Goal: Task Accomplishment & Management: Use online tool/utility

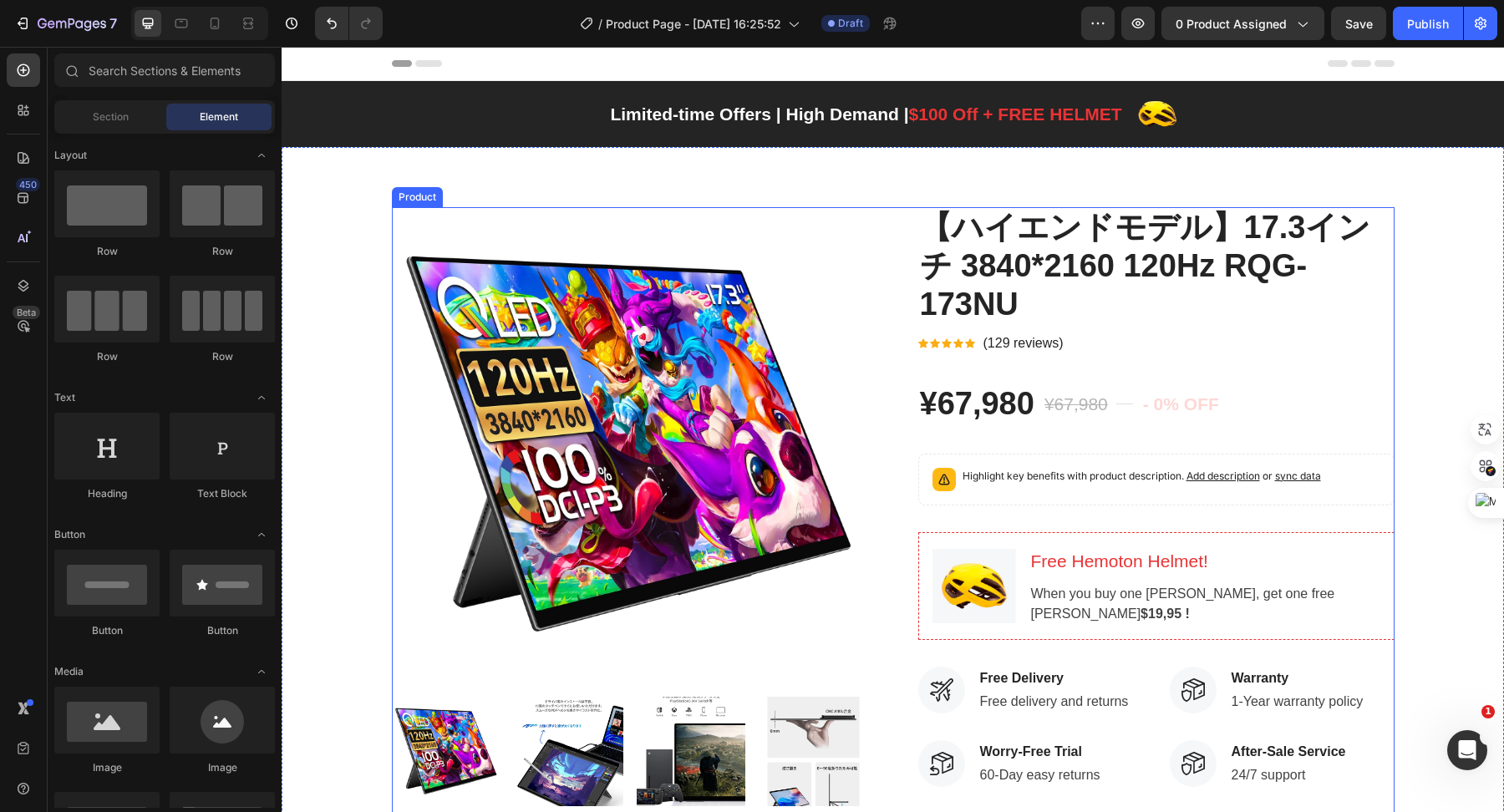
click at [865, 210] on div "Product Images 【ハイエンドモデル】17.3インチ 3840*2160 120Hz RQG-173NU Product Title Icon I…" at bounding box center [893, 649] width 1003 height 885
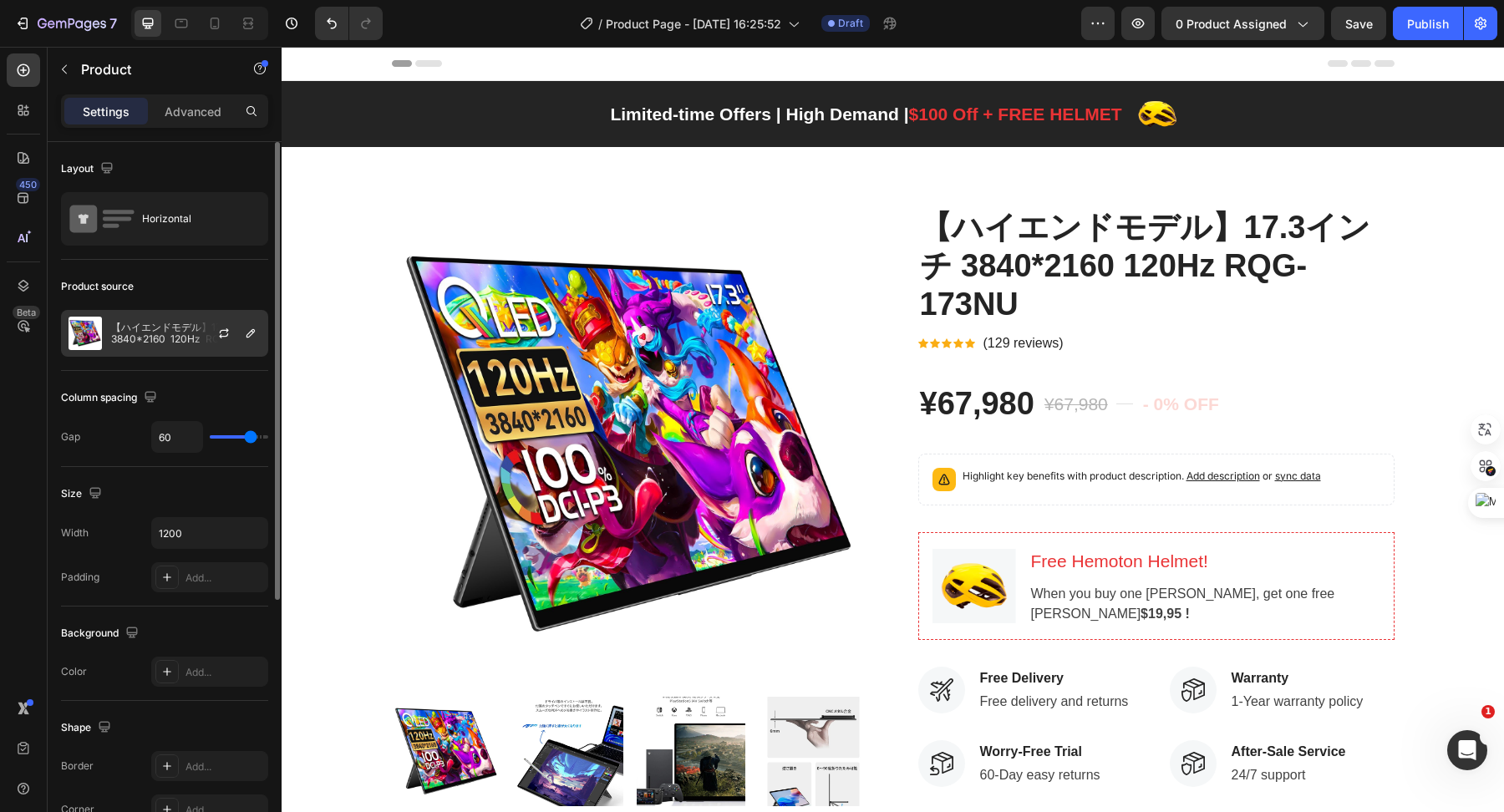
click at [181, 336] on p "【ハイエンドモデル】17.3インチ 3840*2160 120Hz RQG-173NU" at bounding box center [187, 333] width 150 height 23
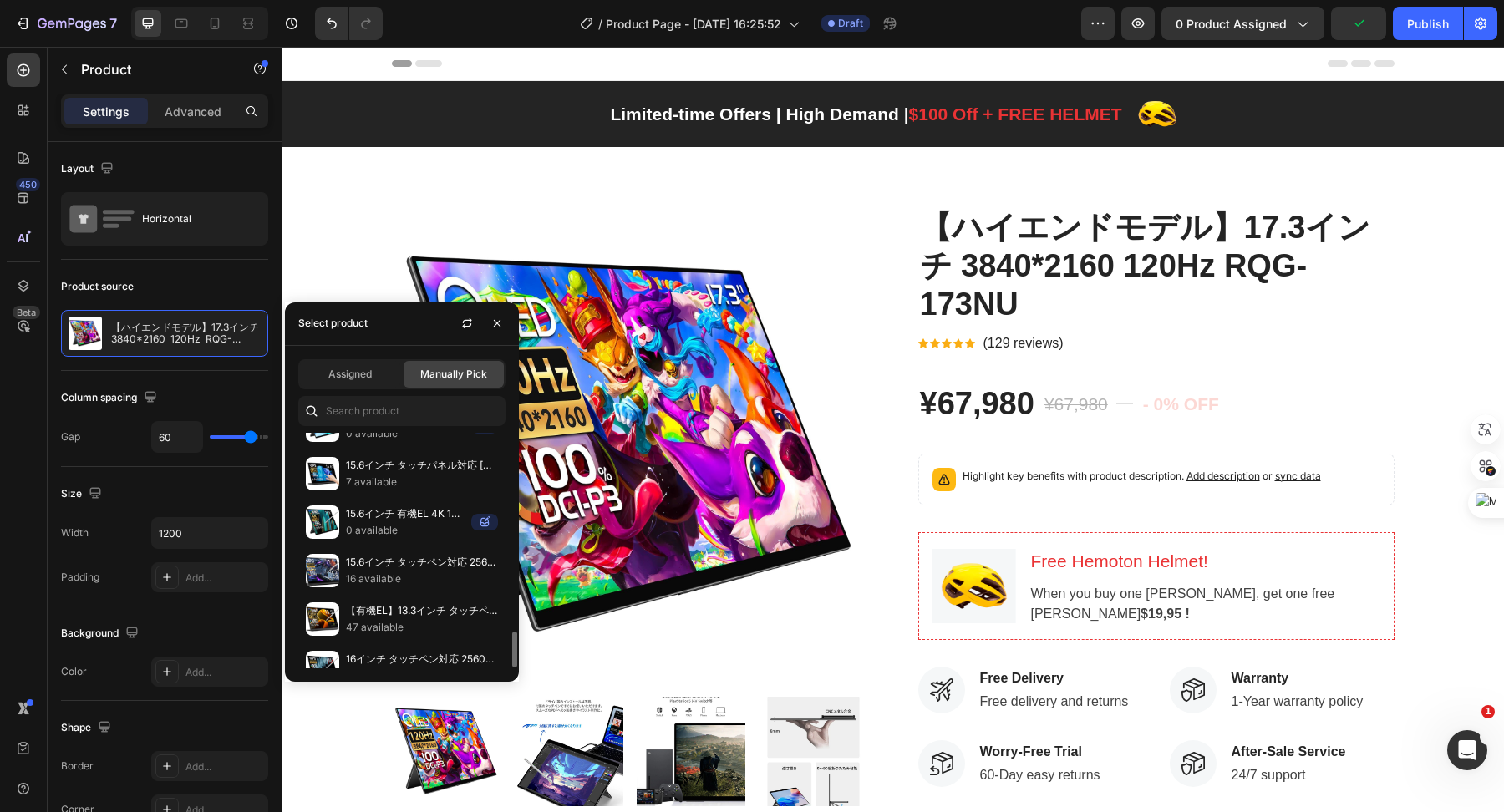
scroll to position [1295, 0]
click at [396, 567] on p "16 available" at bounding box center [422, 575] width 152 height 17
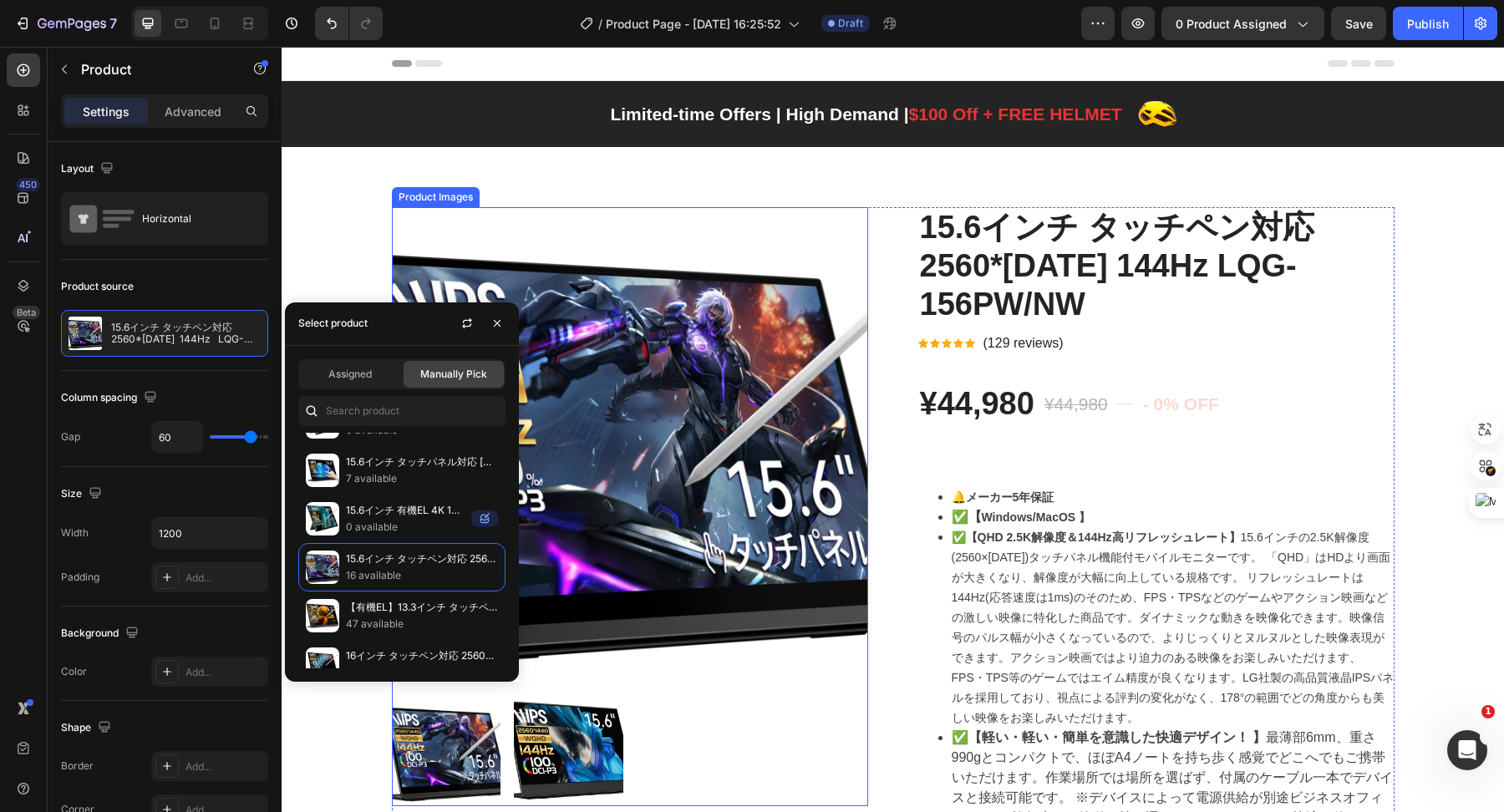
click at [602, 317] on img at bounding box center [629, 444] width 476 height 476
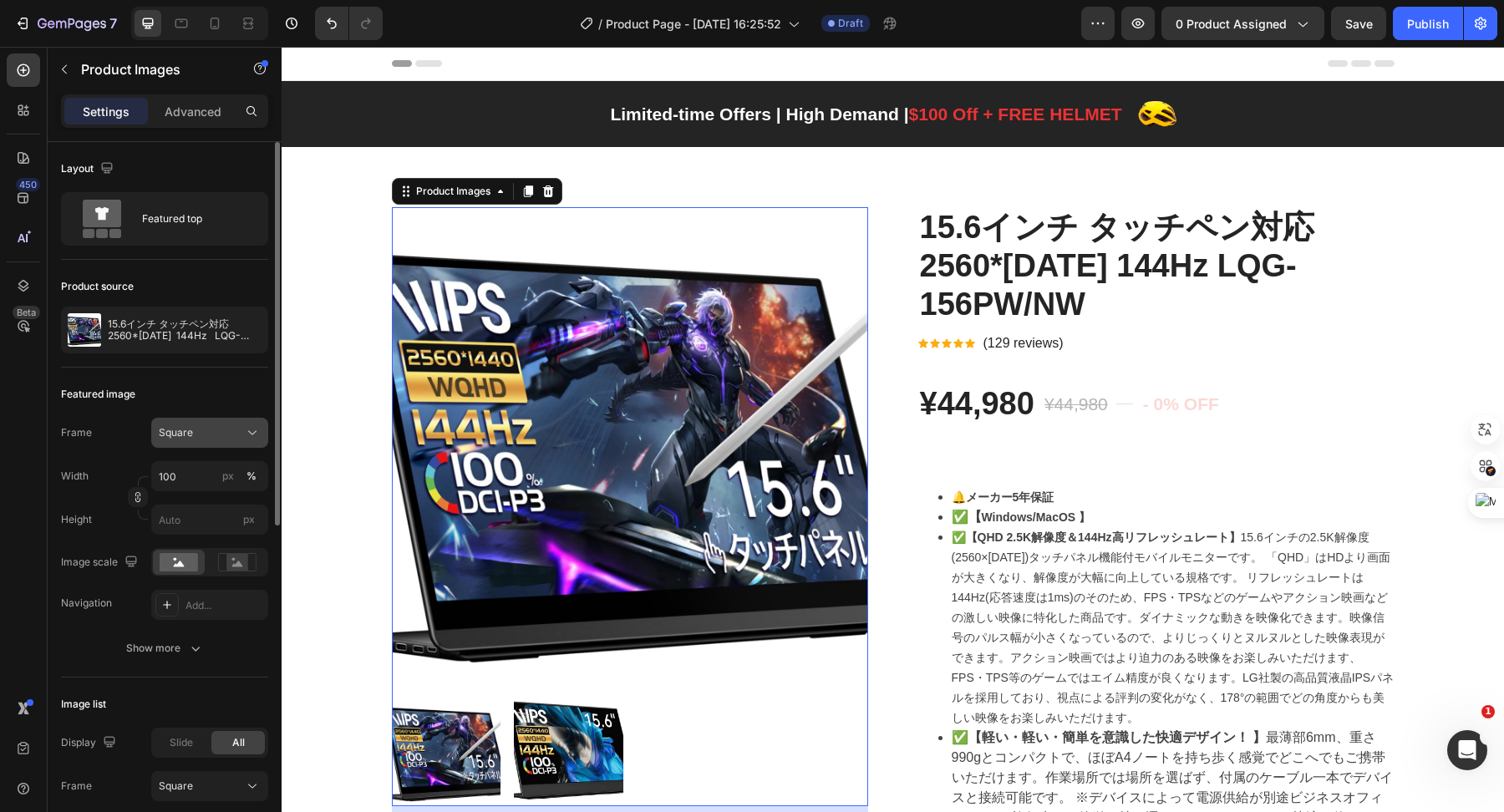
click at [218, 431] on div "Square" at bounding box center [199, 433] width 82 height 15
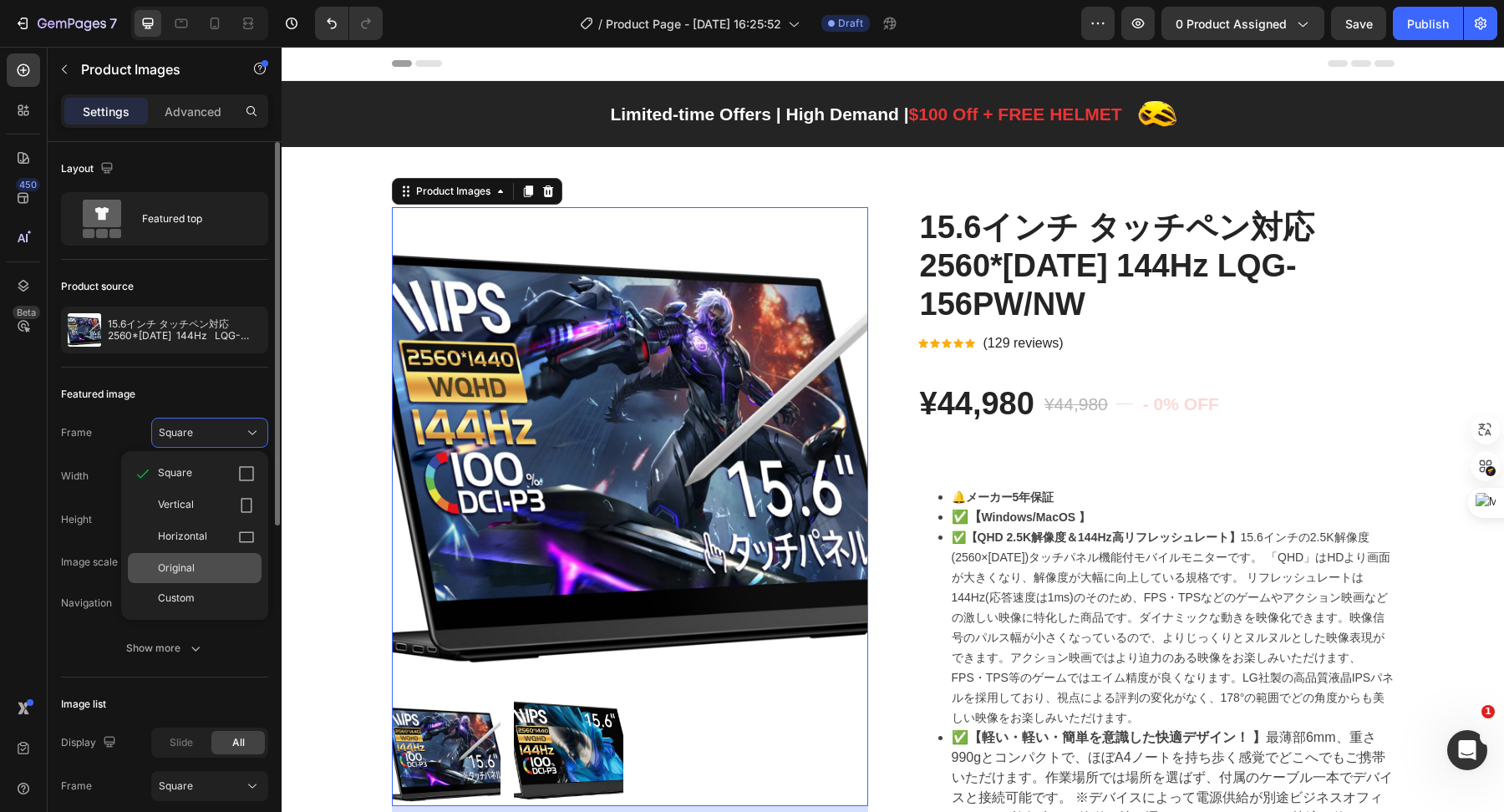
click at [193, 561] on span "Original" at bounding box center [175, 568] width 37 height 15
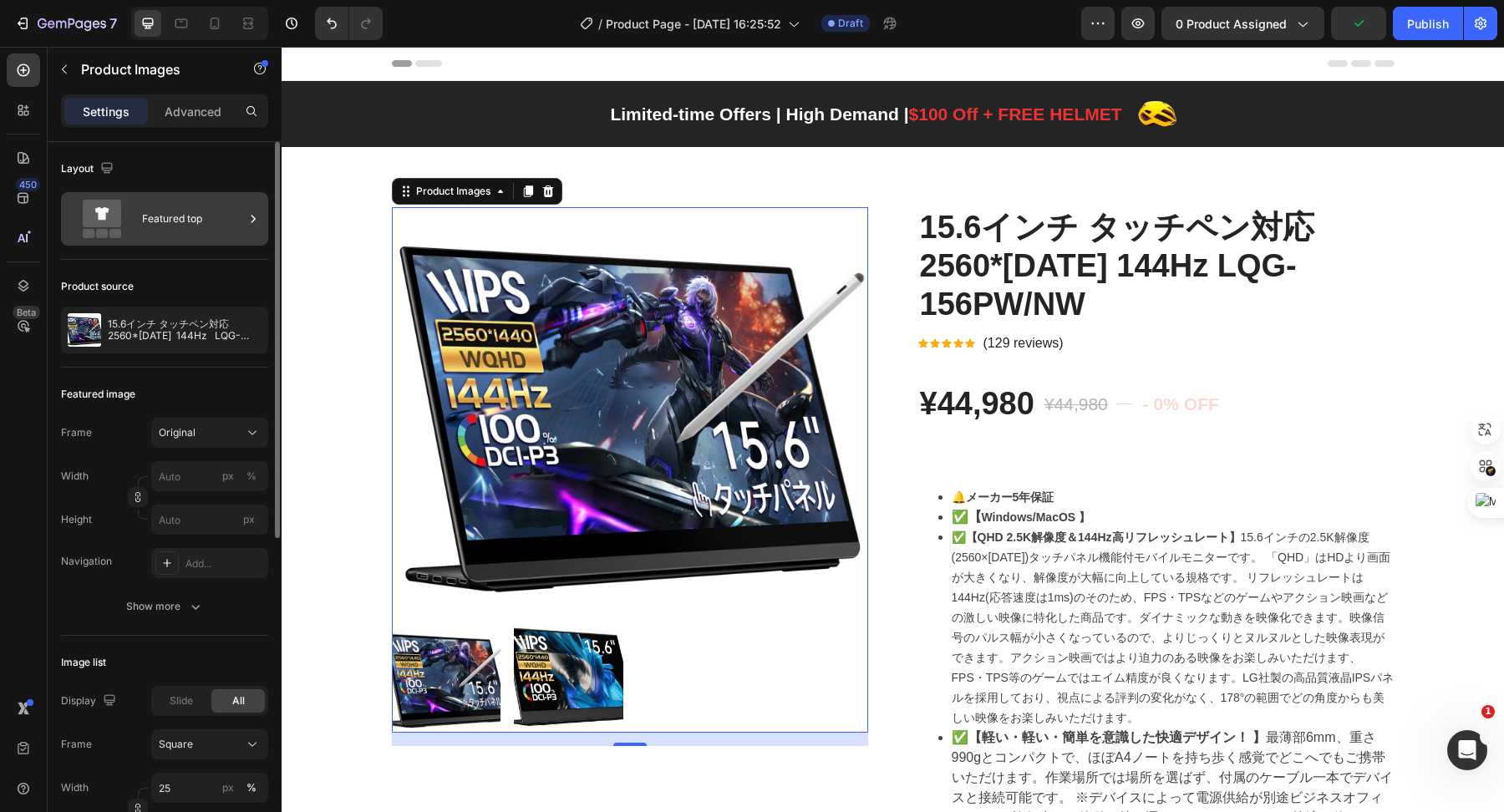
click at [187, 233] on div "Featured top" at bounding box center [193, 219] width 102 height 38
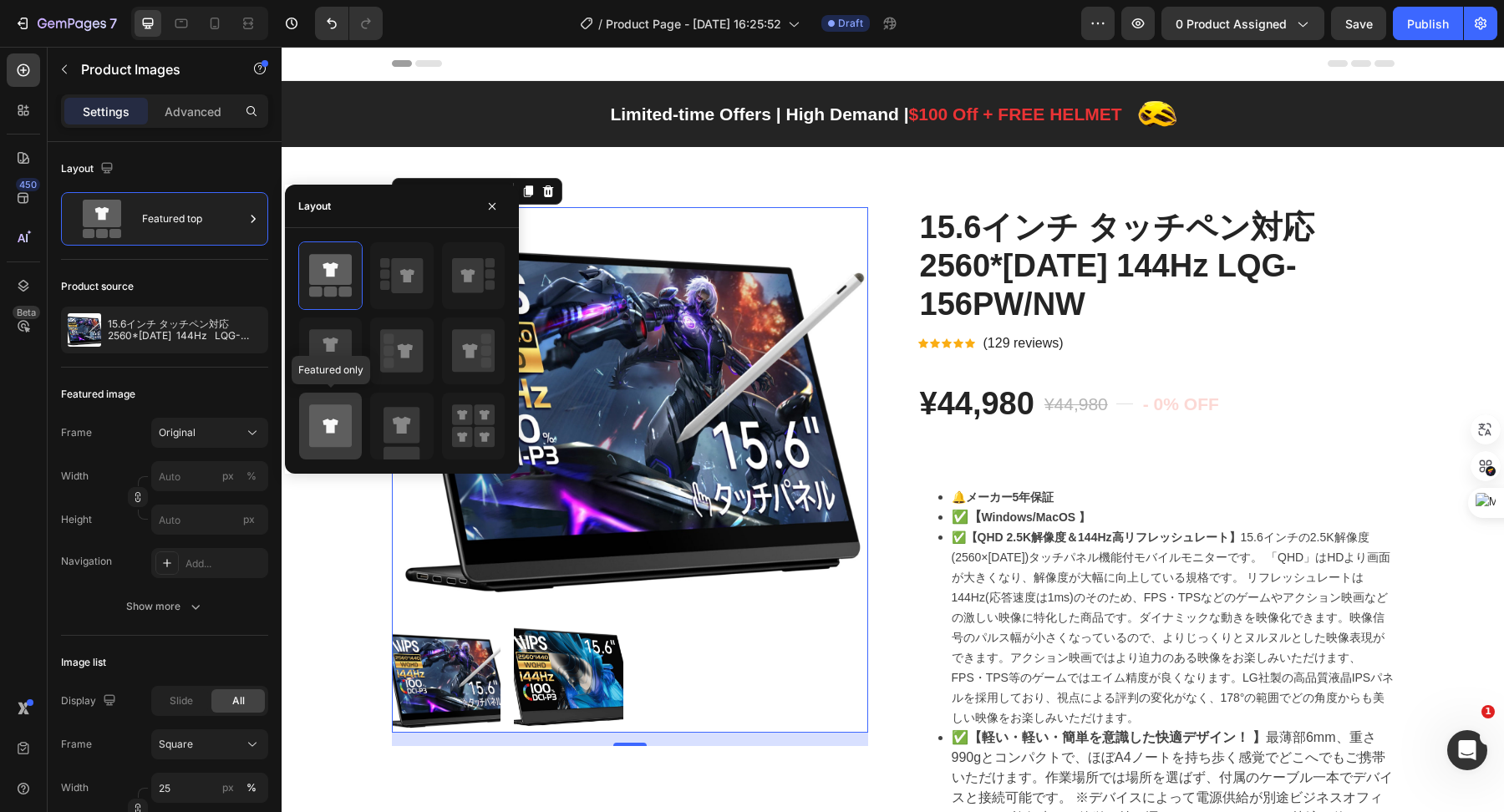
click at [337, 424] on icon at bounding box center [330, 426] width 43 height 43
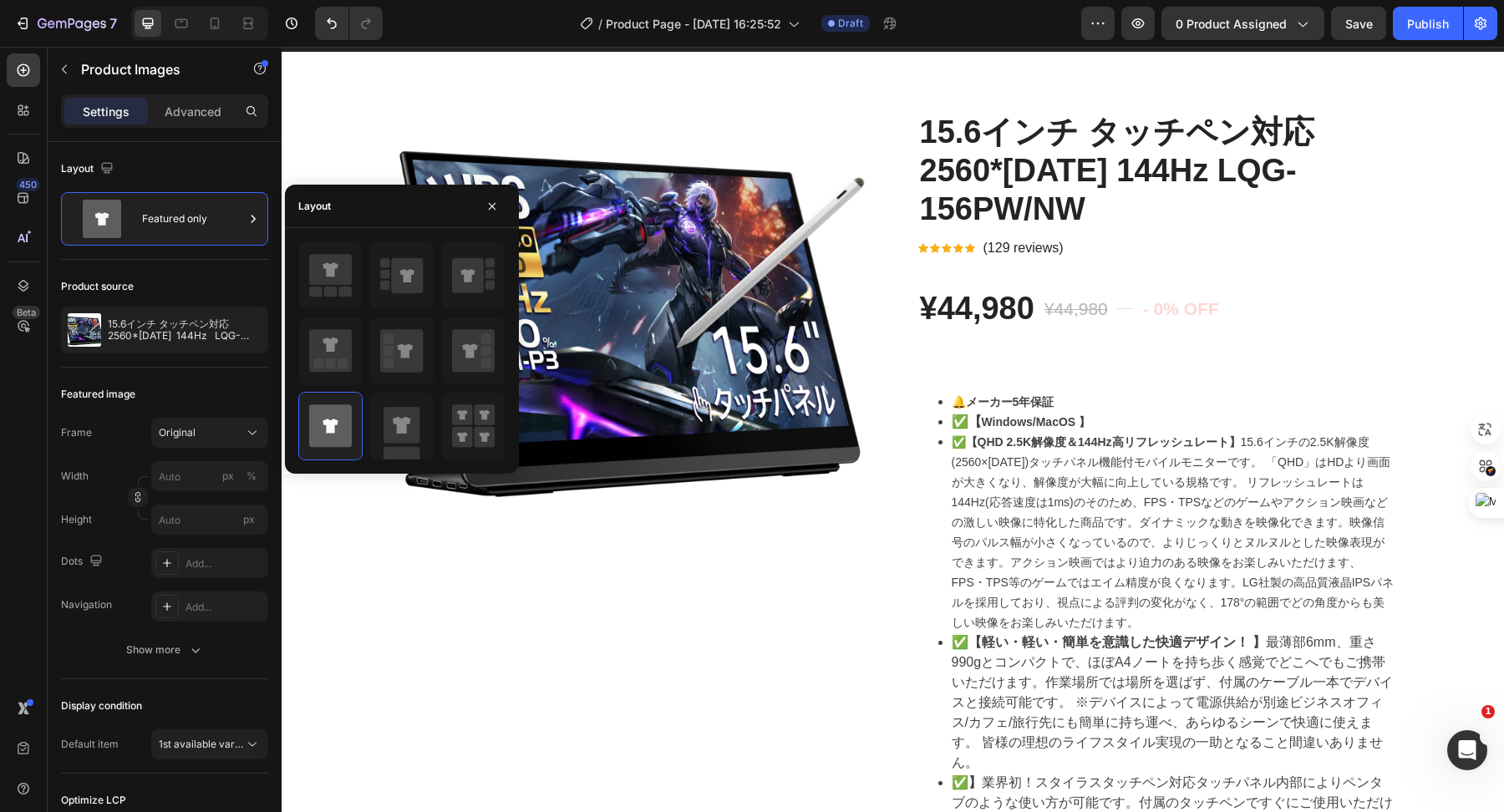
scroll to position [90, 0]
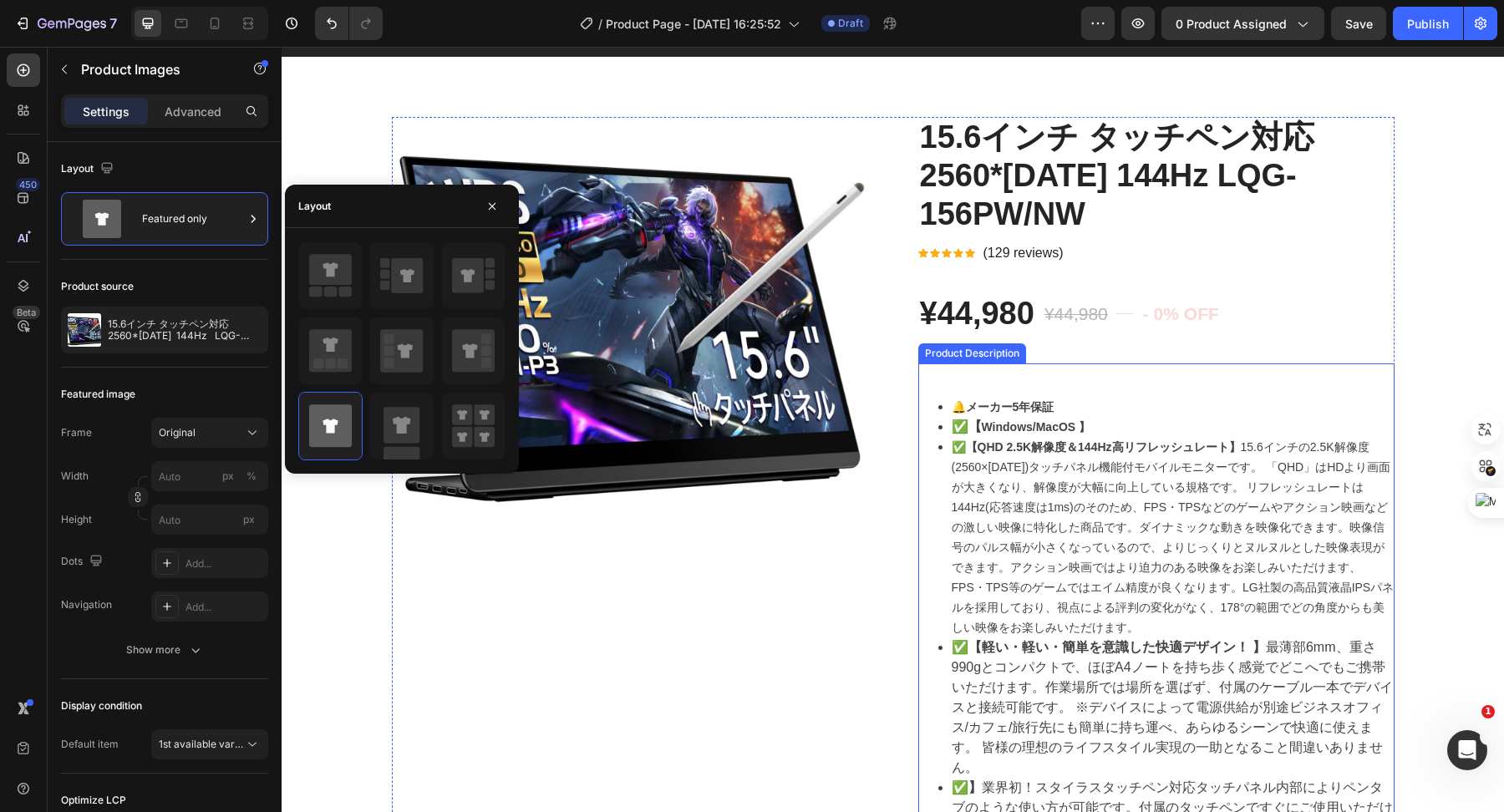
click at [1022, 444] on span "【QHD 2.5K解像度＆144Hz高リフレッシュレート】" at bounding box center [1103, 447] width 275 height 14
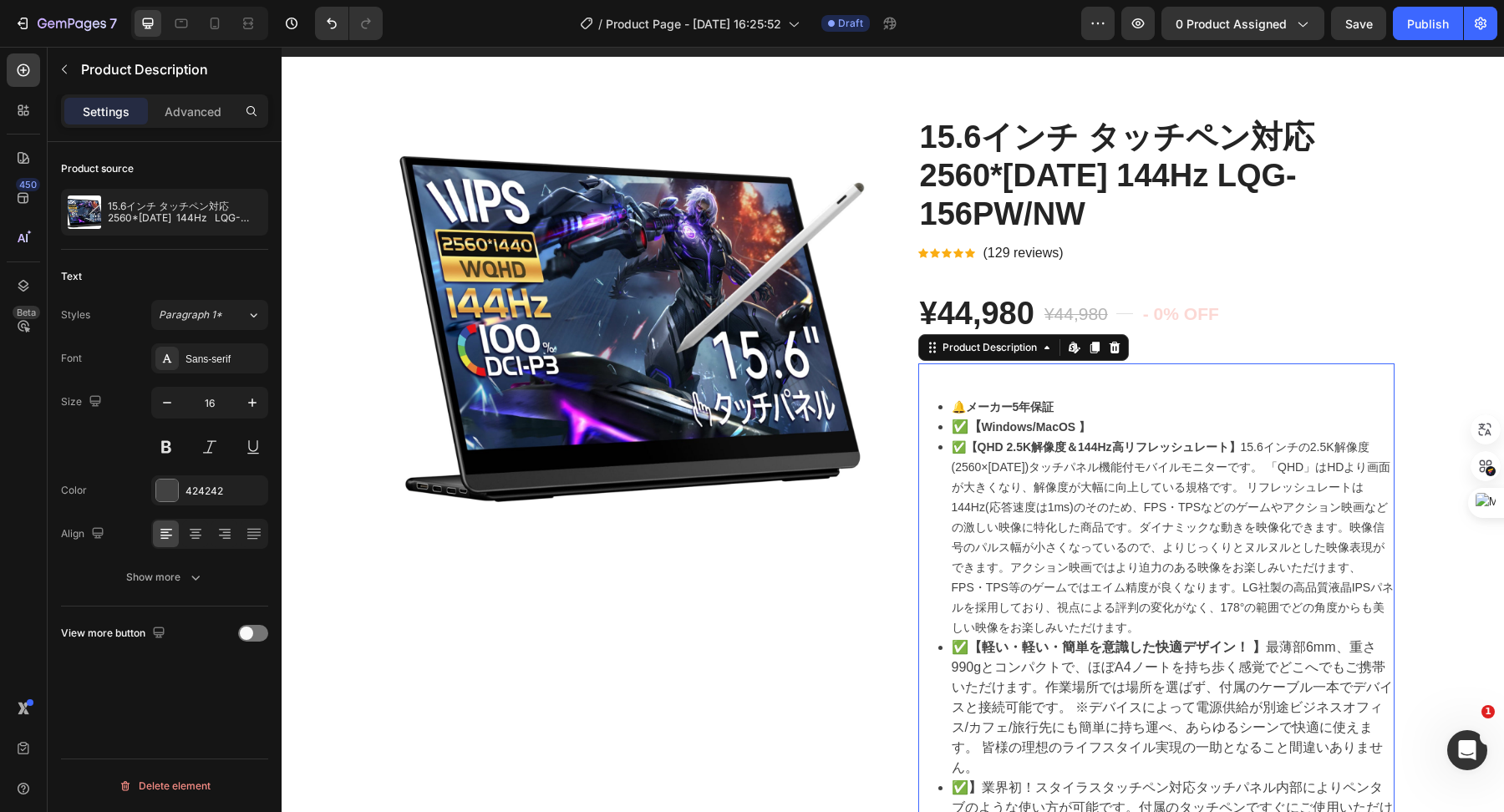
click at [995, 452] on span "【QHD 2.5K解像度＆144Hz高リフレッシュレート】" at bounding box center [1103, 447] width 275 height 14
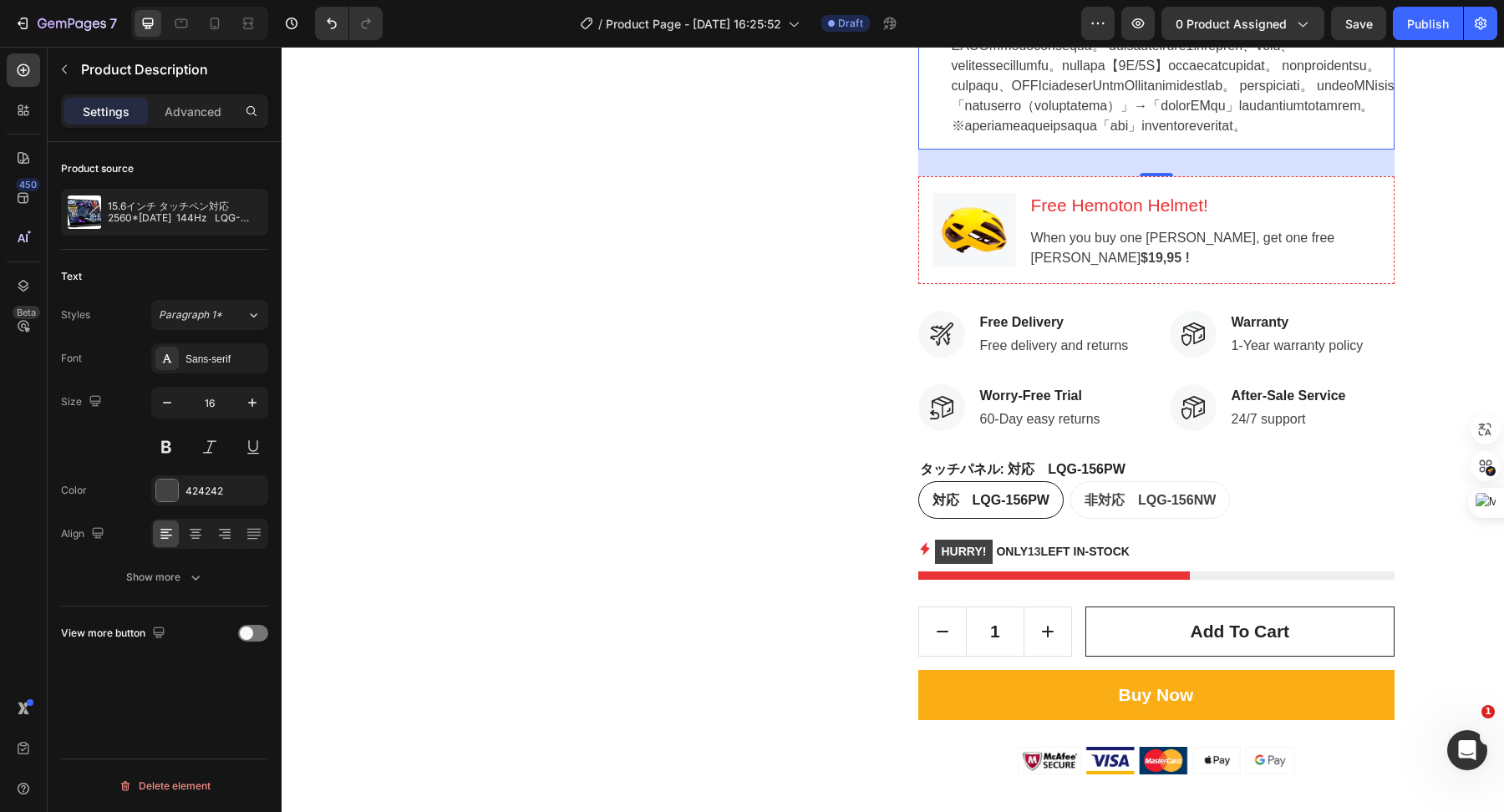
scroll to position [1293, 0]
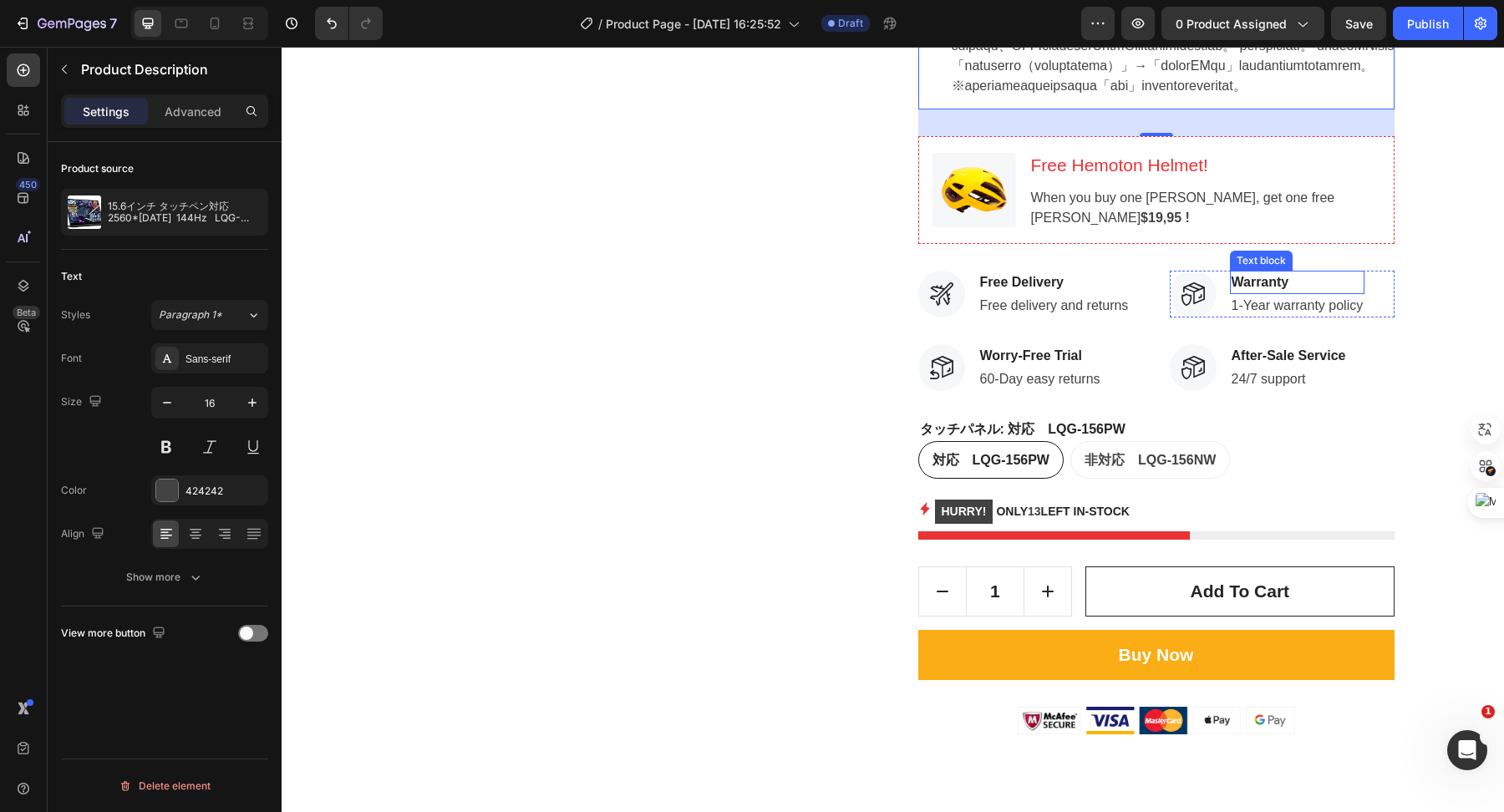
click at [1203, 292] on p "Warranty" at bounding box center [1297, 283] width 132 height 20
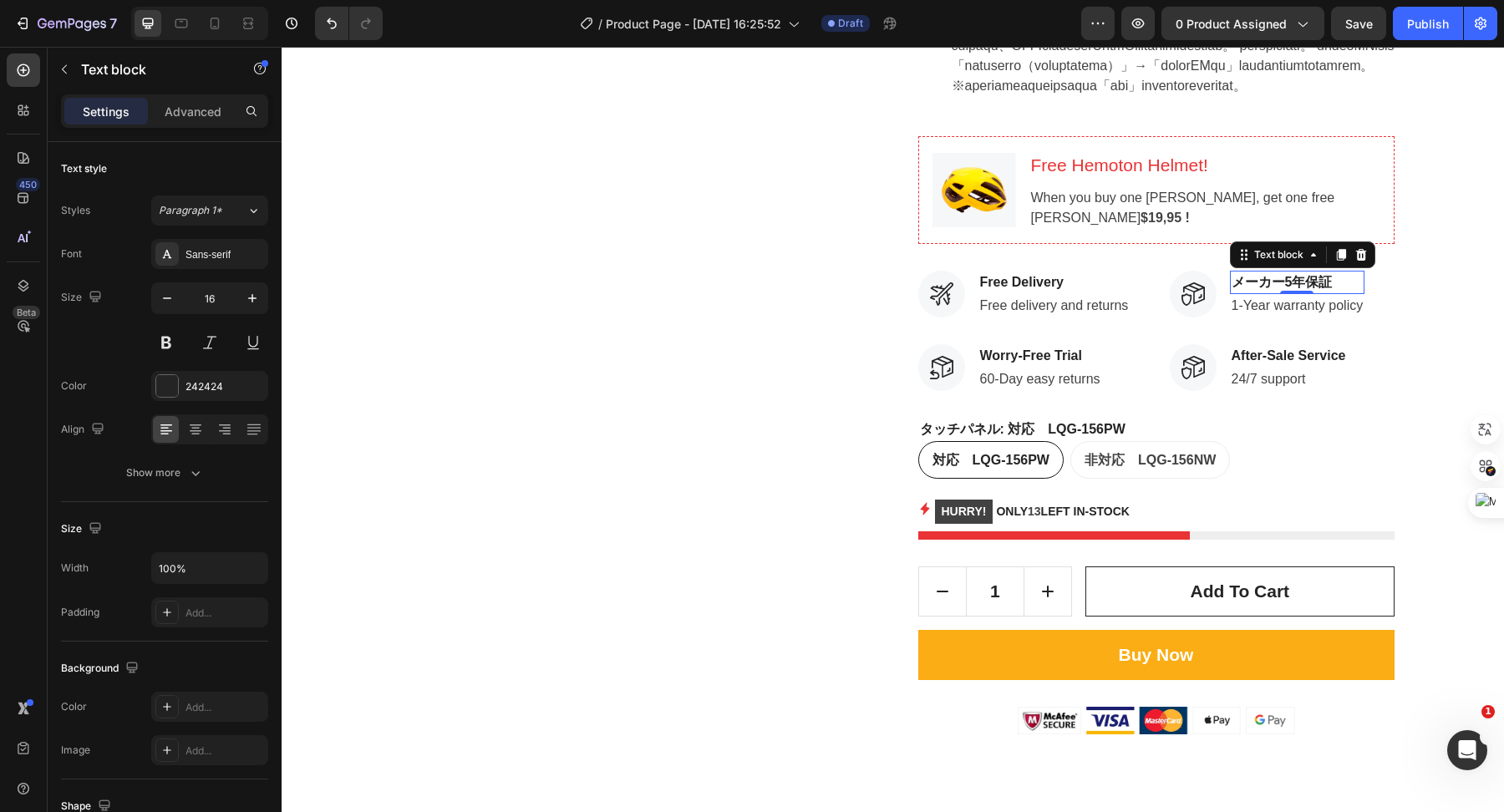
click at [1031, 292] on p "Free Delivery" at bounding box center [1054, 283] width 149 height 20
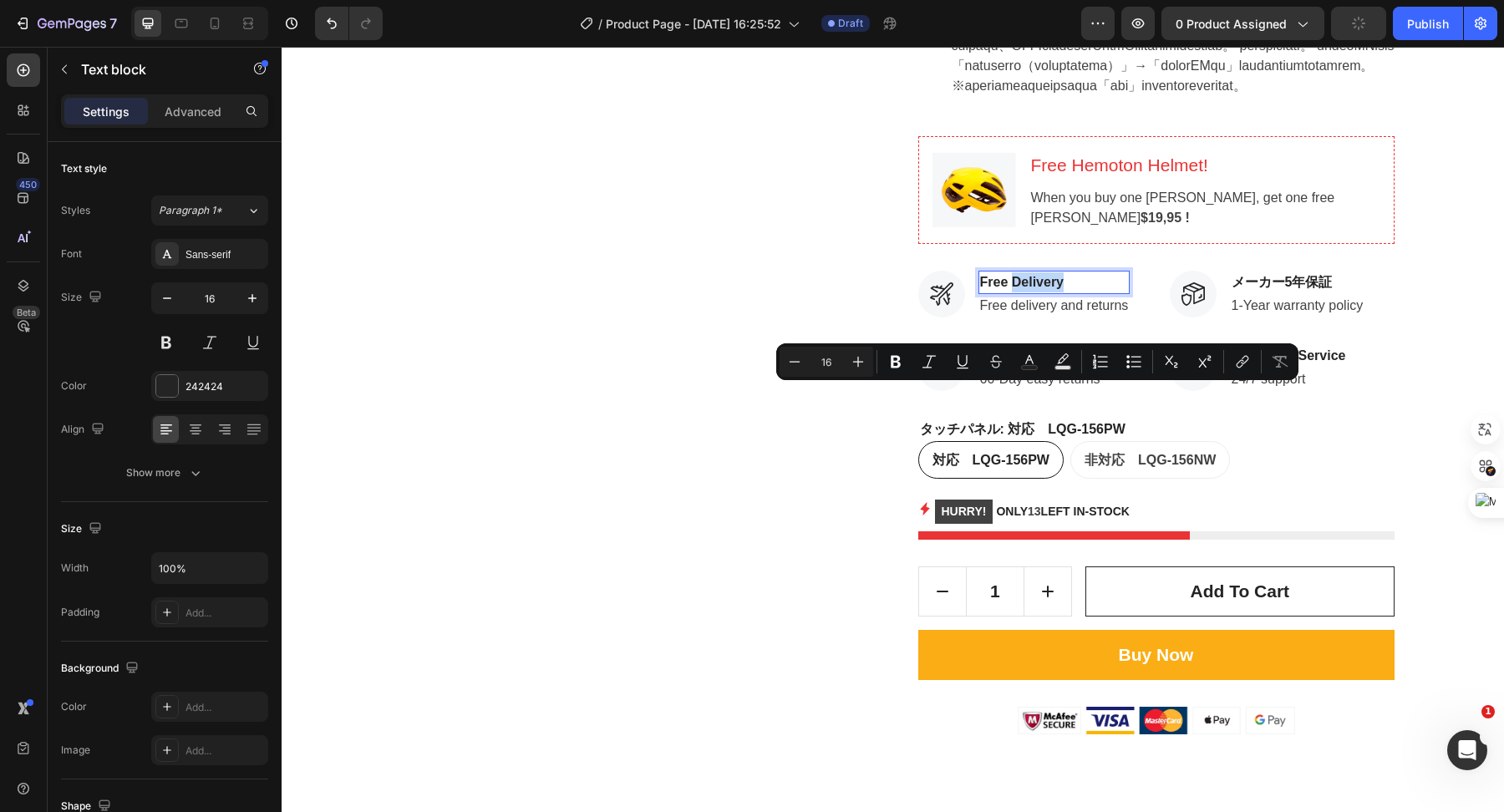
click at [1031, 292] on p "Free Delivery" at bounding box center [1054, 283] width 149 height 20
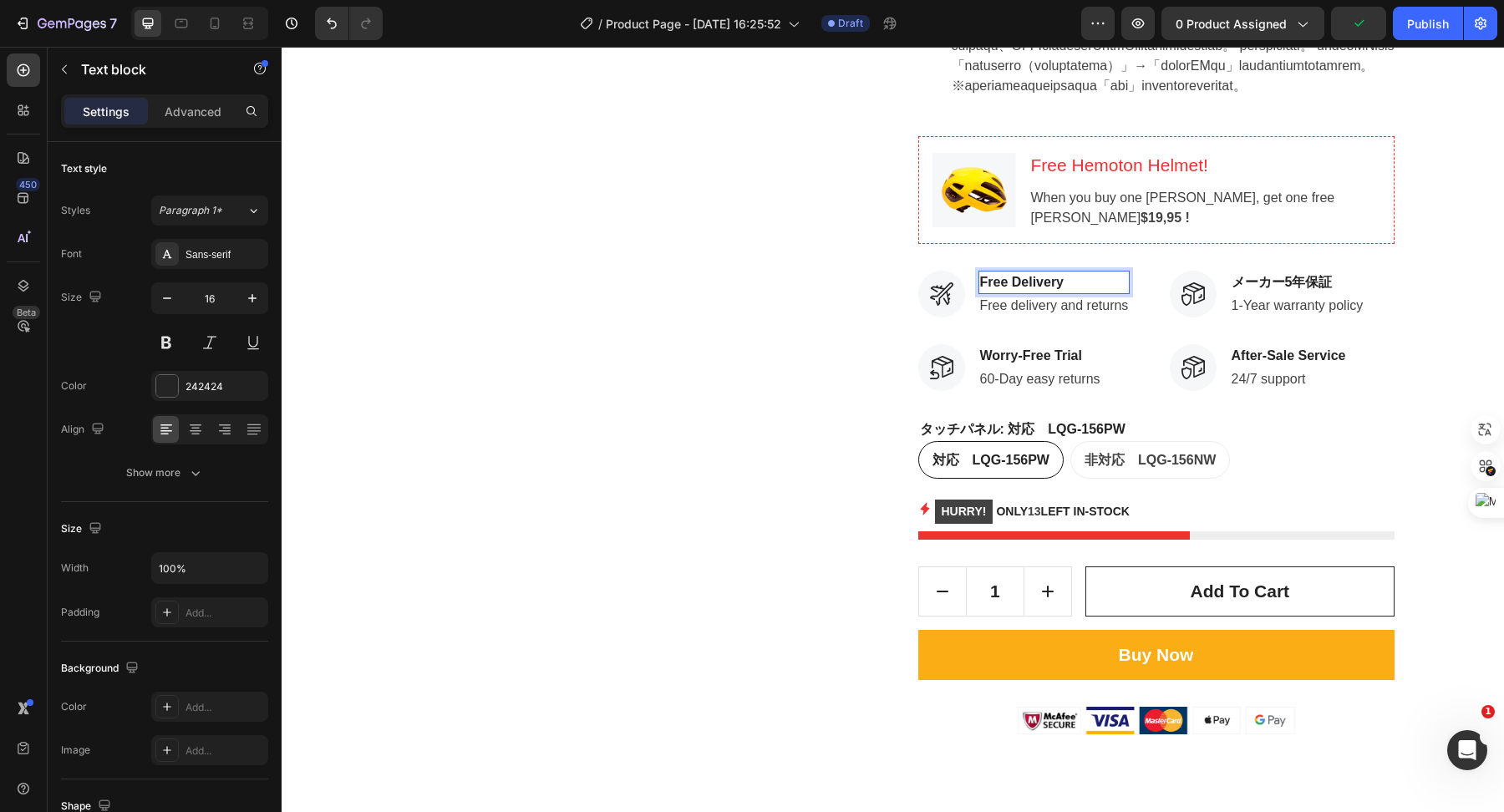
click at [1031, 292] on p "Free Delivery" at bounding box center [1054, 283] width 149 height 20
click at [1004, 316] on p "Free delivery and returns" at bounding box center [1054, 306] width 149 height 20
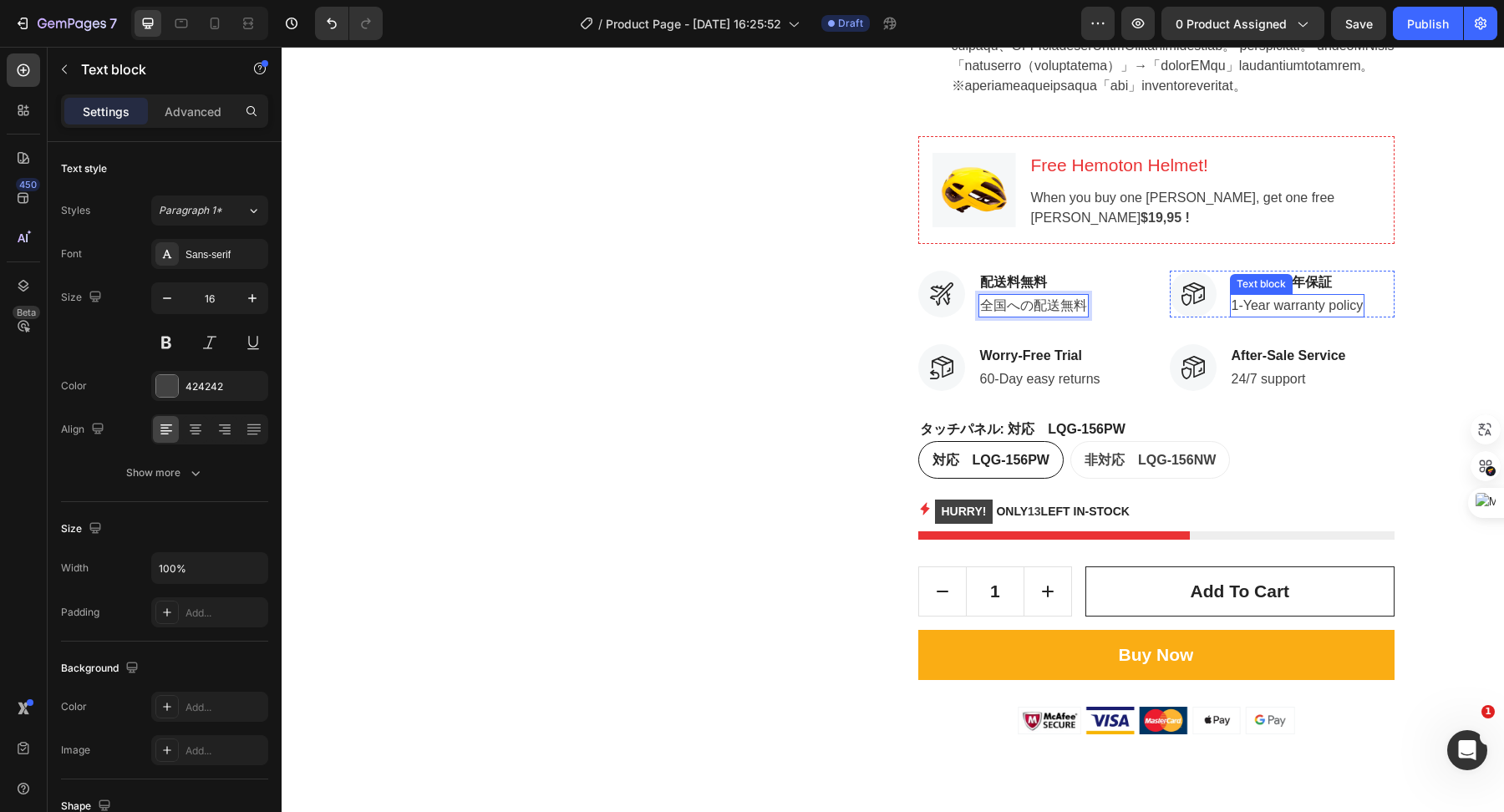
click at [1203, 316] on p "1-Year warranty policy" at bounding box center [1297, 306] width 132 height 20
click at [1203, 366] on p "After-Sale Service" at bounding box center [1289, 356] width 114 height 20
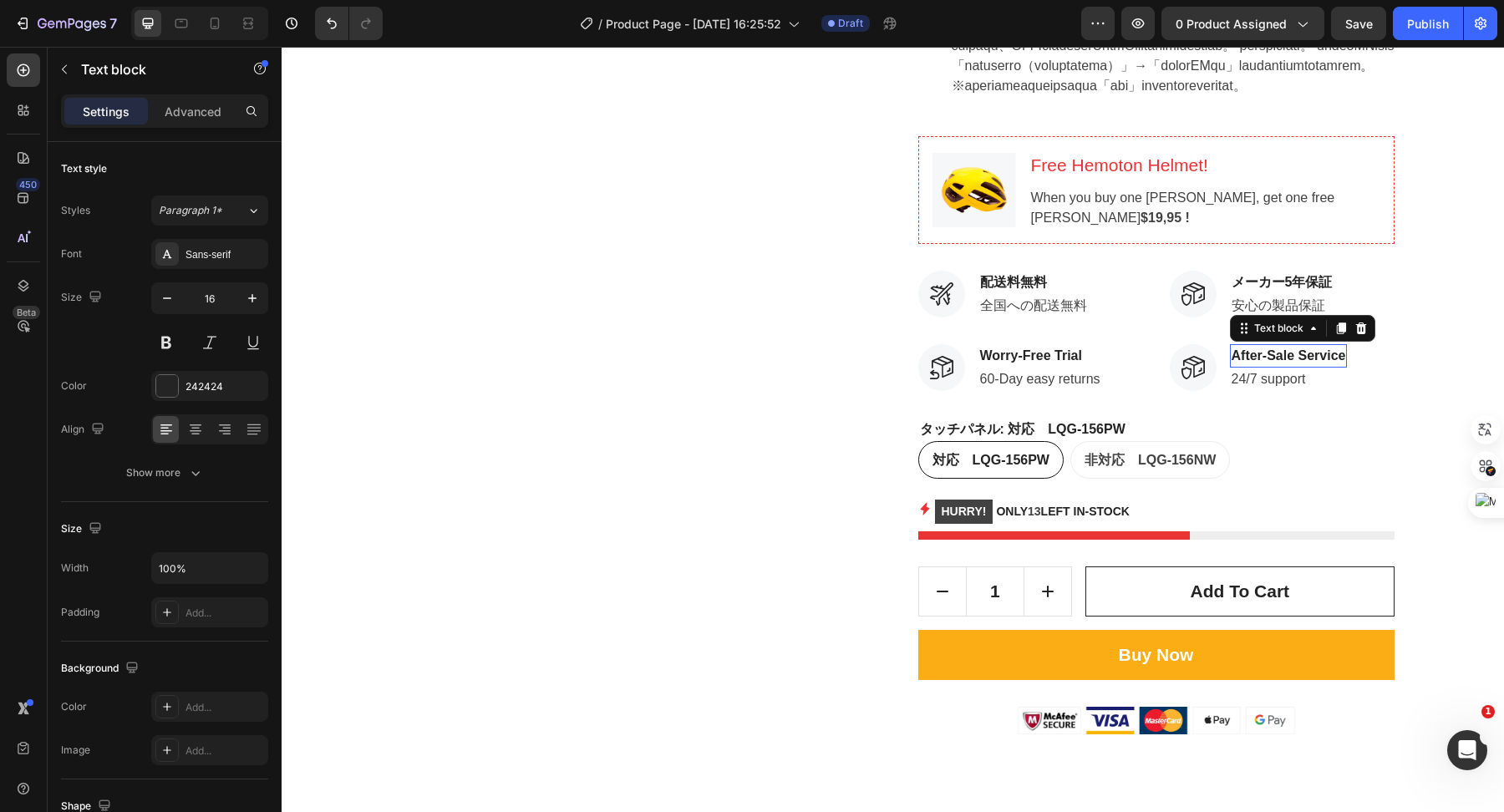
click at [1203, 366] on p "After-Sale Service" at bounding box center [1289, 356] width 114 height 20
click at [1203, 389] on p "24/7 support" at bounding box center [1285, 380] width 107 height 20
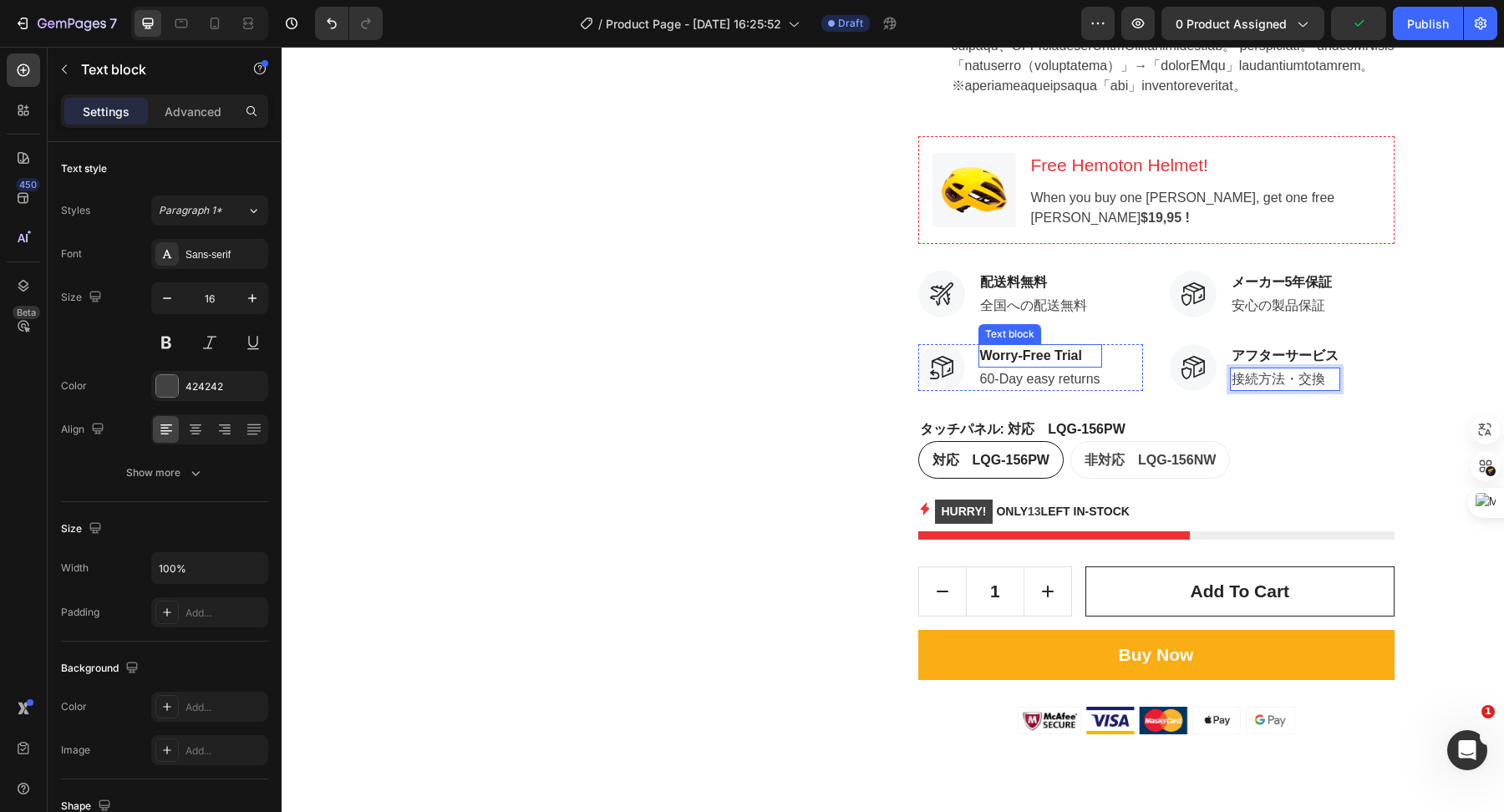
click at [1069, 366] on p "Worry-Free Trial" at bounding box center [1040, 356] width 120 height 20
click at [1036, 389] on p "60-Day easy returns" at bounding box center [1040, 380] width 120 height 20
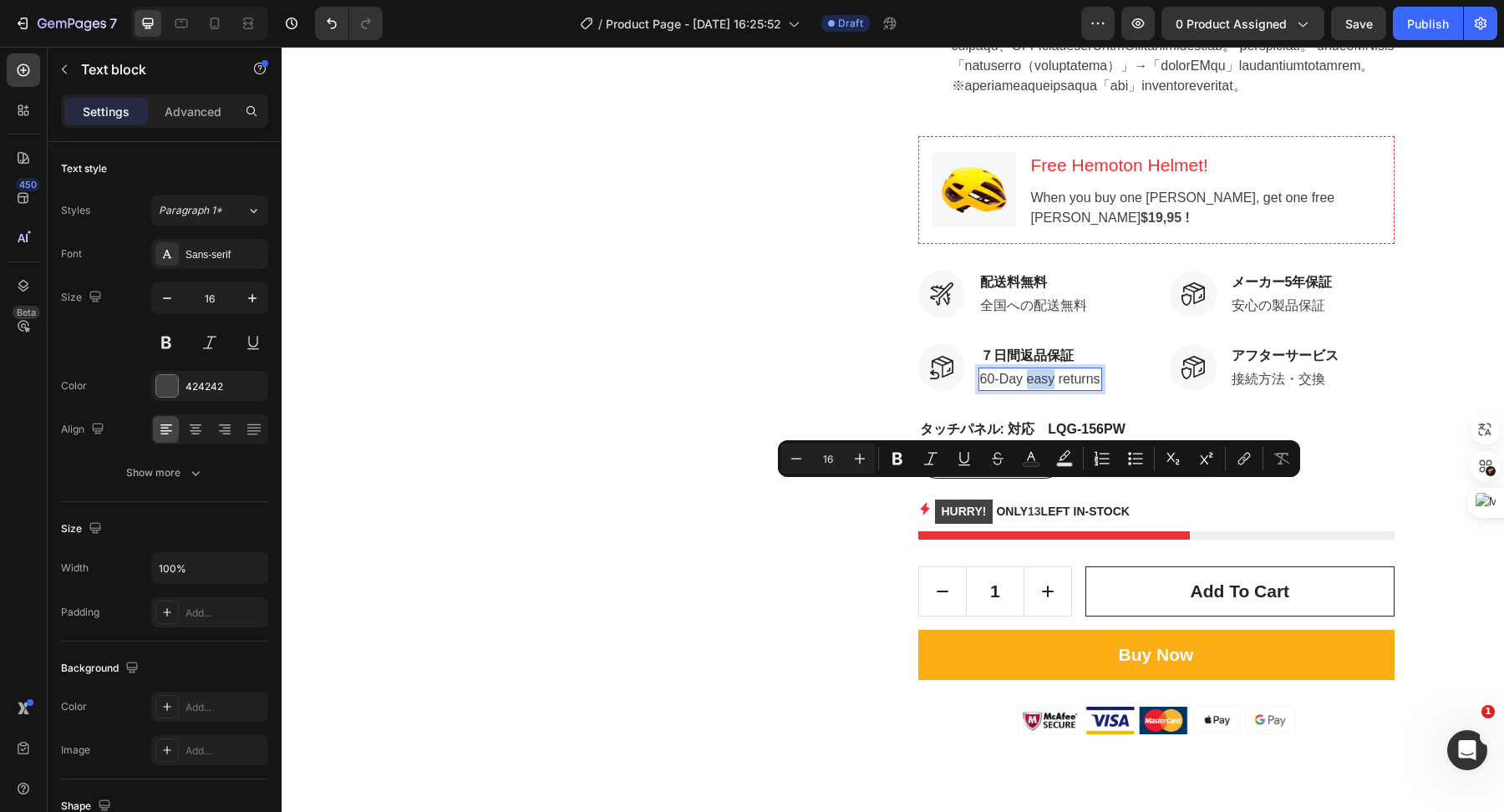
click at [1036, 389] on p "60-Day easy returns" at bounding box center [1040, 380] width 120 height 20
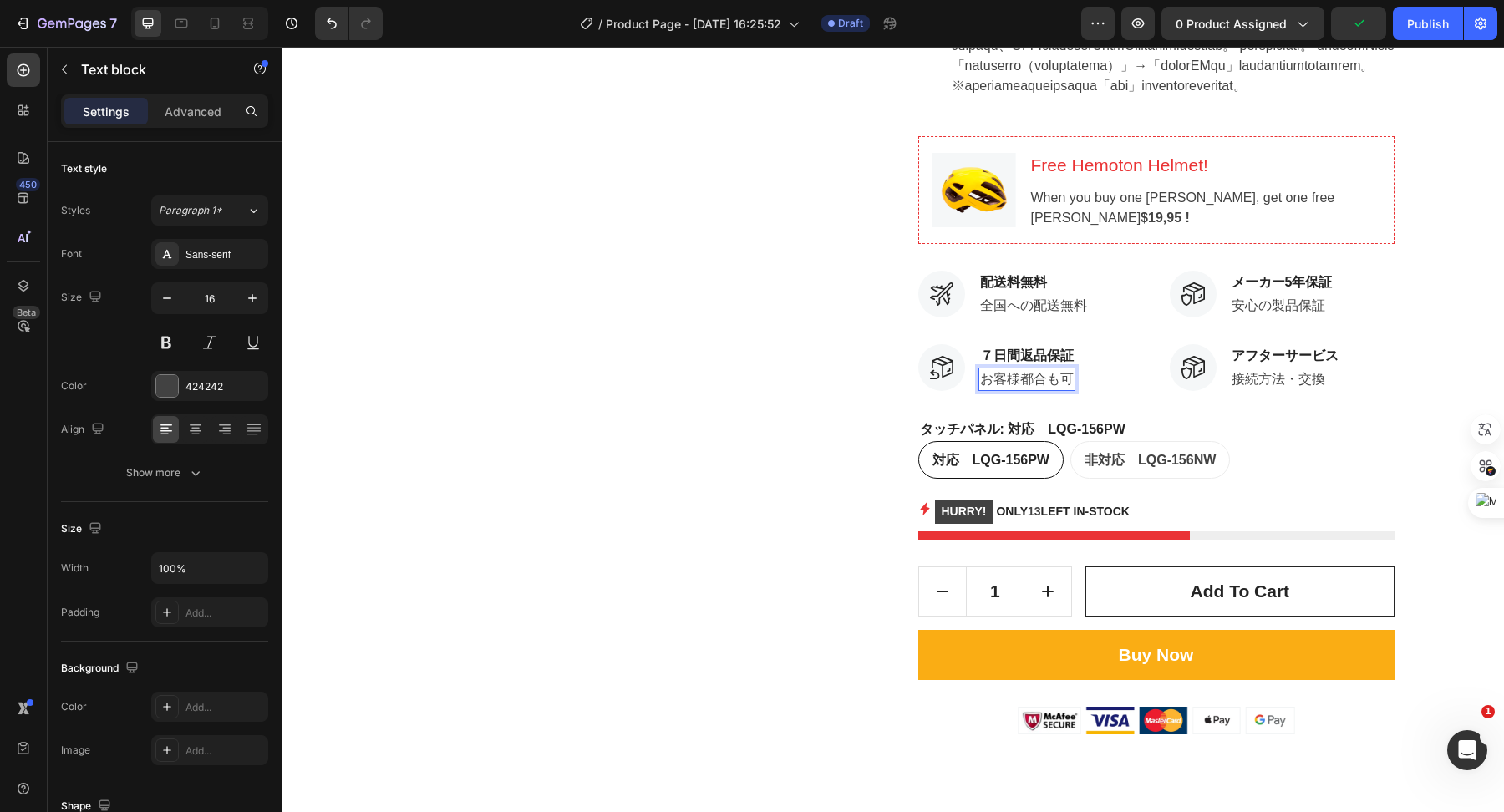
click at [980, 389] on p "お客様都合も可" at bounding box center [1027, 380] width 94 height 20
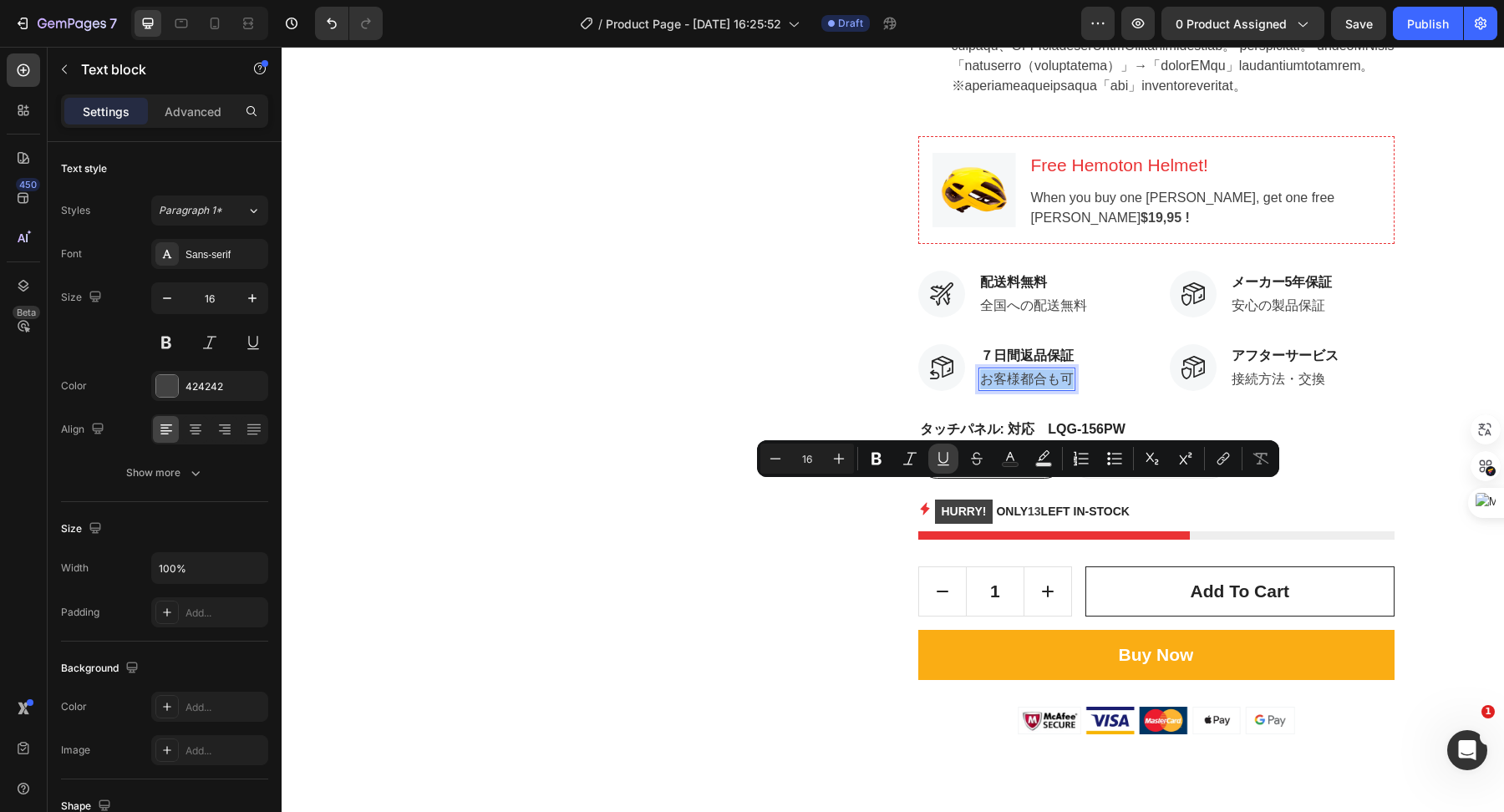
click at [940, 469] on button "Underline" at bounding box center [943, 458] width 30 height 30
click at [1037, 316] on p "全国への配送無料" at bounding box center [1034, 306] width 107 height 20
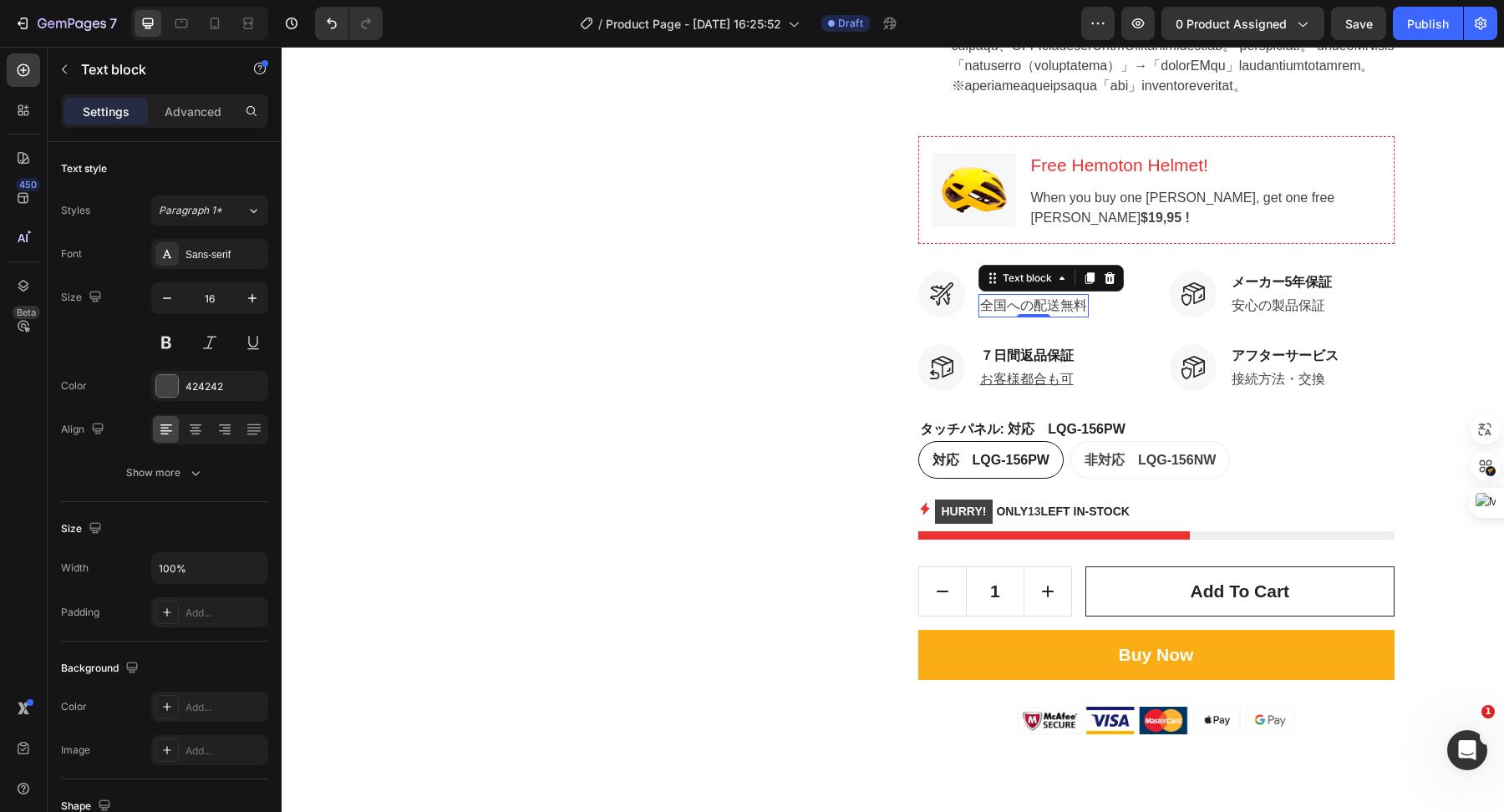
click at [1037, 316] on p "全国への配送無料" at bounding box center [1034, 306] width 107 height 20
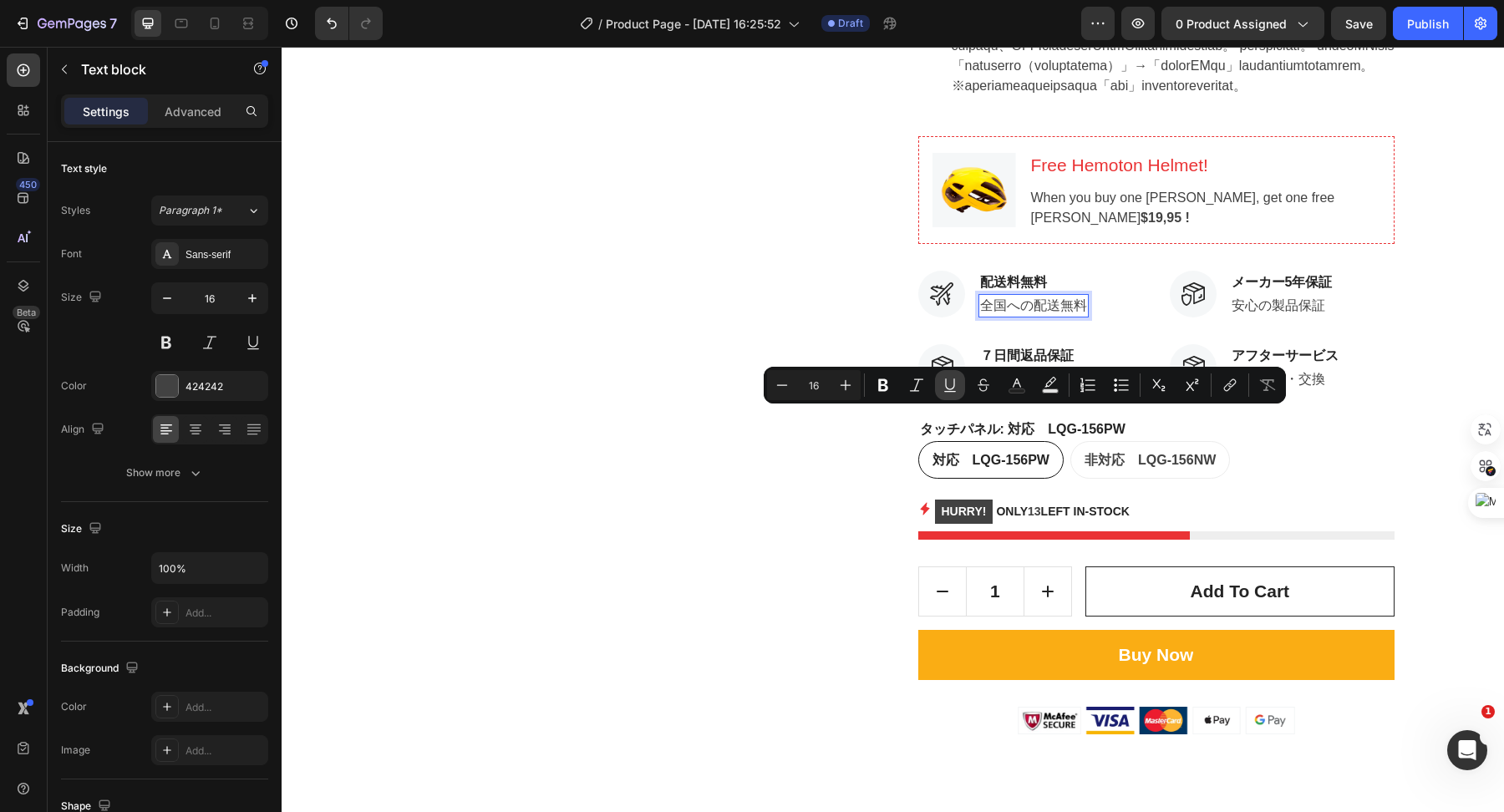
click at [942, 388] on icon "Editor contextual toolbar" at bounding box center [950, 386] width 17 height 17
click at [1203, 316] on p "安心の製品保証" at bounding box center [1282, 306] width 101 height 20
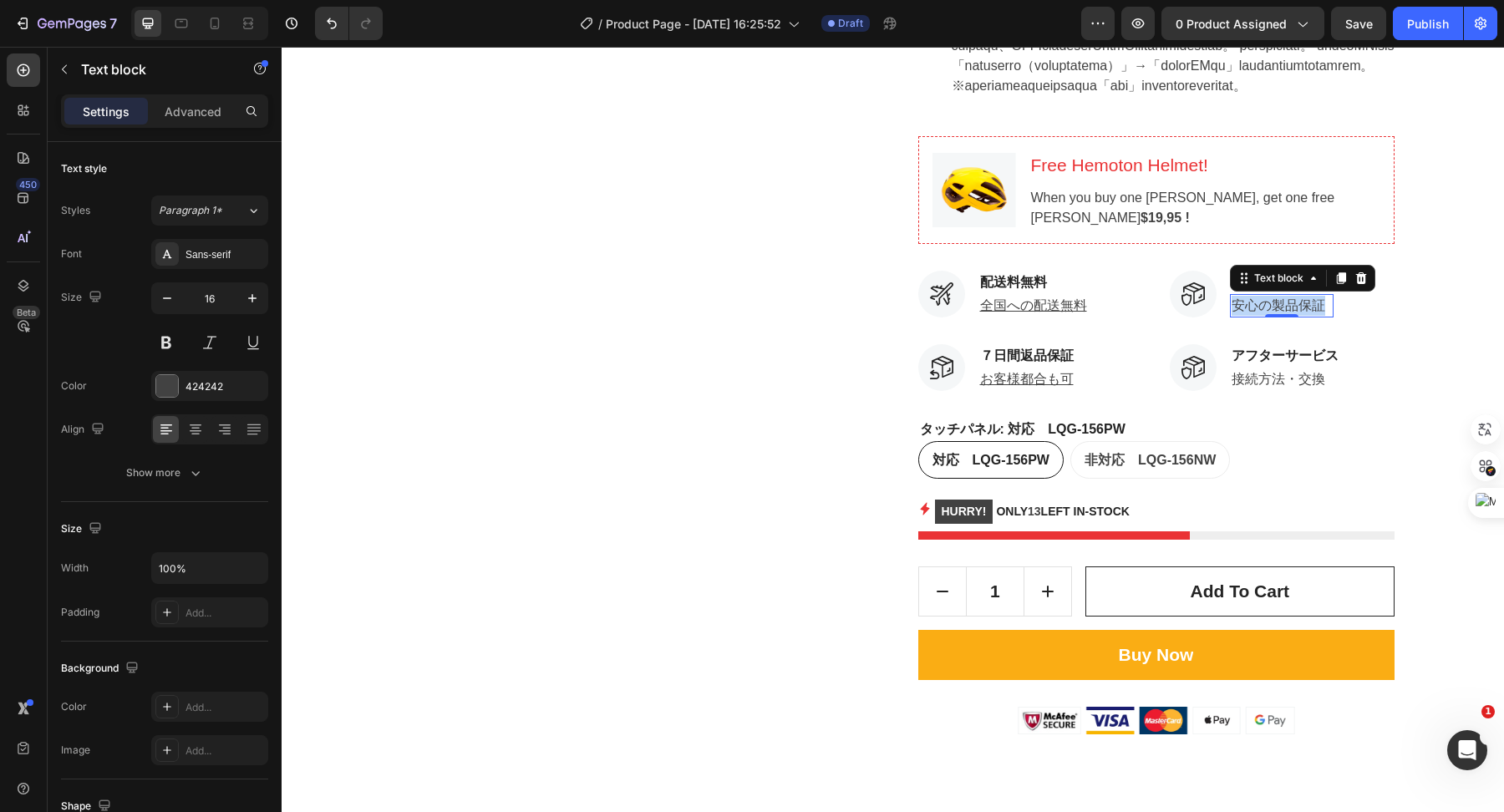
click at [1203, 316] on p "安心の製品保証" at bounding box center [1282, 306] width 101 height 20
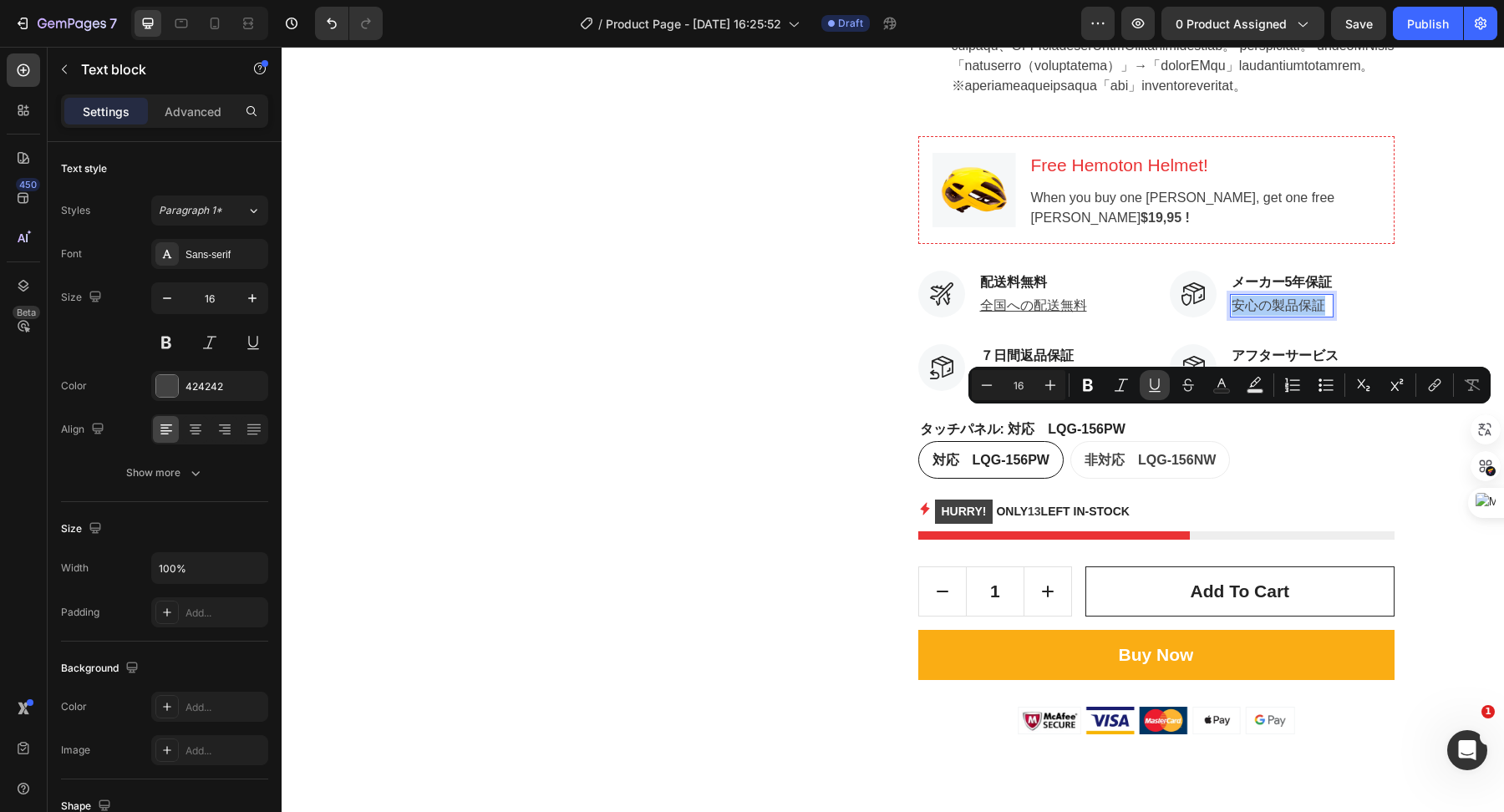
click at [1160, 388] on icon "Editor contextual toolbar" at bounding box center [1155, 386] width 17 height 17
click at [1203, 389] on p "接続方法・交換" at bounding box center [1285, 380] width 107 height 20
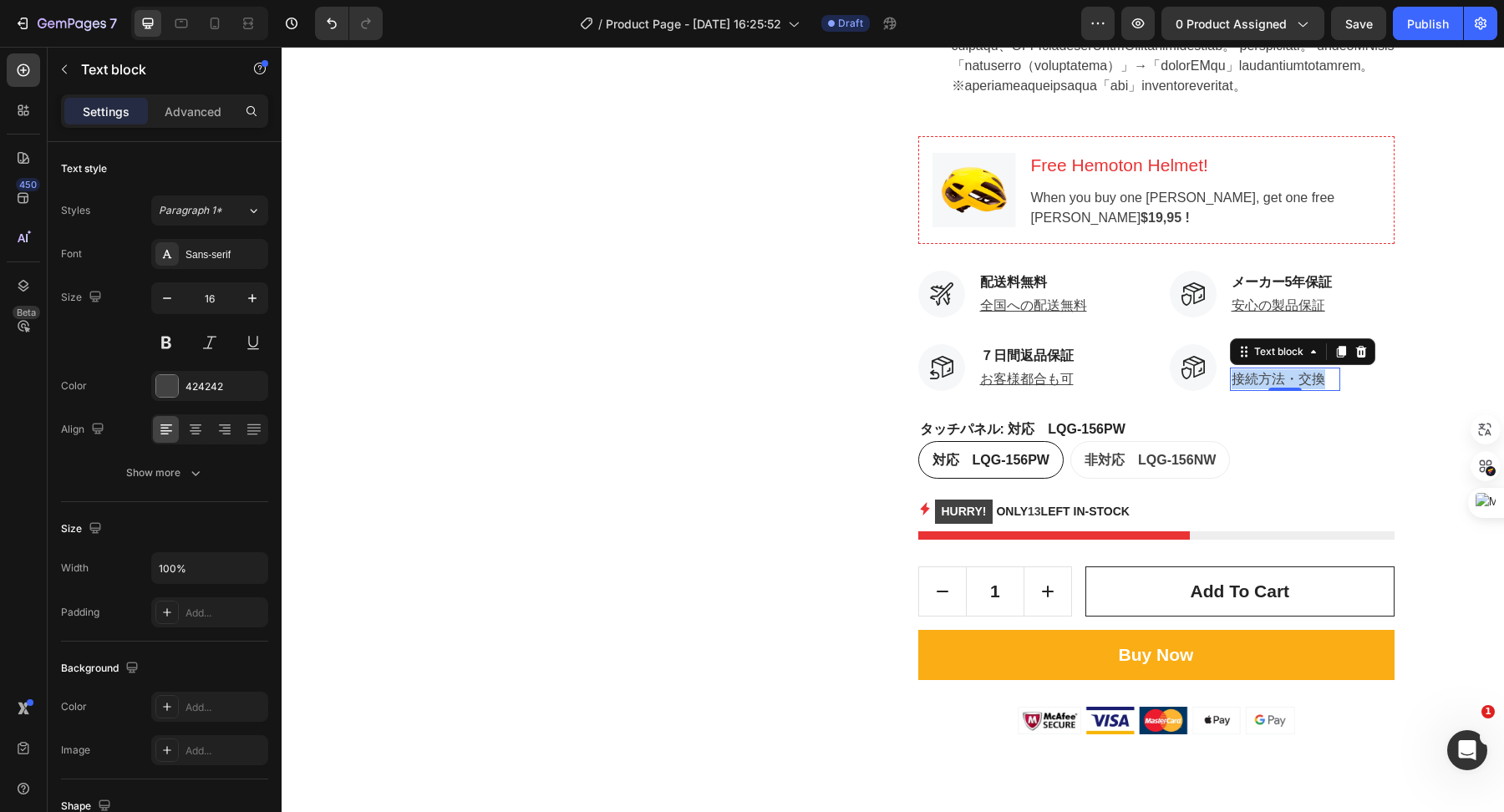
click at [1203, 389] on p "接続方法・交換" at bounding box center [1285, 380] width 107 height 20
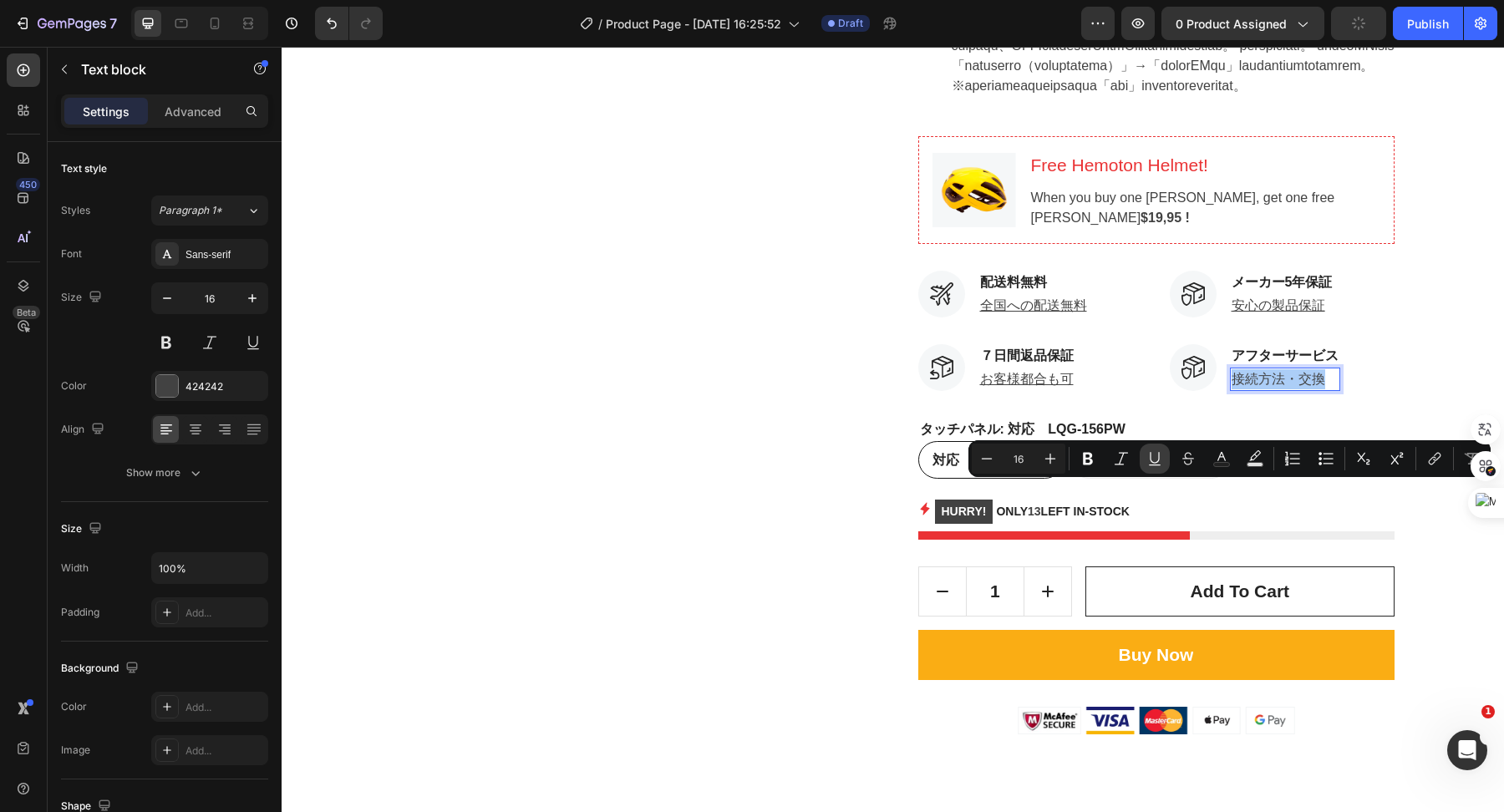
click at [1155, 462] on icon "Editor contextual toolbar" at bounding box center [1154, 458] width 9 height 12
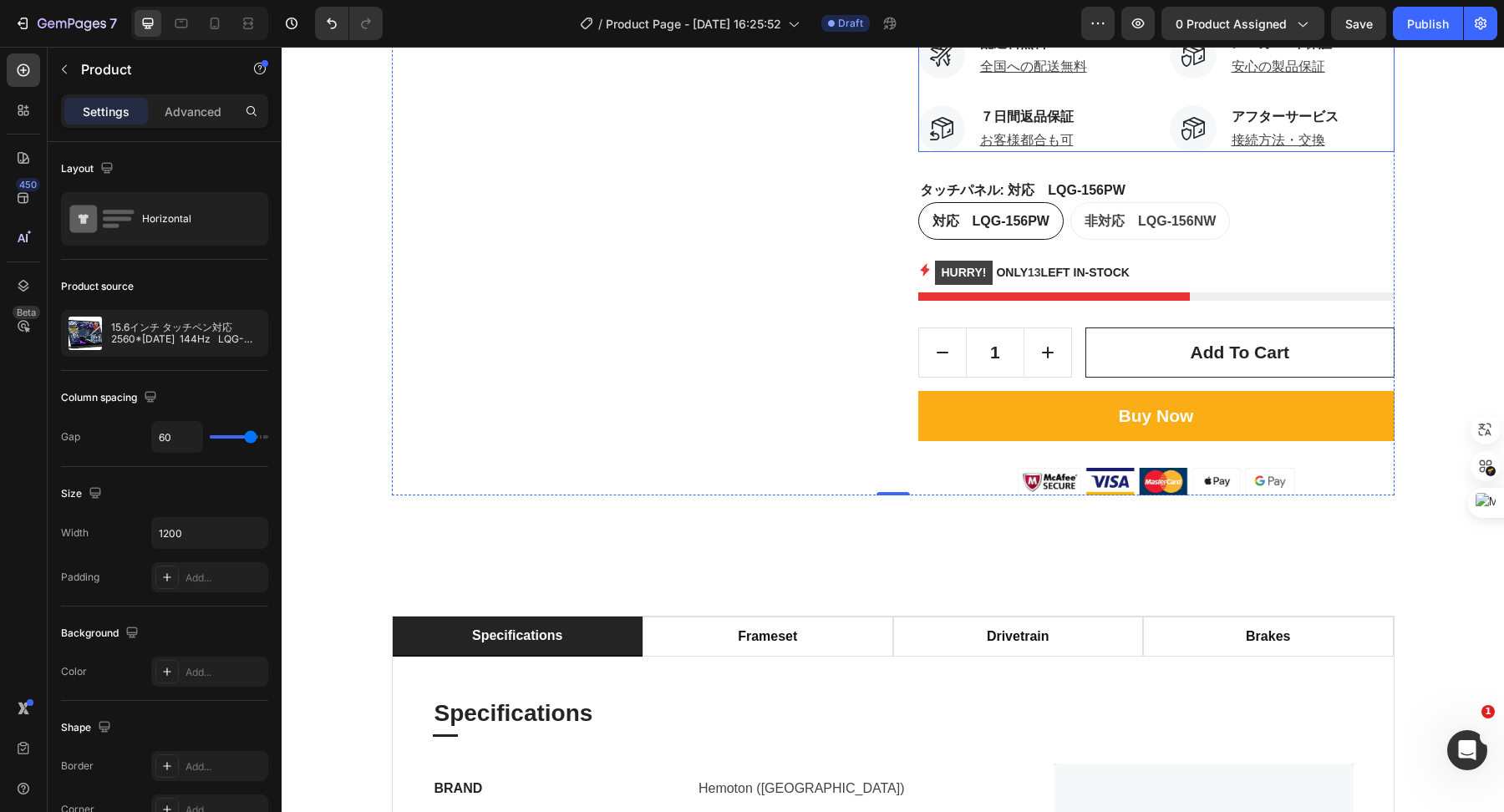
scroll to position [1545, 0]
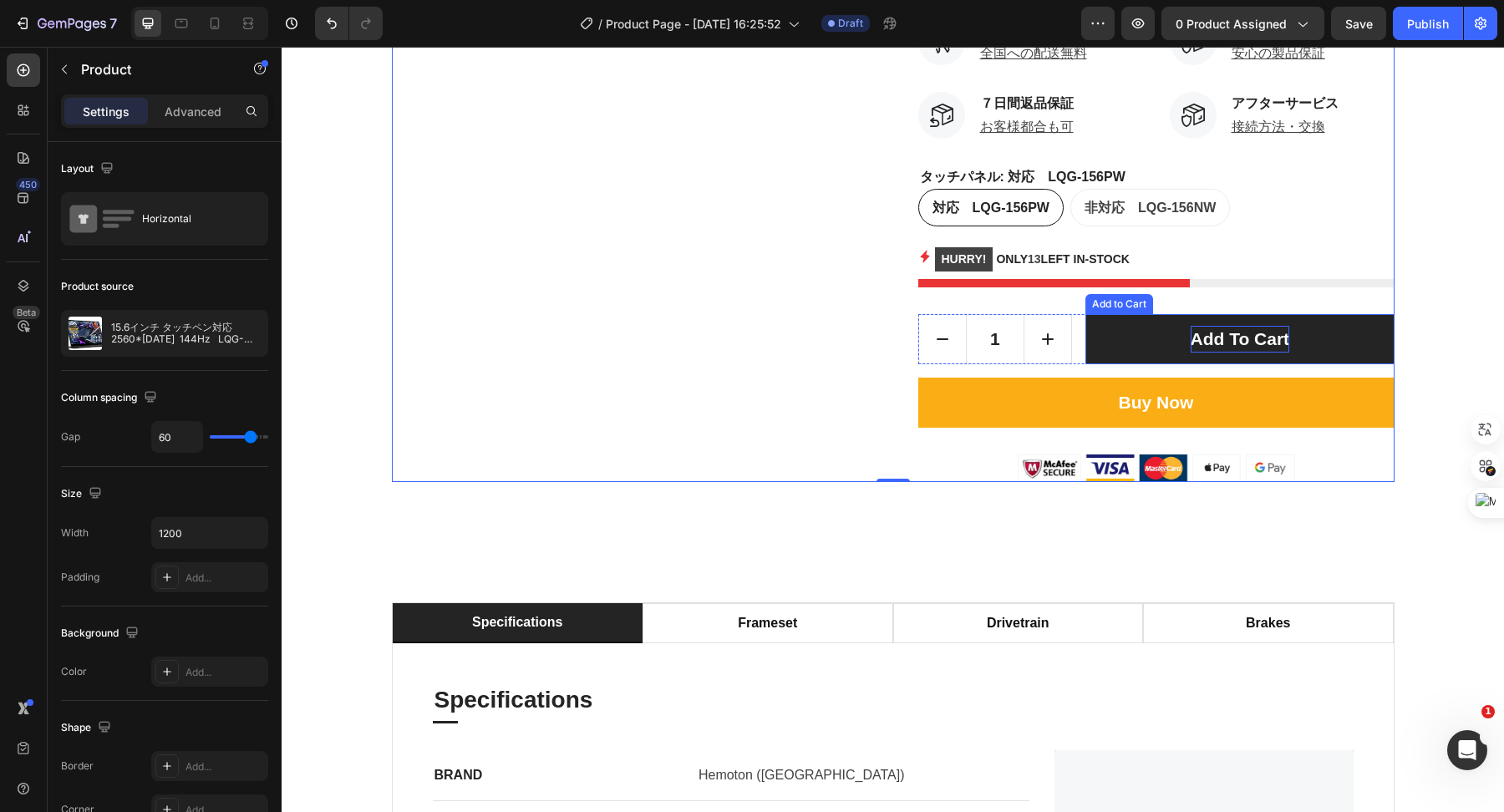
click at [1202, 352] on div "Add to cart" at bounding box center [1240, 339] width 100 height 26
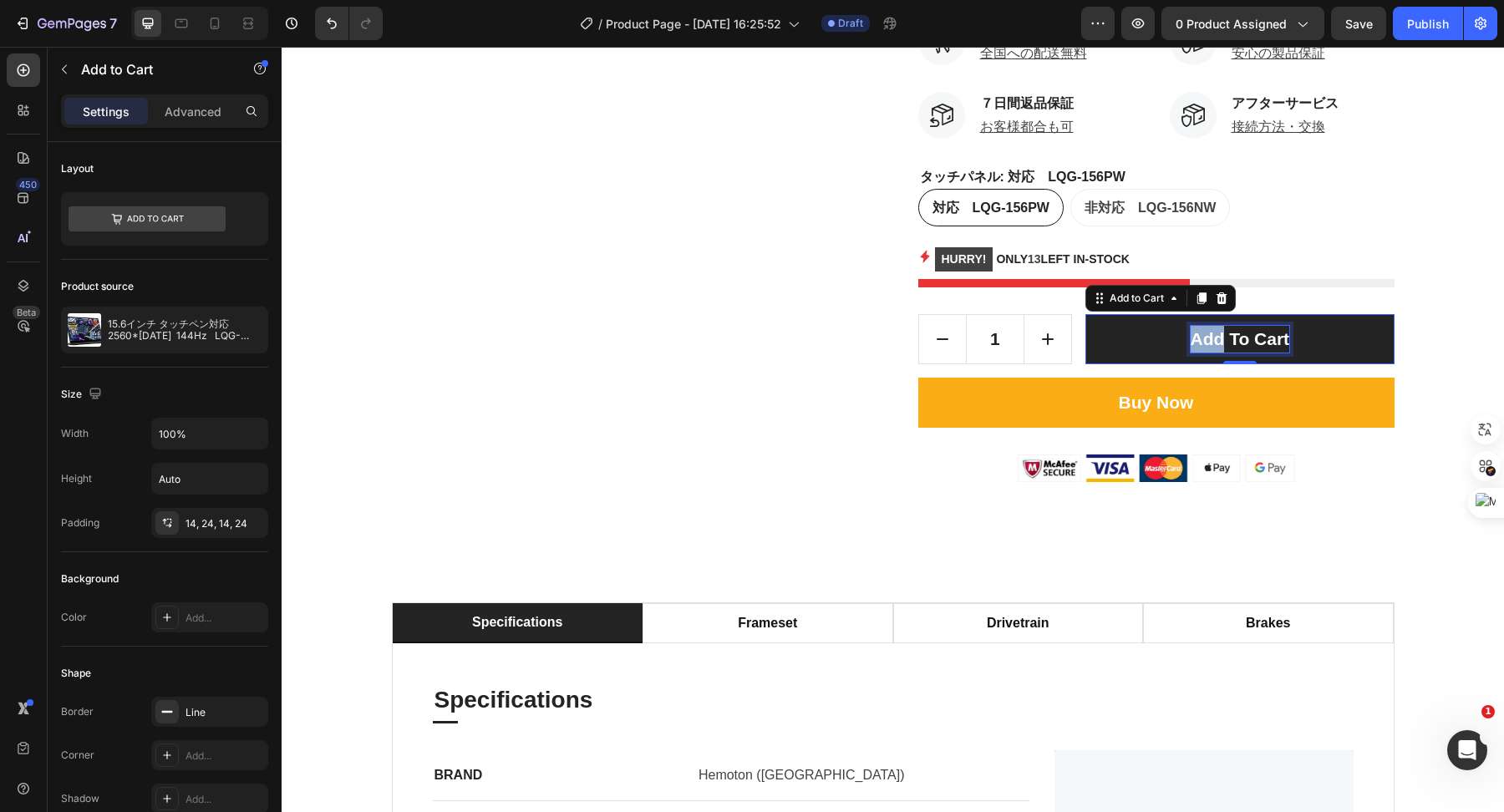
click at [1202, 352] on p "Add to cart" at bounding box center [1240, 339] width 100 height 26
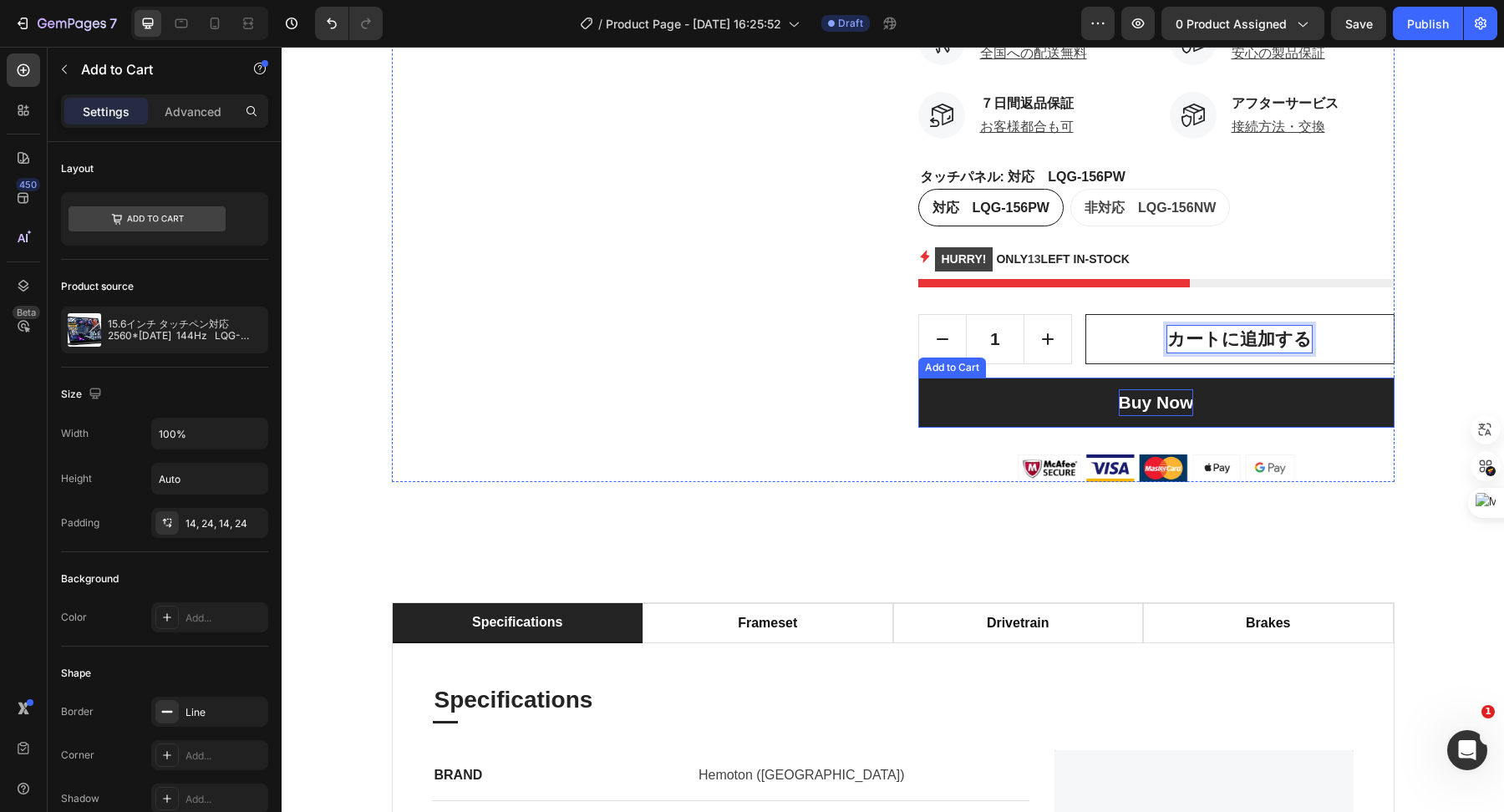
click at [1184, 416] on div "Buy Now" at bounding box center [1157, 402] width 75 height 26
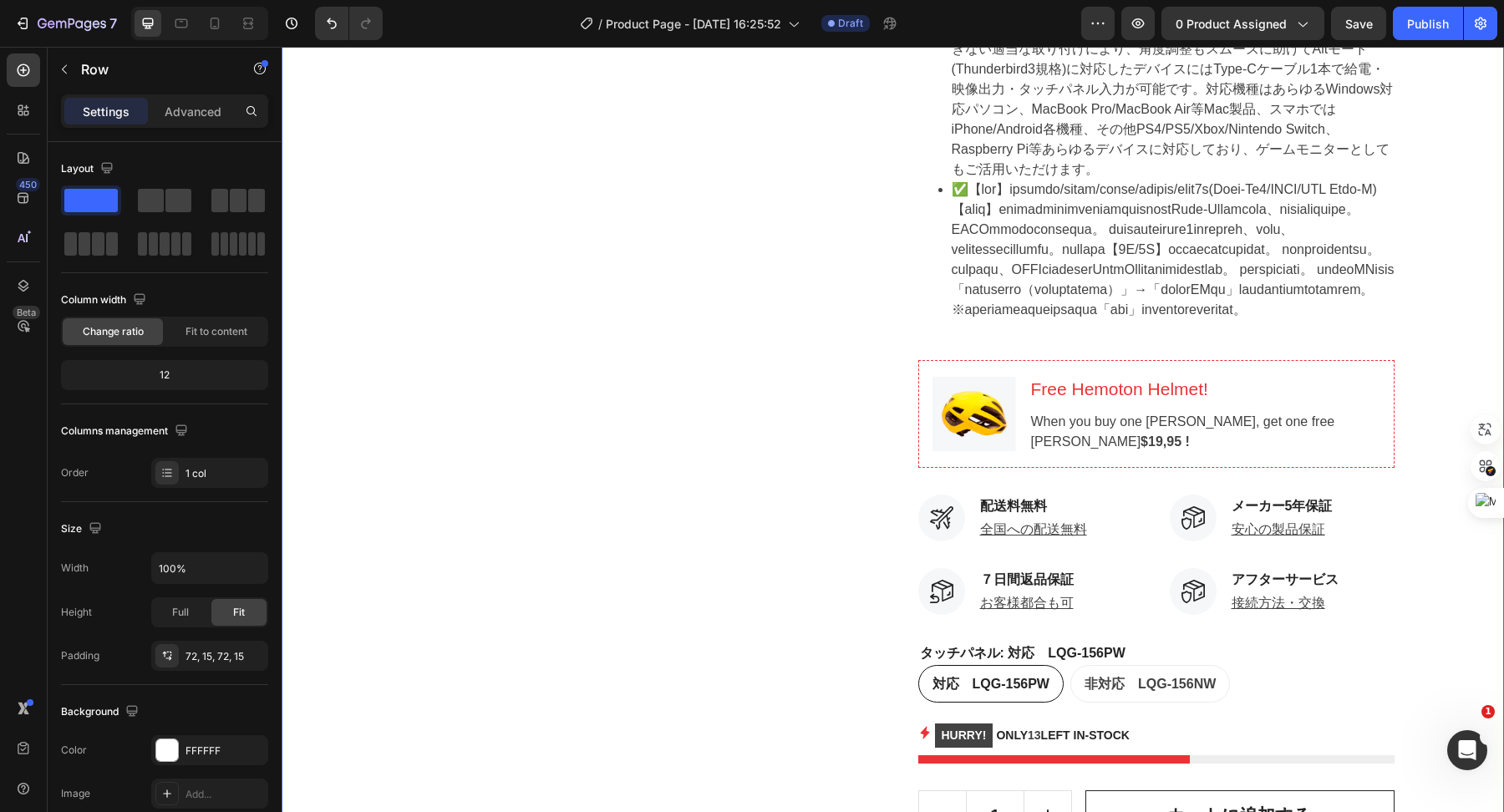
scroll to position [1067, 0]
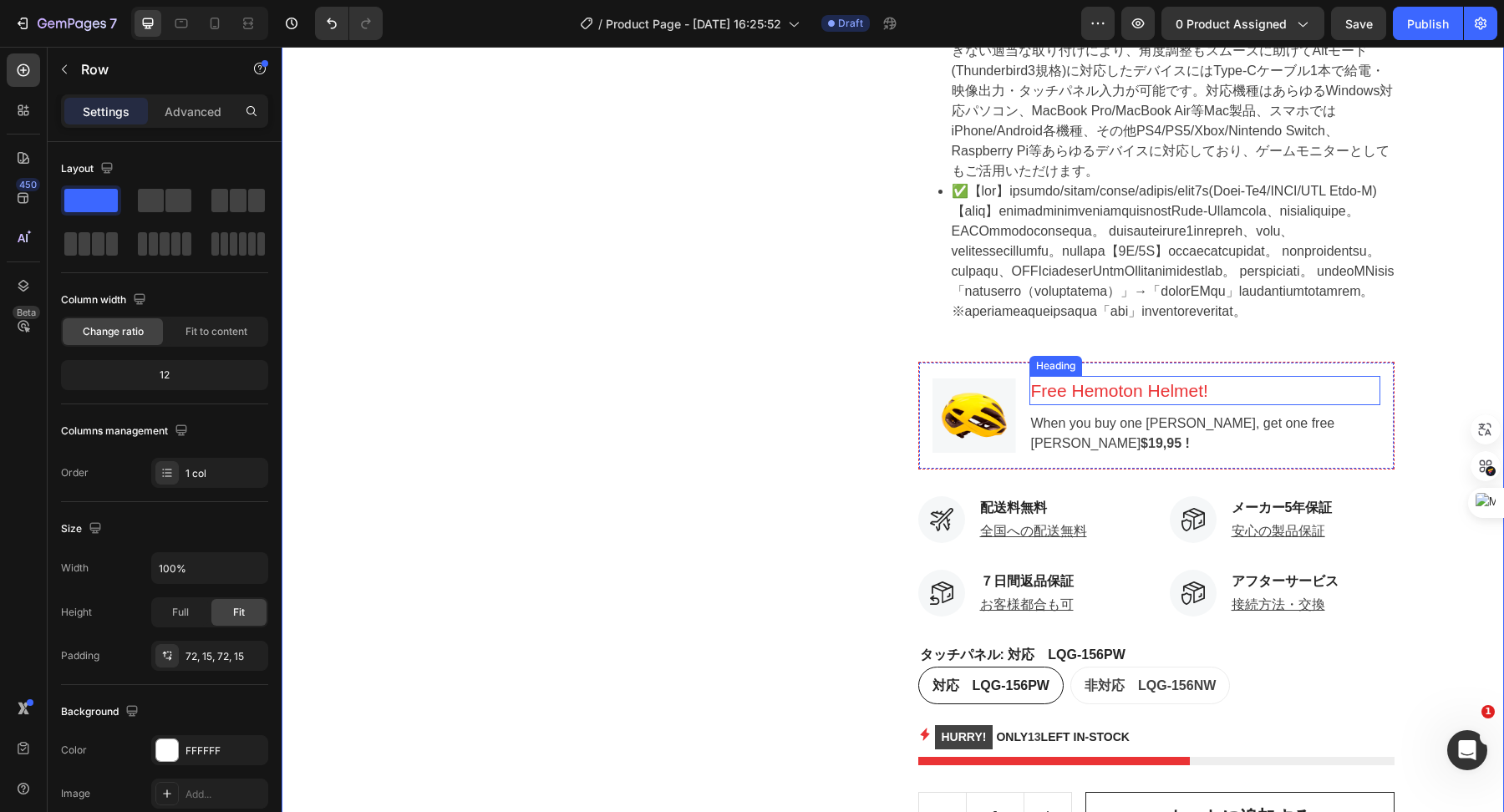
click at [1171, 404] on p "Free Hemoton Helmet!" at bounding box center [1205, 391] width 347 height 26
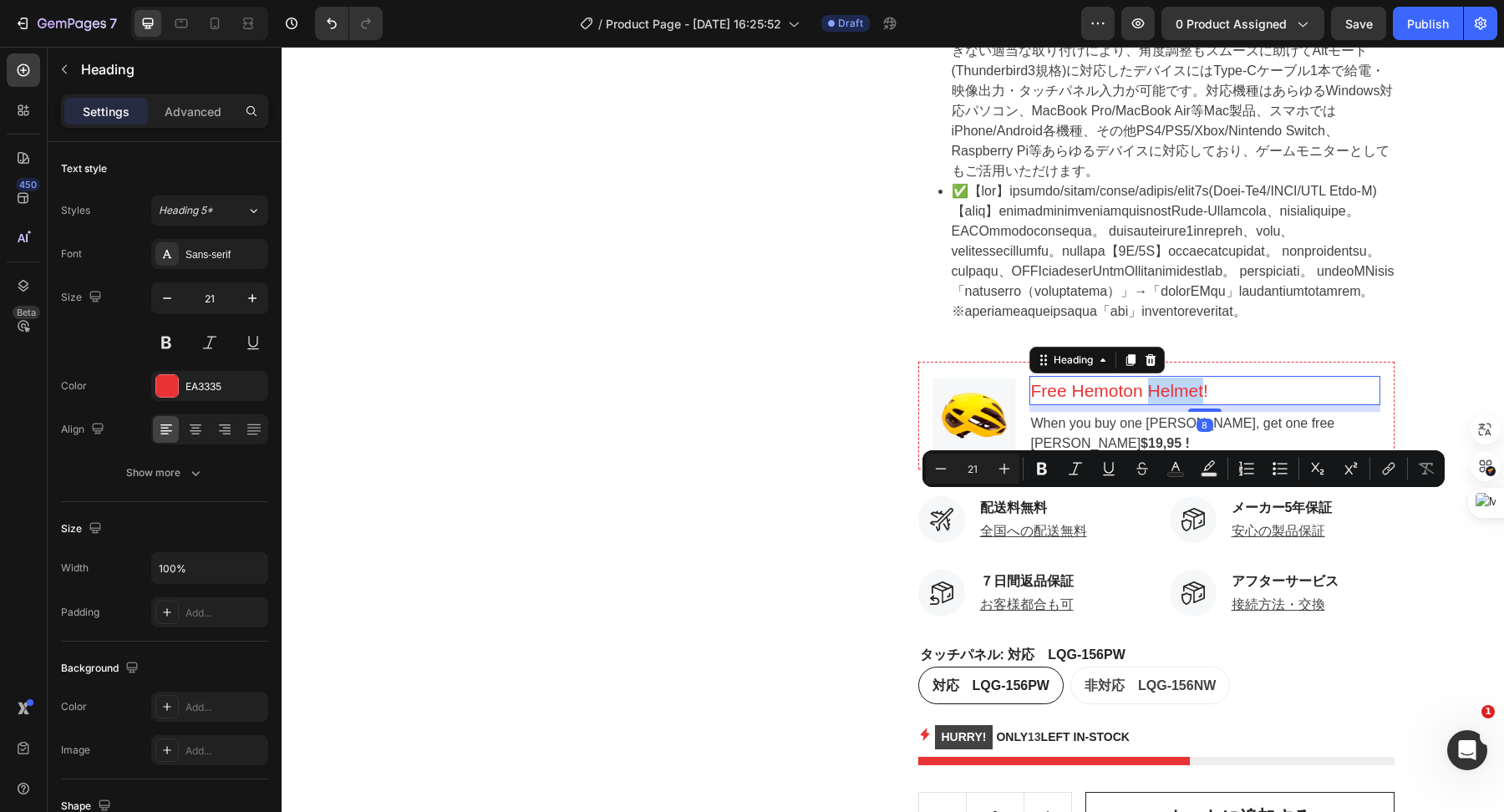
click at [1171, 404] on p "Free Hemoton Helmet!" at bounding box center [1205, 391] width 347 height 26
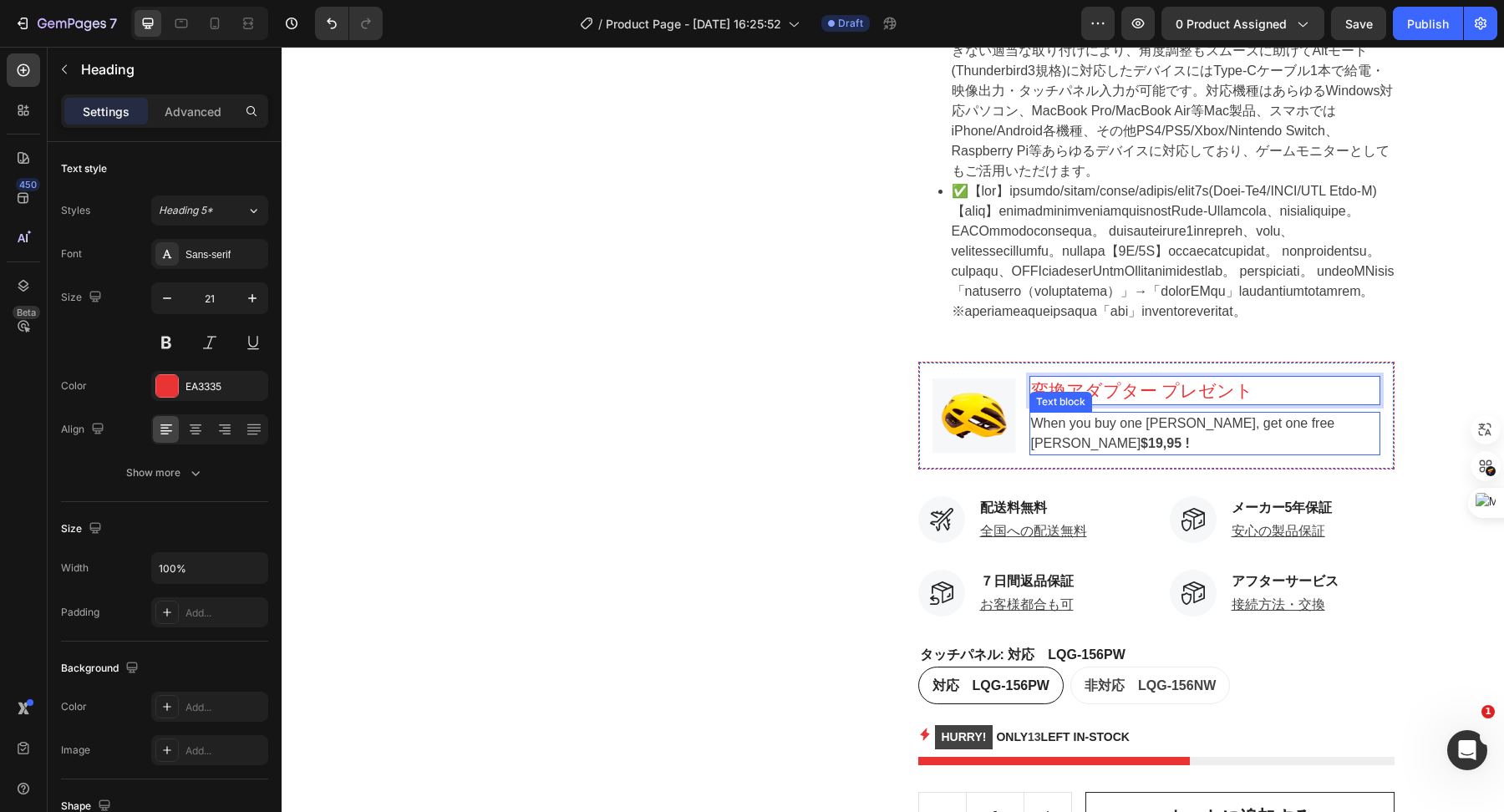
click at [1121, 454] on p "When you buy one [PERSON_NAME], get one free Hemoton Helmet $19,95 !" at bounding box center [1205, 433] width 347 height 40
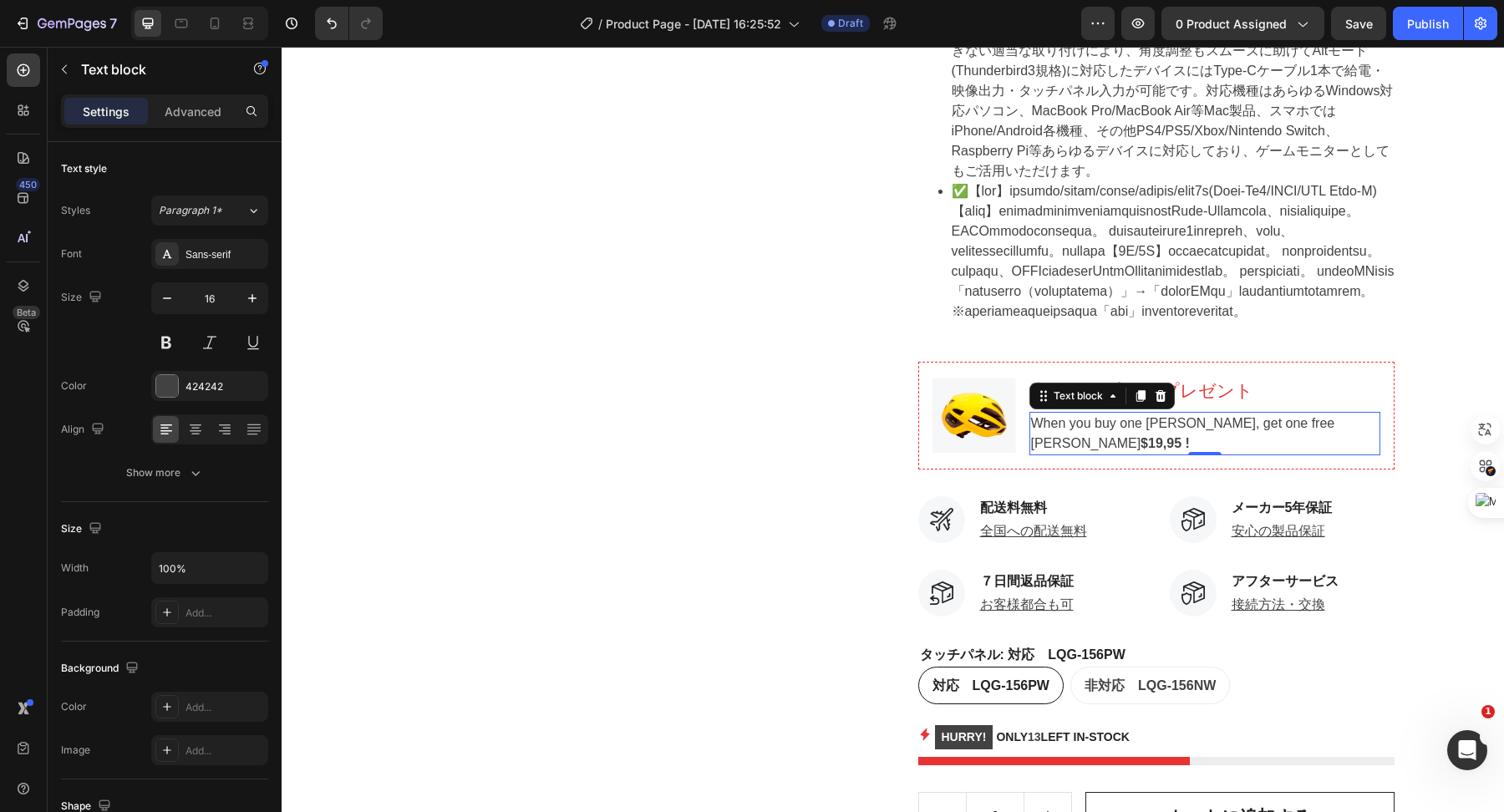
click at [1121, 454] on p "When you buy one [PERSON_NAME], get one free Hemoton Helmet $19,95 !" at bounding box center [1205, 433] width 347 height 40
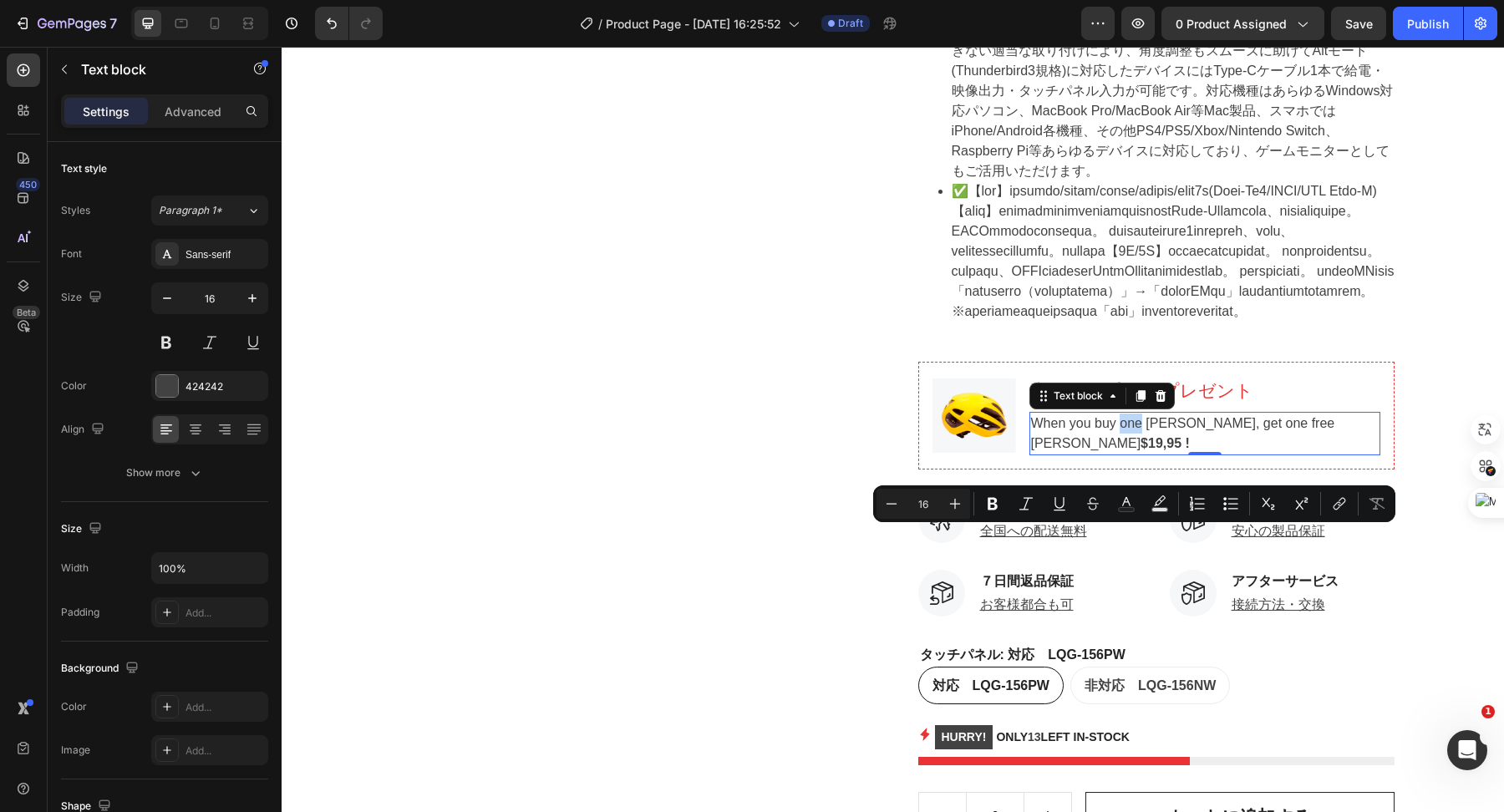
click at [1121, 454] on p "When you buy one [PERSON_NAME], get one free Hemoton Helmet $19,95 !" at bounding box center [1205, 433] width 347 height 40
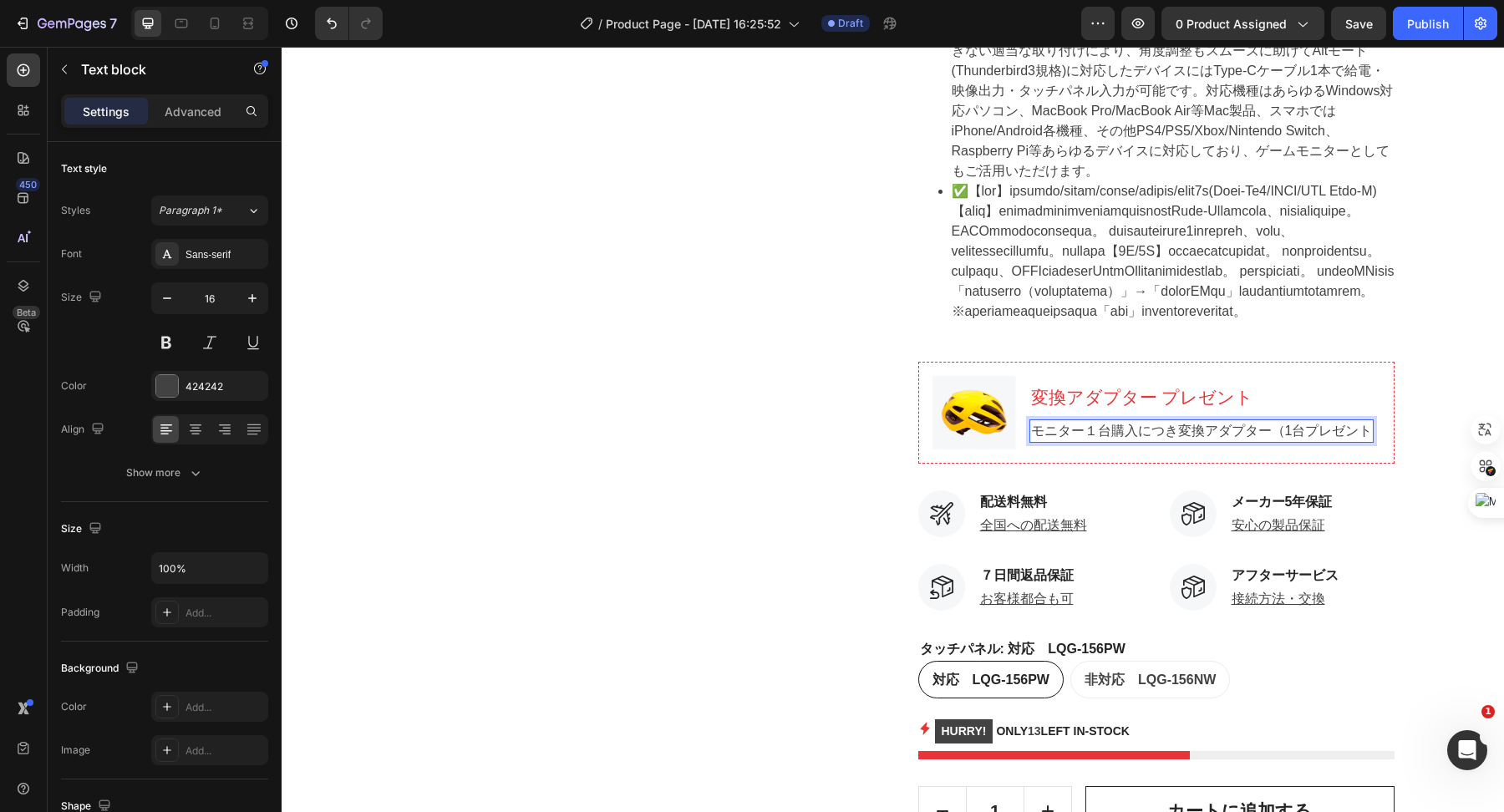
scroll to position [1060, 0]
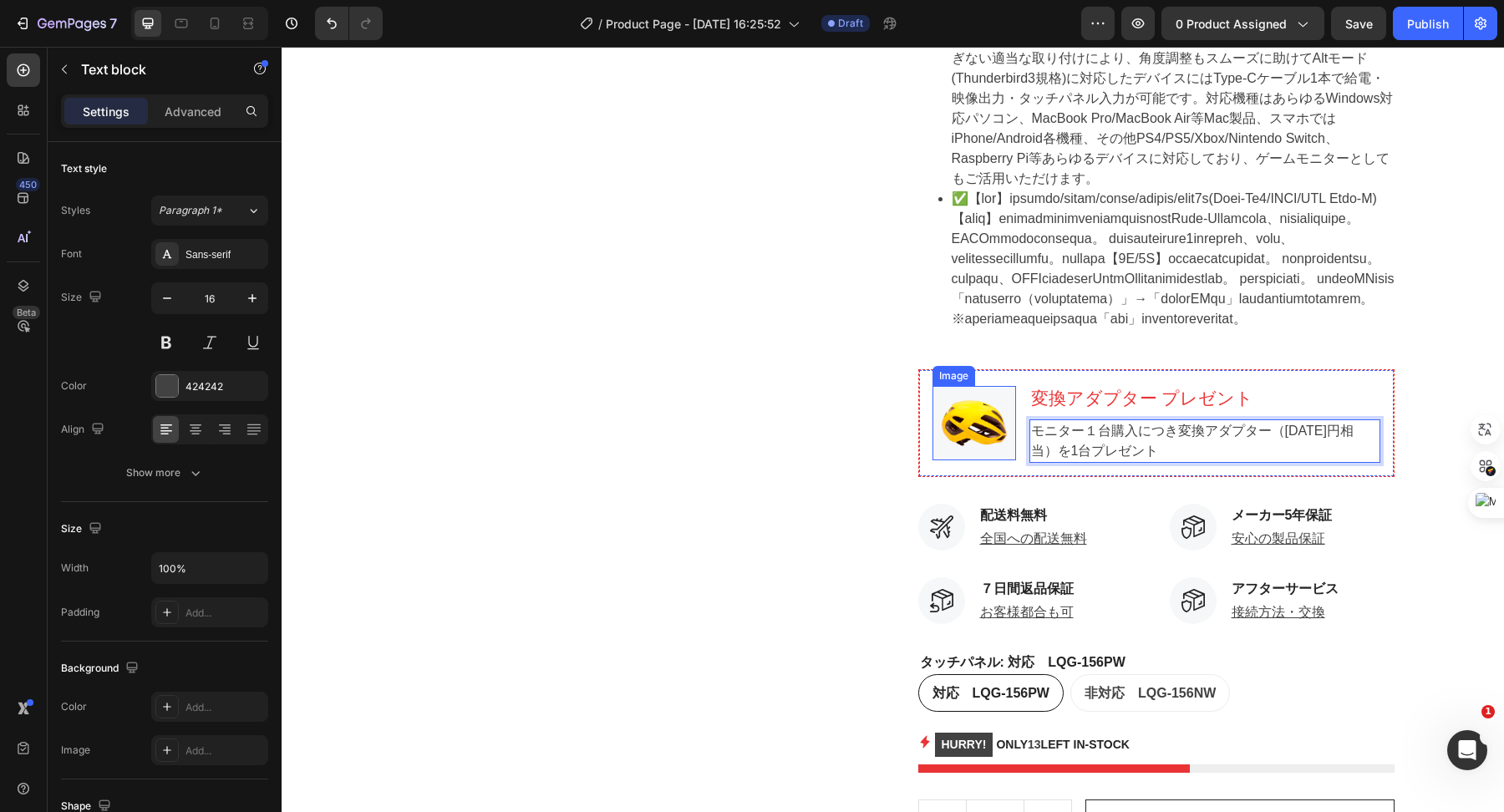
click at [980, 460] on img at bounding box center [974, 422] width 83 height 74
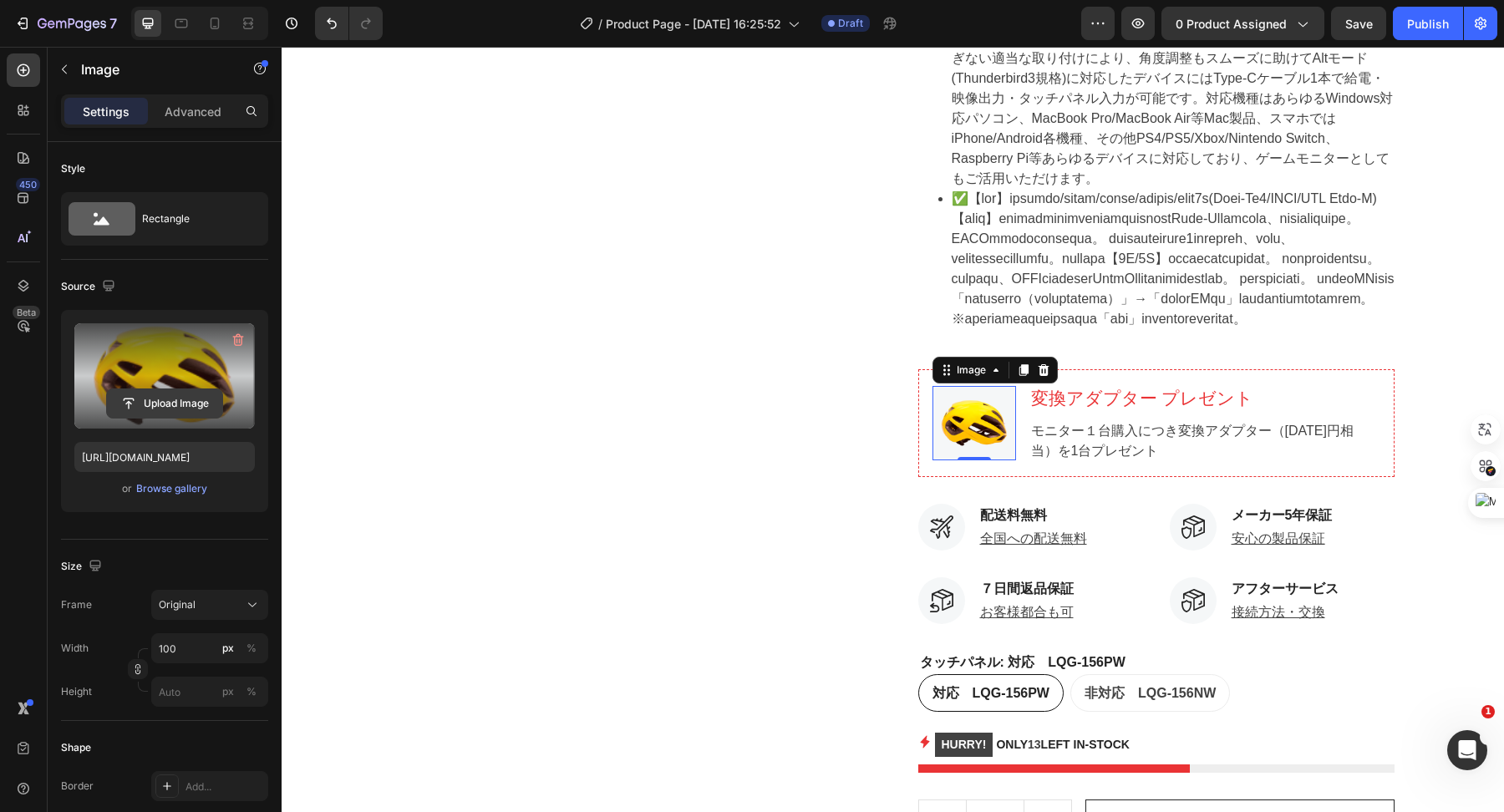
click at [198, 392] on input "file" at bounding box center [164, 403] width 115 height 28
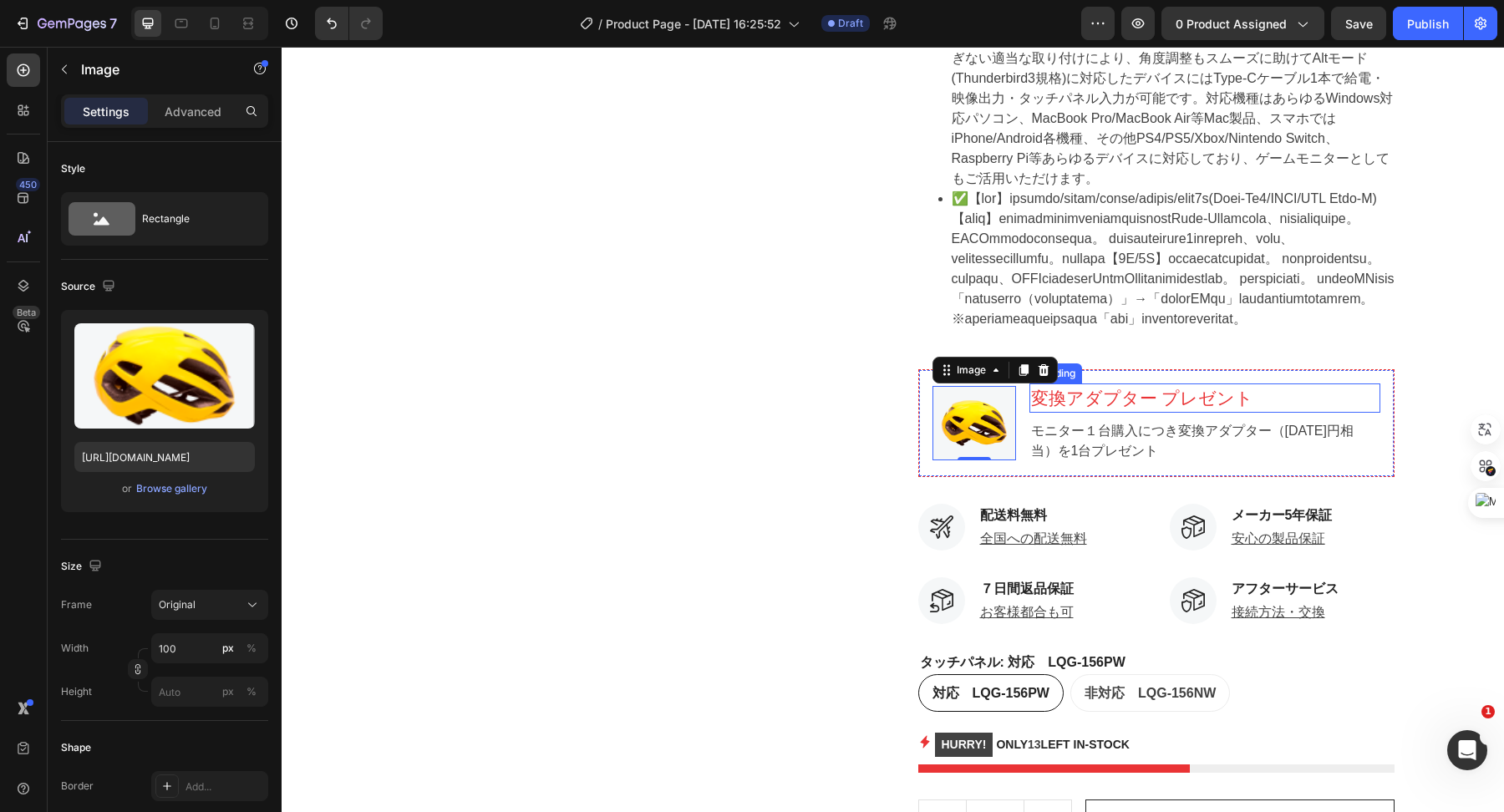
click at [1057, 412] on p "変換アダプター プレゼント" at bounding box center [1205, 397] width 347 height 26
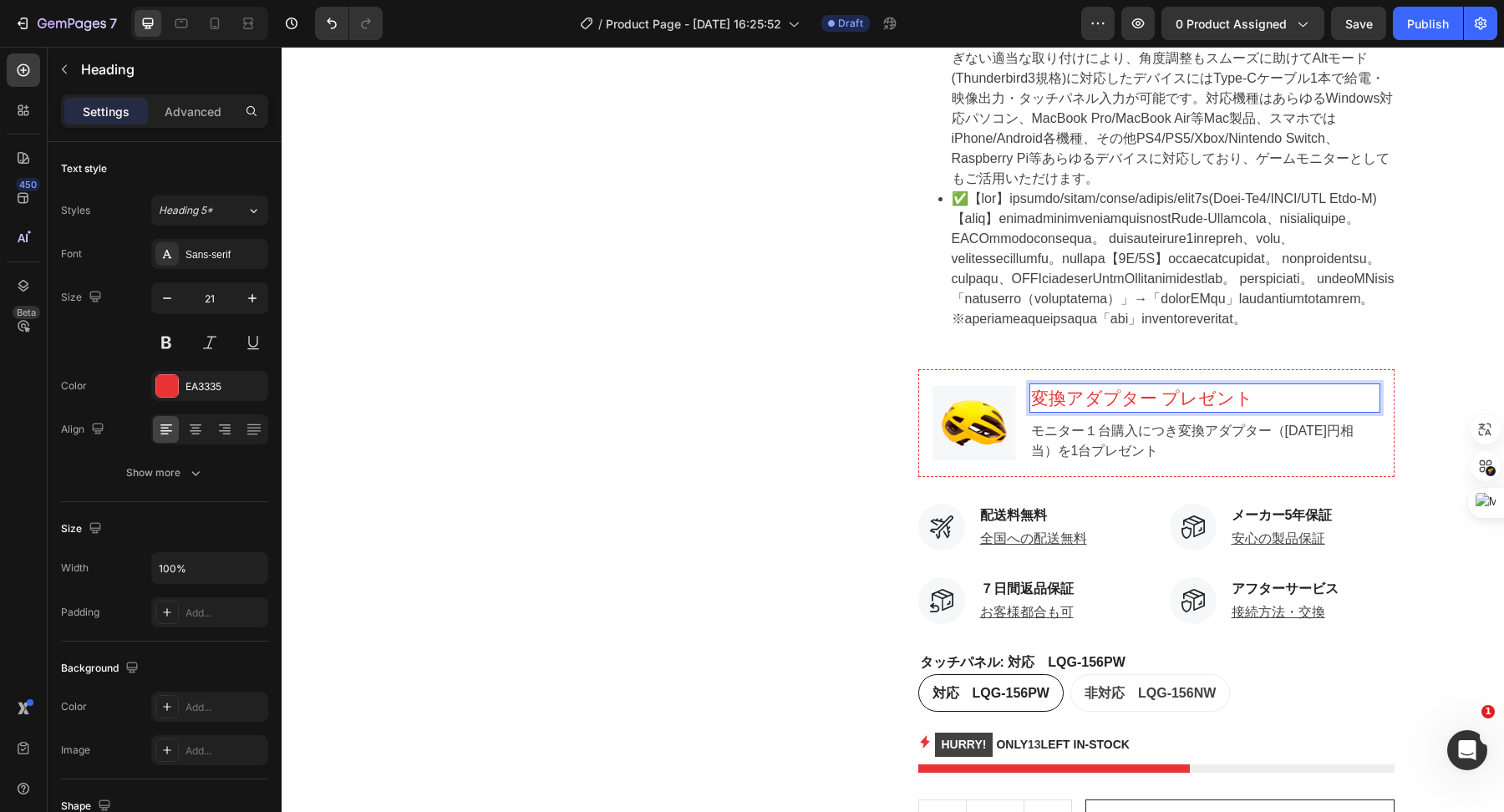
click at [1057, 412] on p "変換アダプター プレゼント" at bounding box center [1205, 397] width 347 height 26
click at [1186, 461] on p "モニター１台購入につき変換アダプター（[DATE]円相当）を1台プレゼント" at bounding box center [1205, 441] width 347 height 40
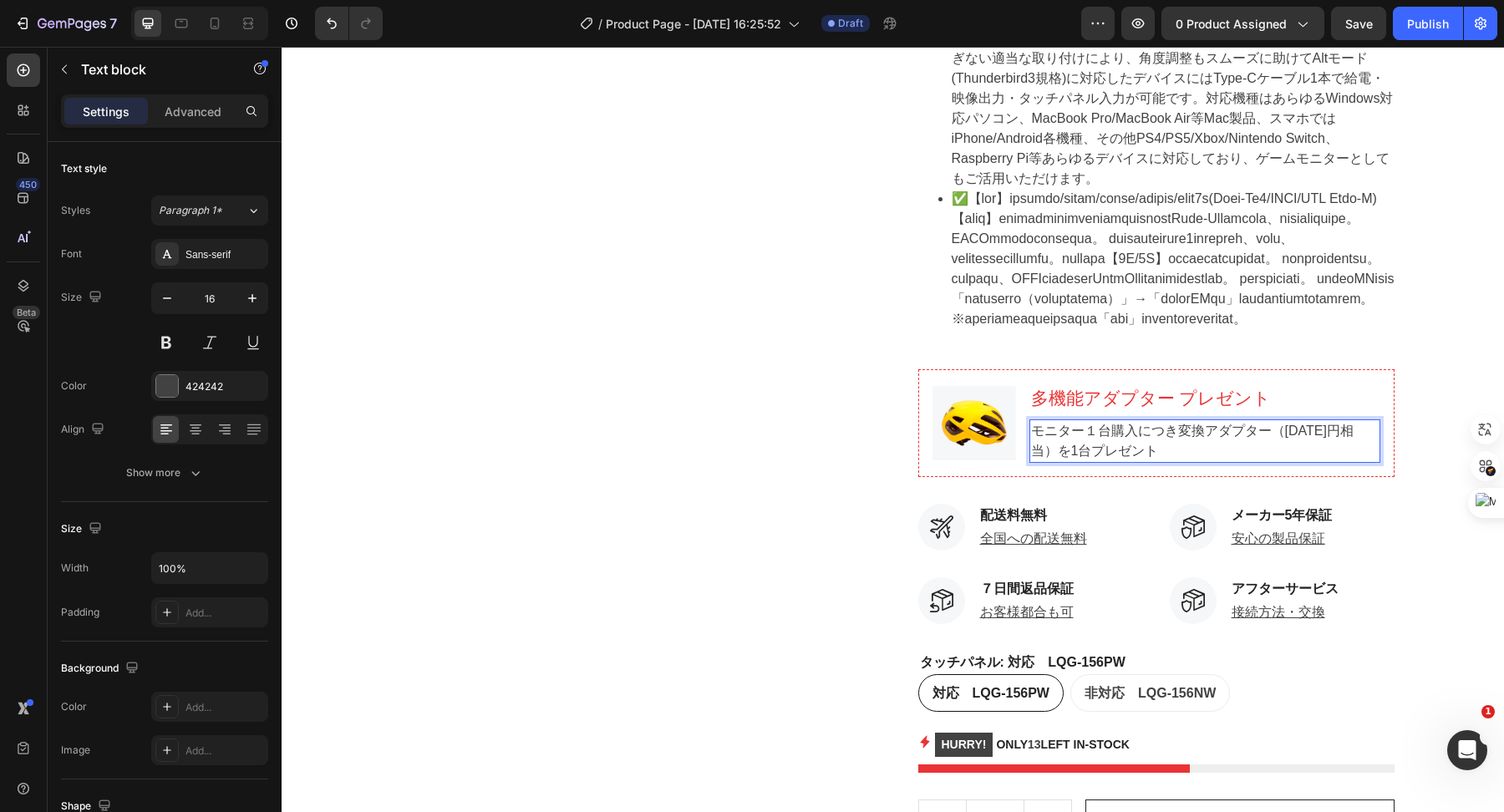
click at [1186, 461] on p "モニター１台購入につき変換アダプター（[DATE]円相当）を1台プレゼント" at bounding box center [1205, 441] width 347 height 40
click at [976, 460] on img at bounding box center [974, 422] width 83 height 74
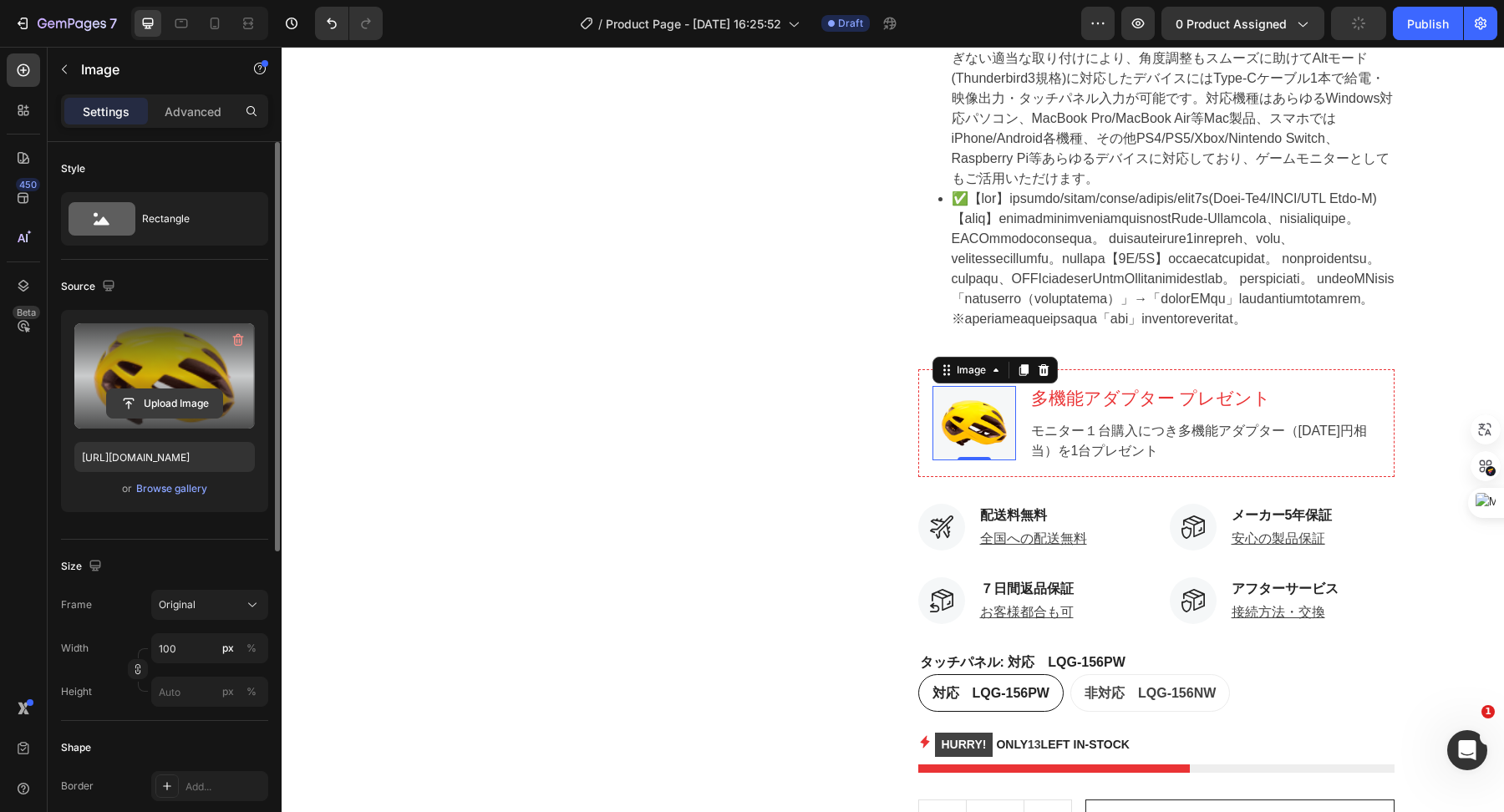
click at [173, 396] on input "file" at bounding box center [164, 403] width 115 height 28
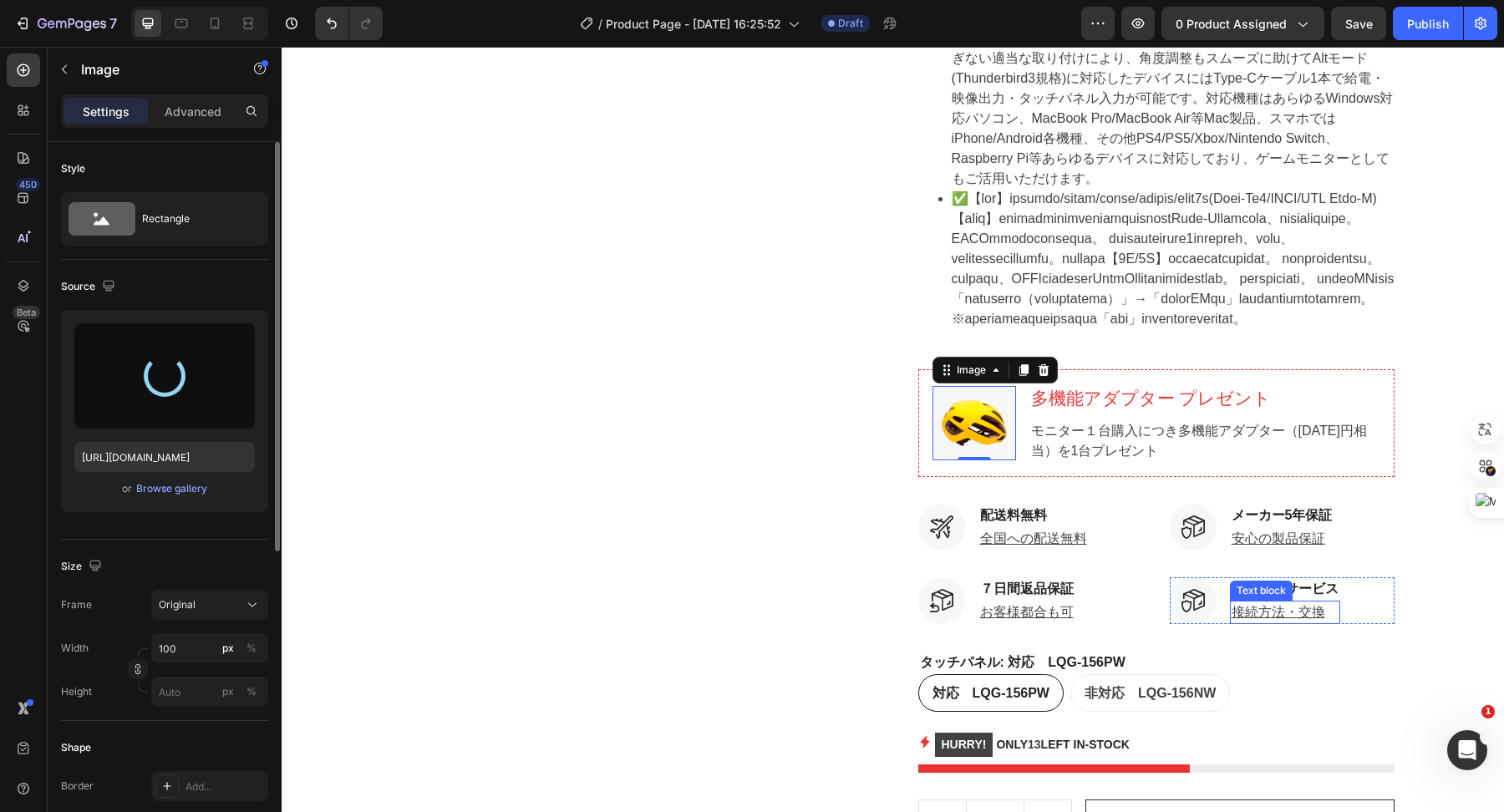
type input "[URL][DOMAIN_NAME]"
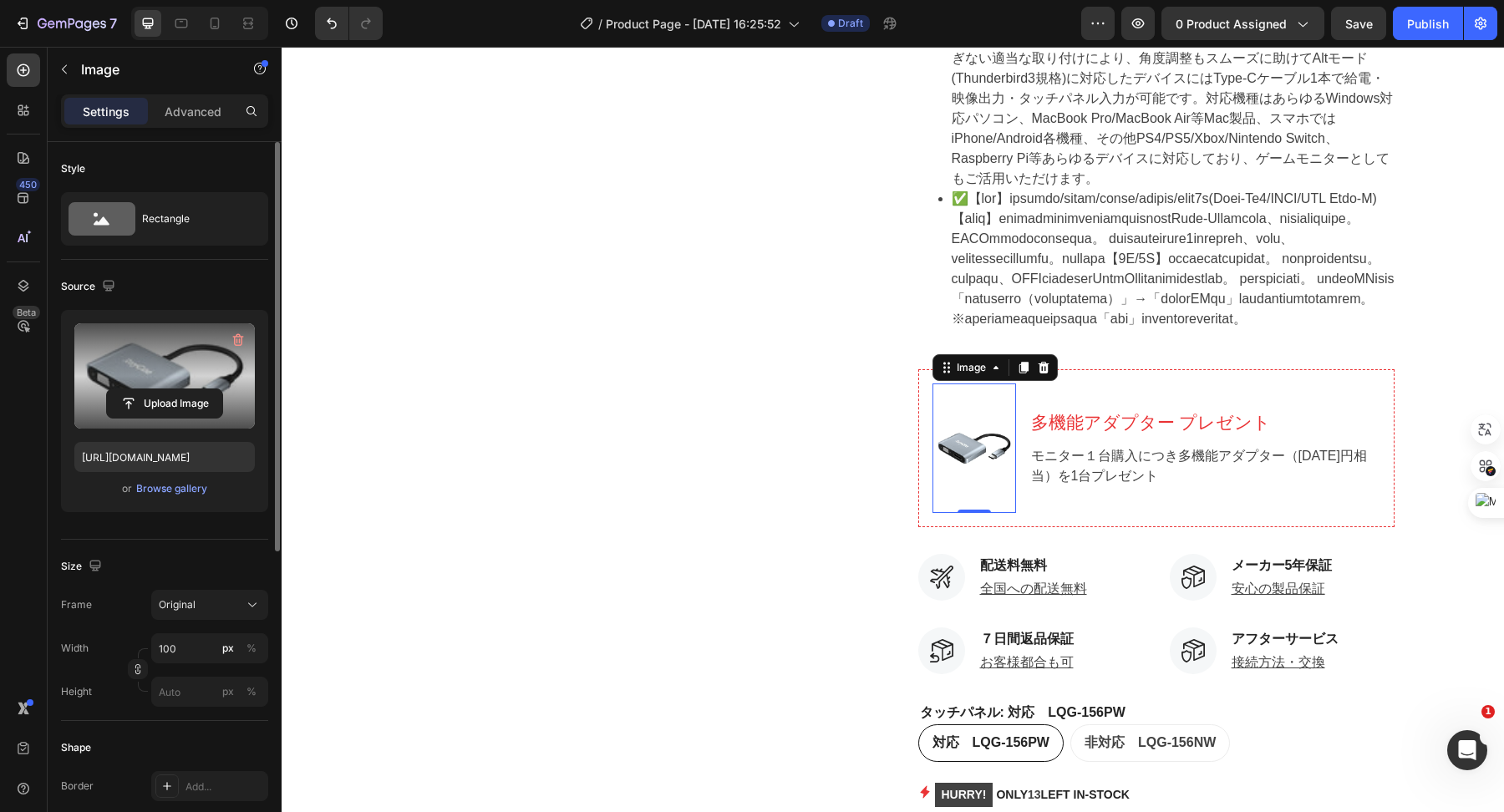
click at [183, 355] on label at bounding box center [164, 376] width 181 height 106
click at [183, 389] on input "file" at bounding box center [164, 403] width 115 height 28
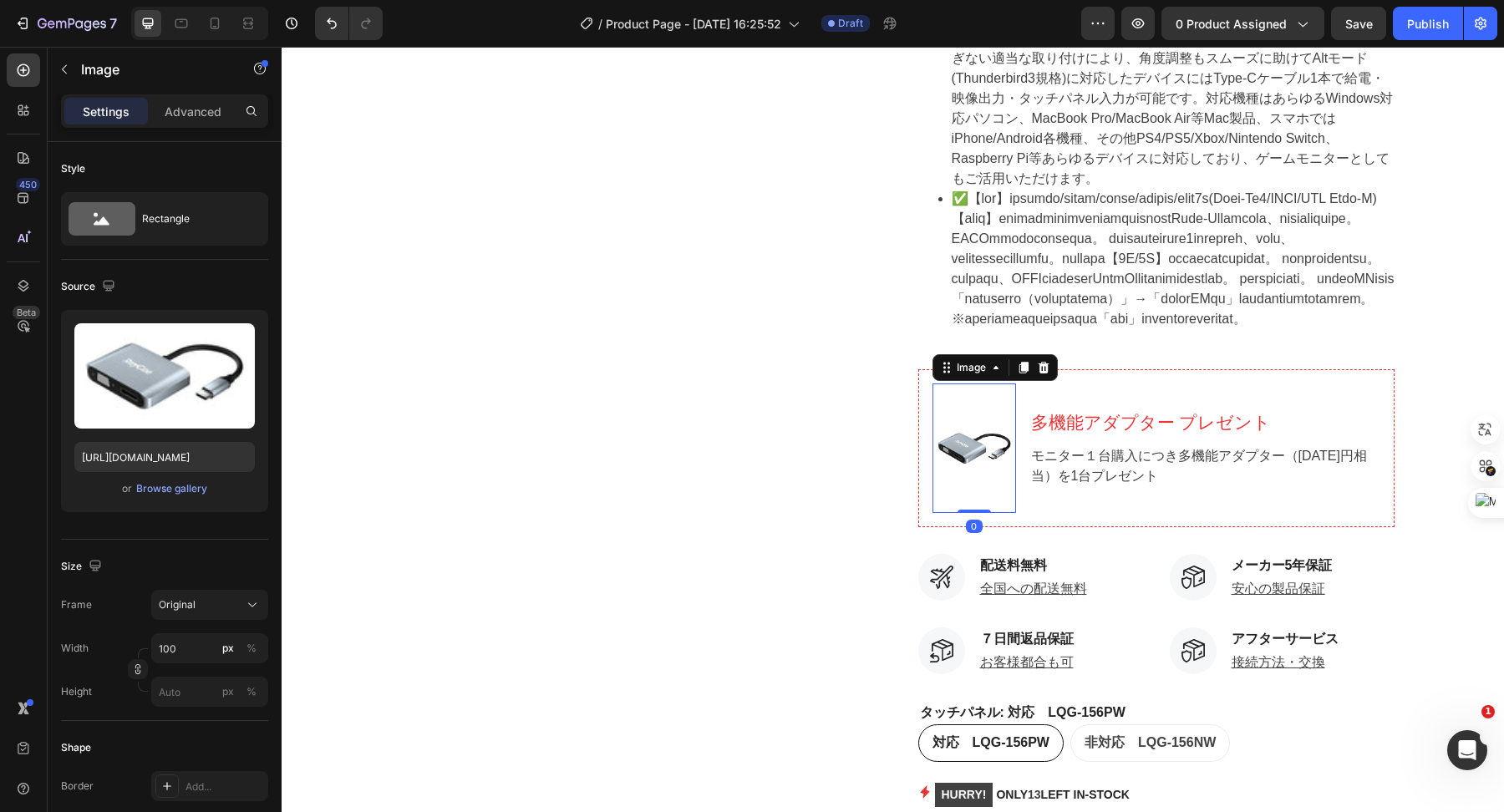
drag, startPoint x: 967, startPoint y: 621, endPoint x: 967, endPoint y: 569, distance: 52.0
click at [967, 513] on div "Image 0" at bounding box center [974, 448] width 83 height 129
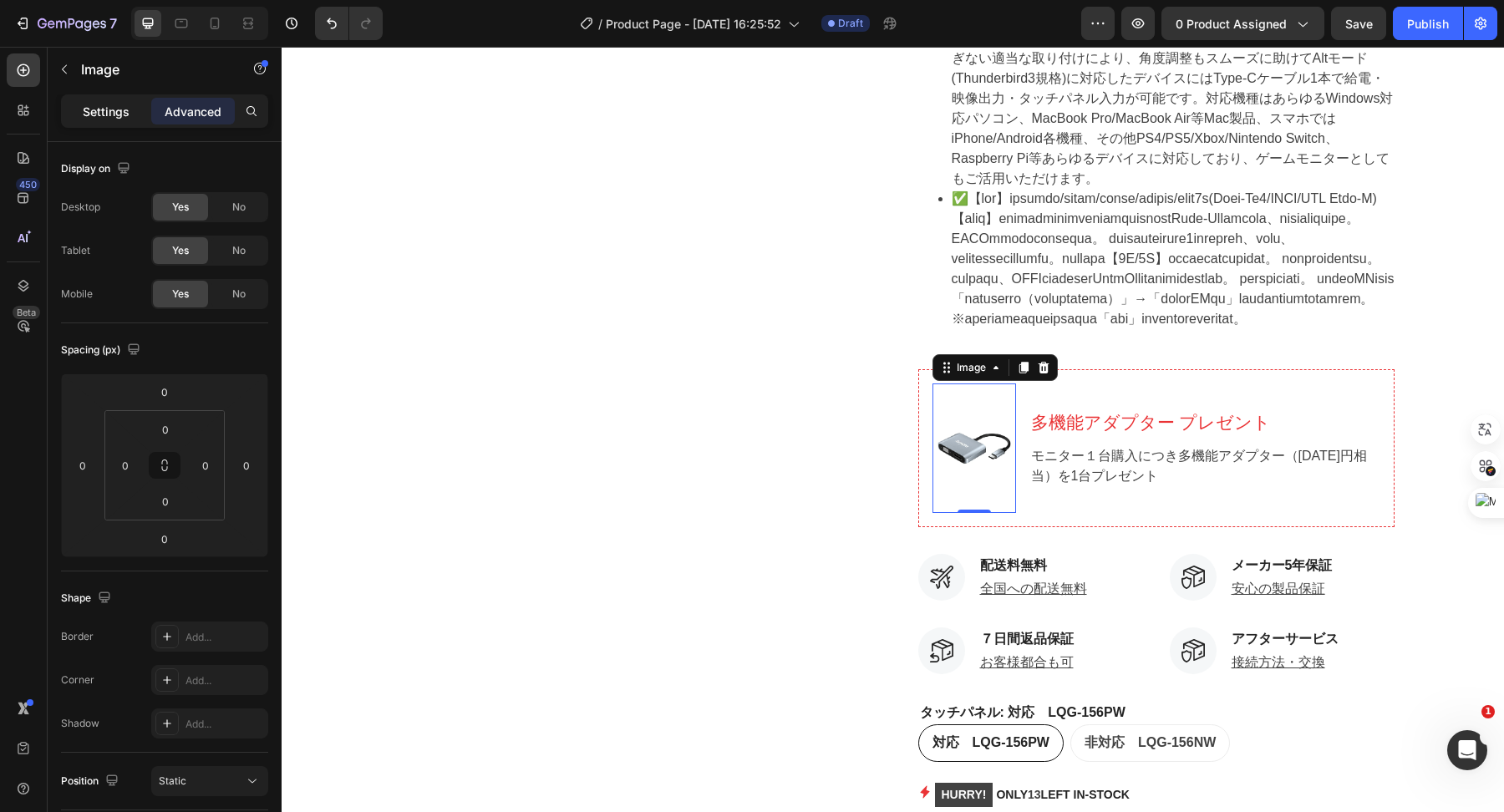
click at [97, 114] on p "Settings" at bounding box center [106, 112] width 47 height 18
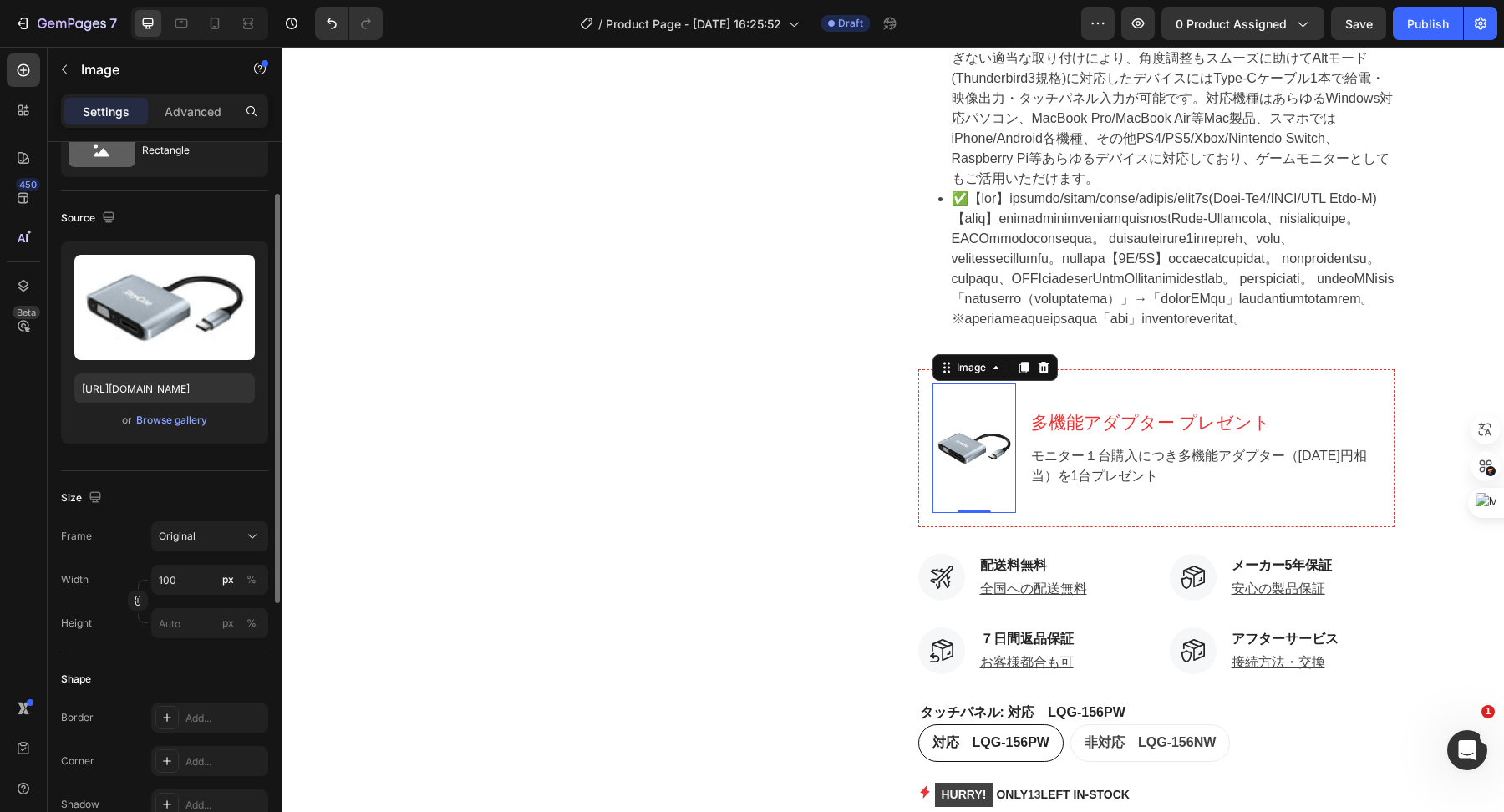
scroll to position [86, 0]
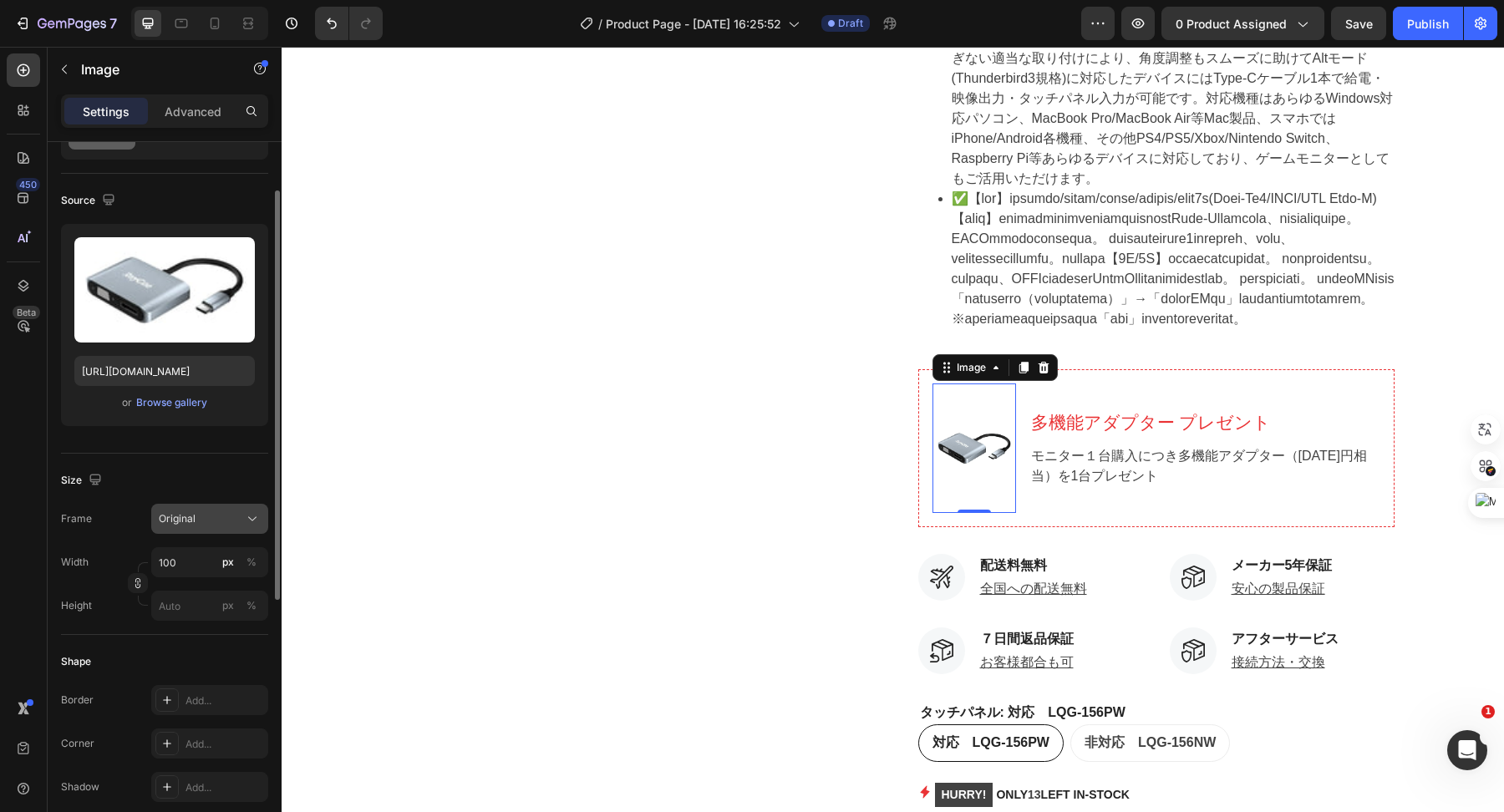
click at [209, 527] on button "Original" at bounding box center [210, 518] width 117 height 30
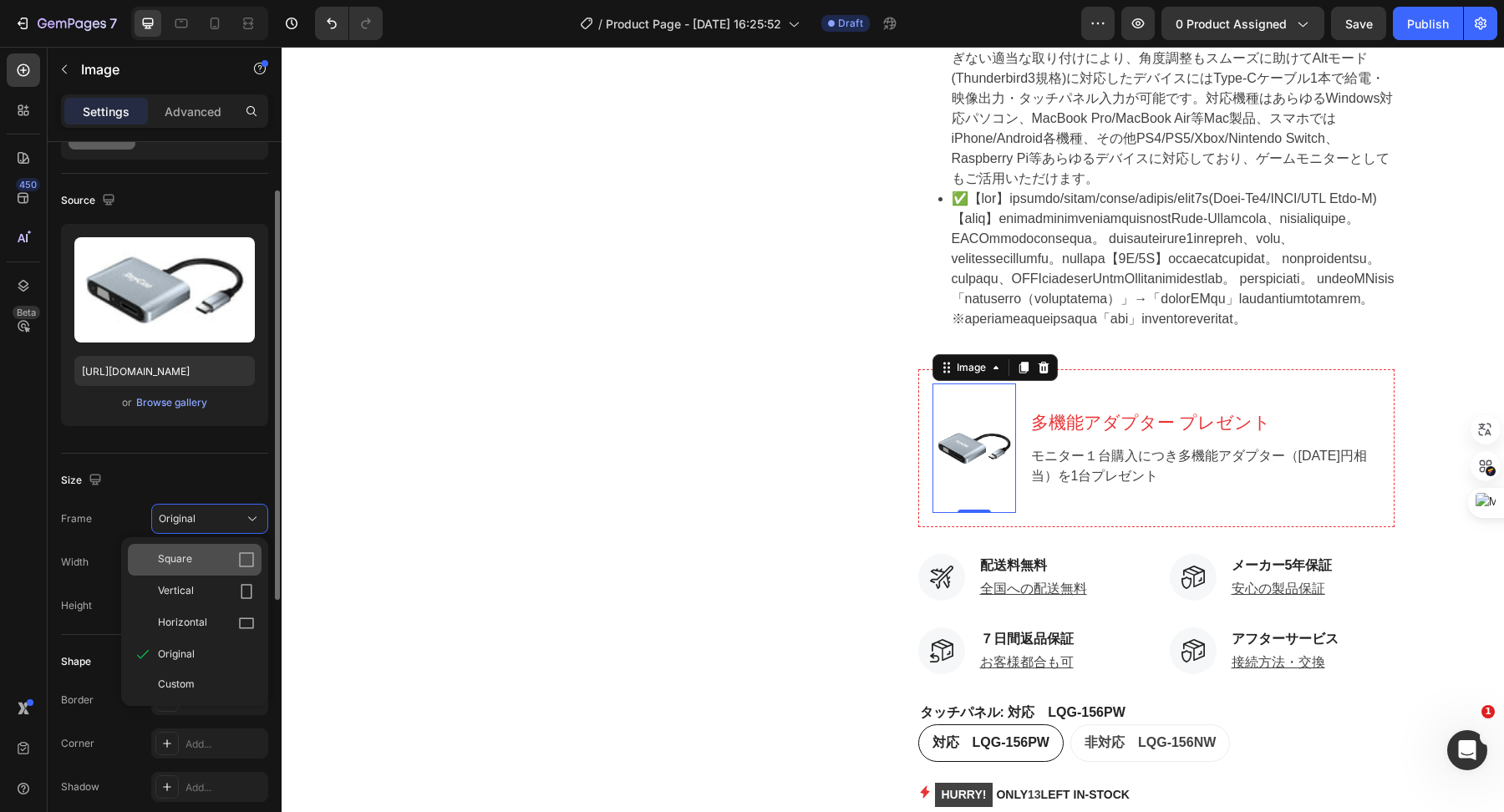
click at [213, 559] on div "Square" at bounding box center [206, 560] width 97 height 17
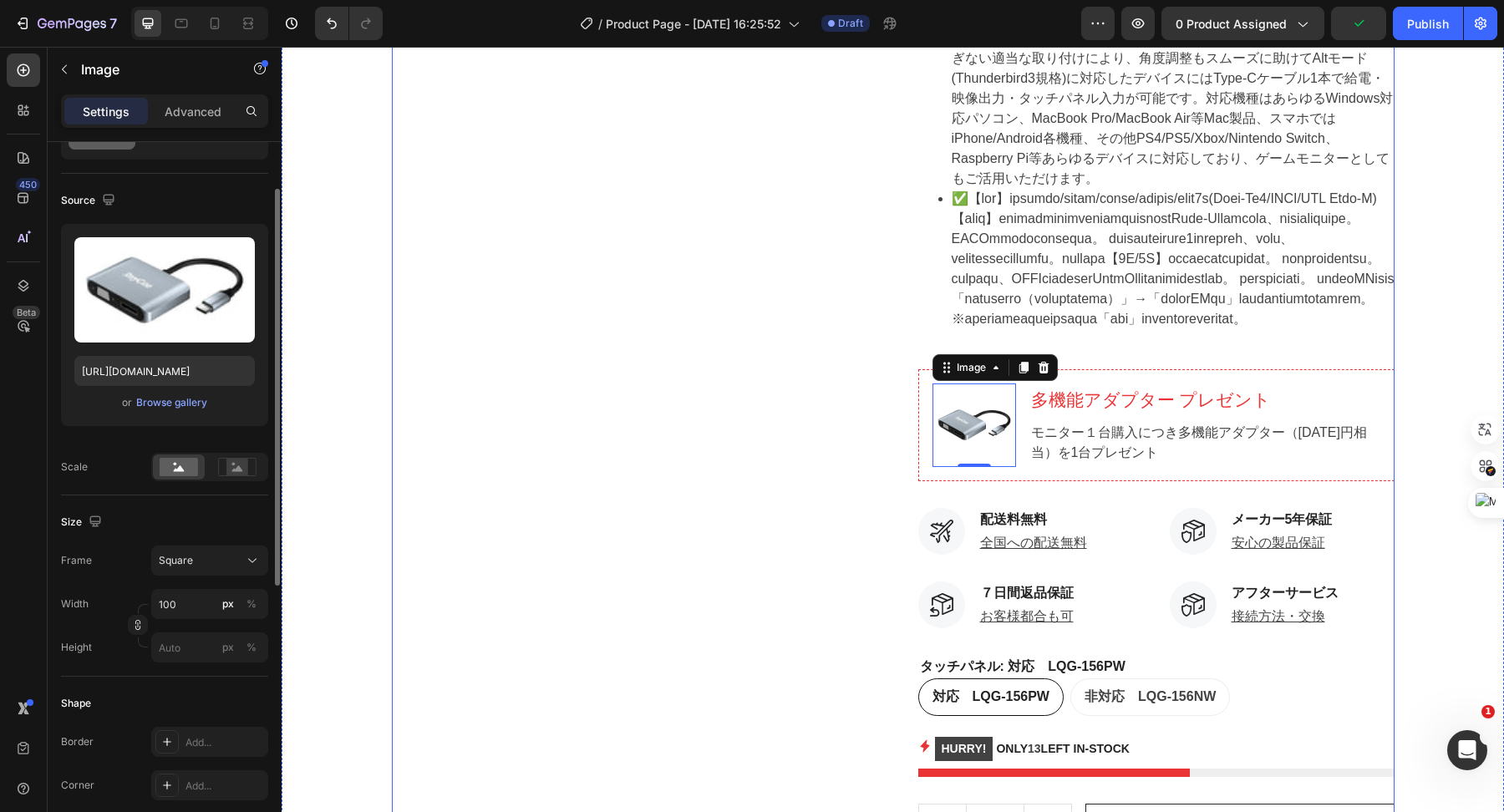
click at [703, 563] on div "Product Images" at bounding box center [629, 59] width 476 height 1823
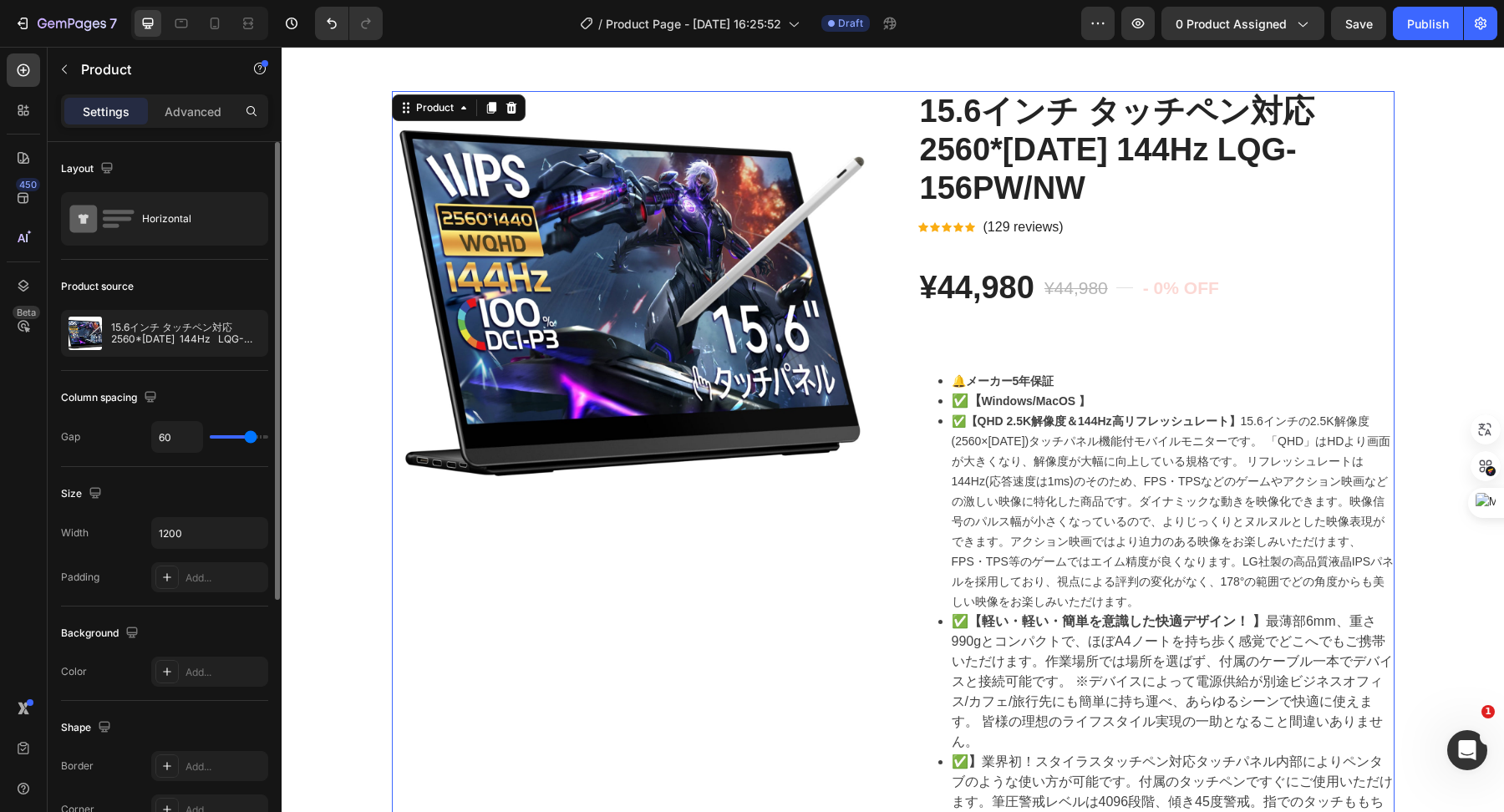
scroll to position [30, 0]
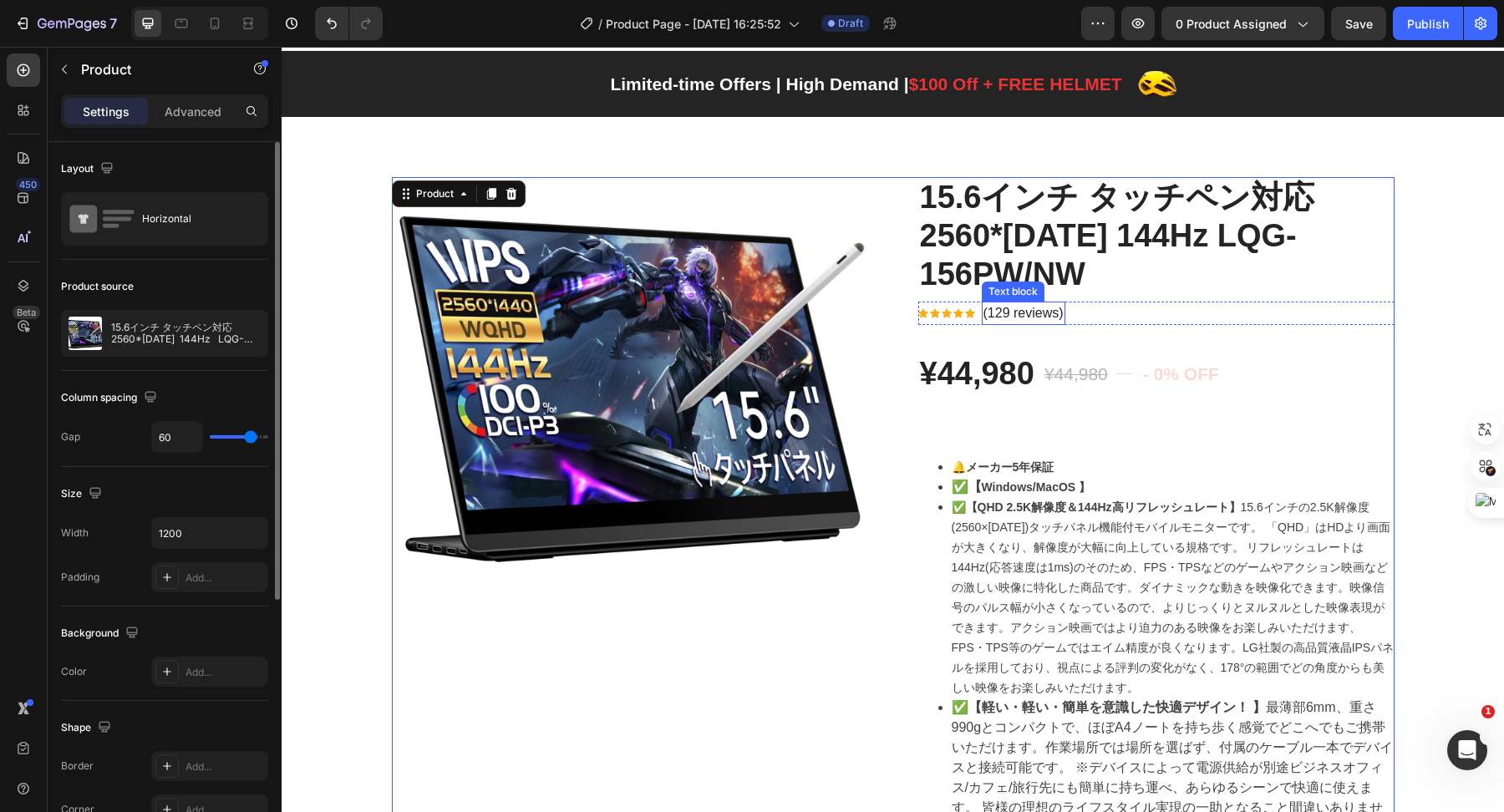
click at [1007, 311] on p "(129 reviews)" at bounding box center [1024, 313] width 80 height 20
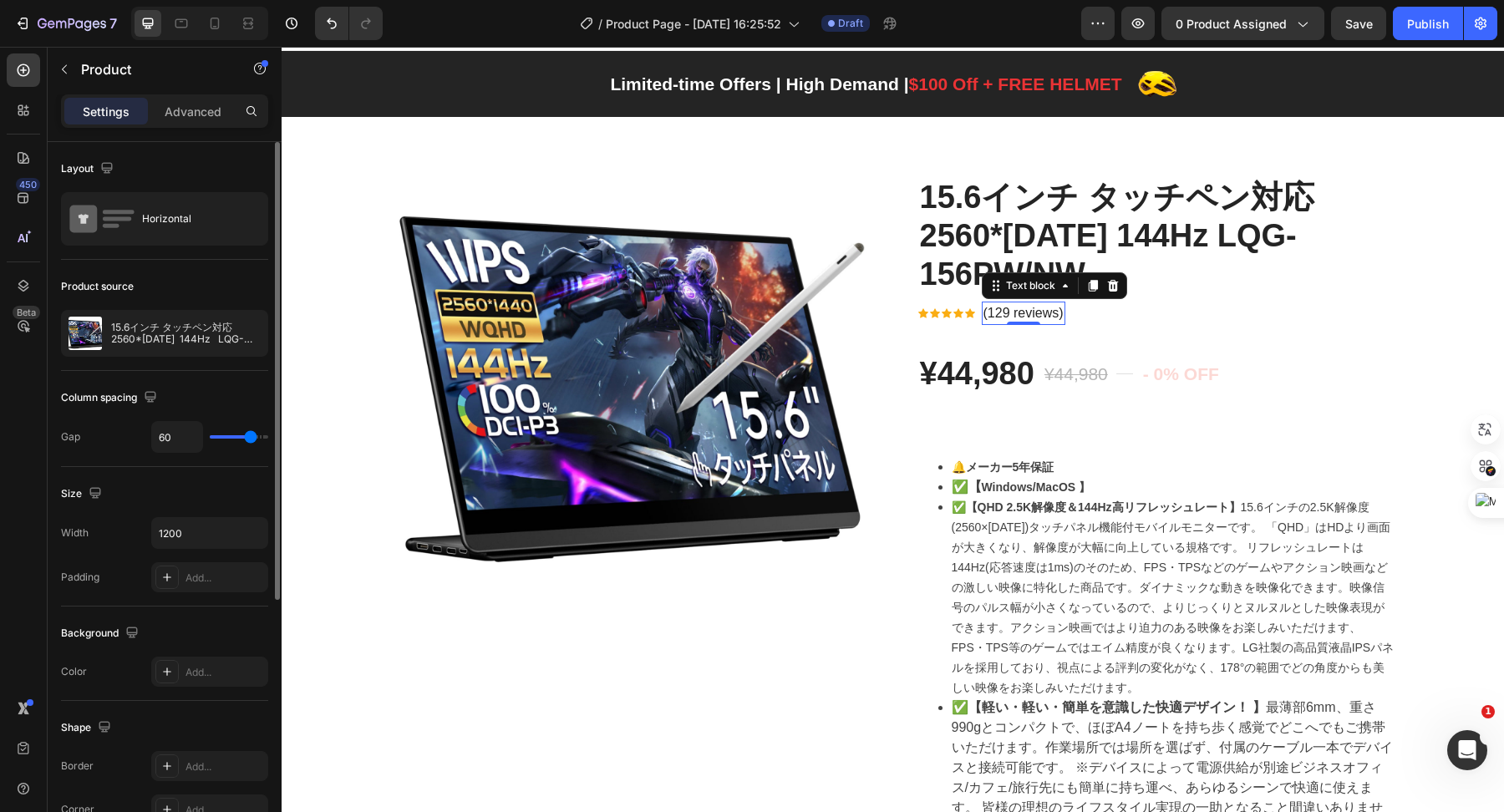
click at [1007, 311] on p "(129 reviews)" at bounding box center [1024, 313] width 80 height 20
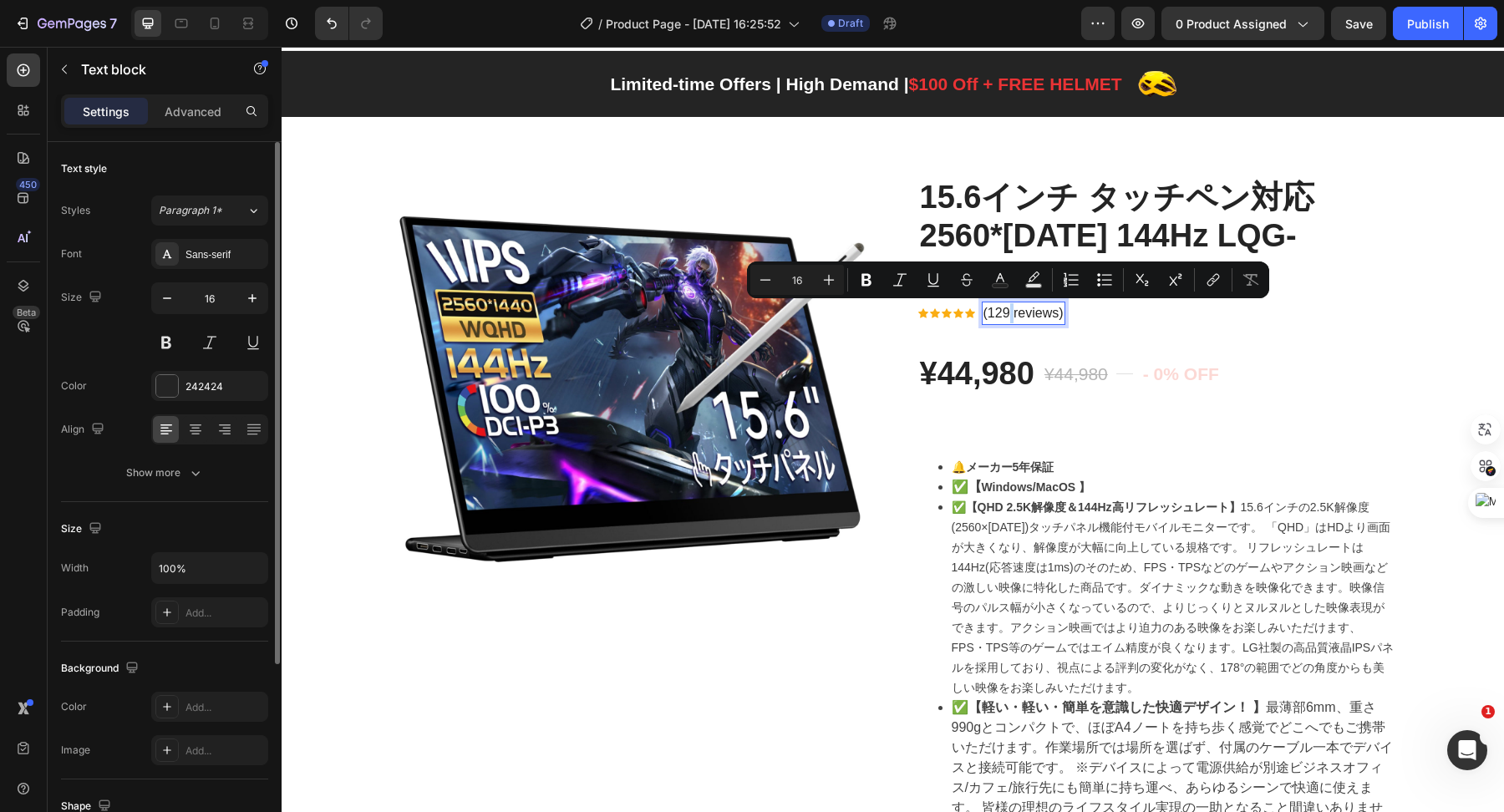
click at [998, 312] on p "(129 reviews)" at bounding box center [1024, 313] width 80 height 20
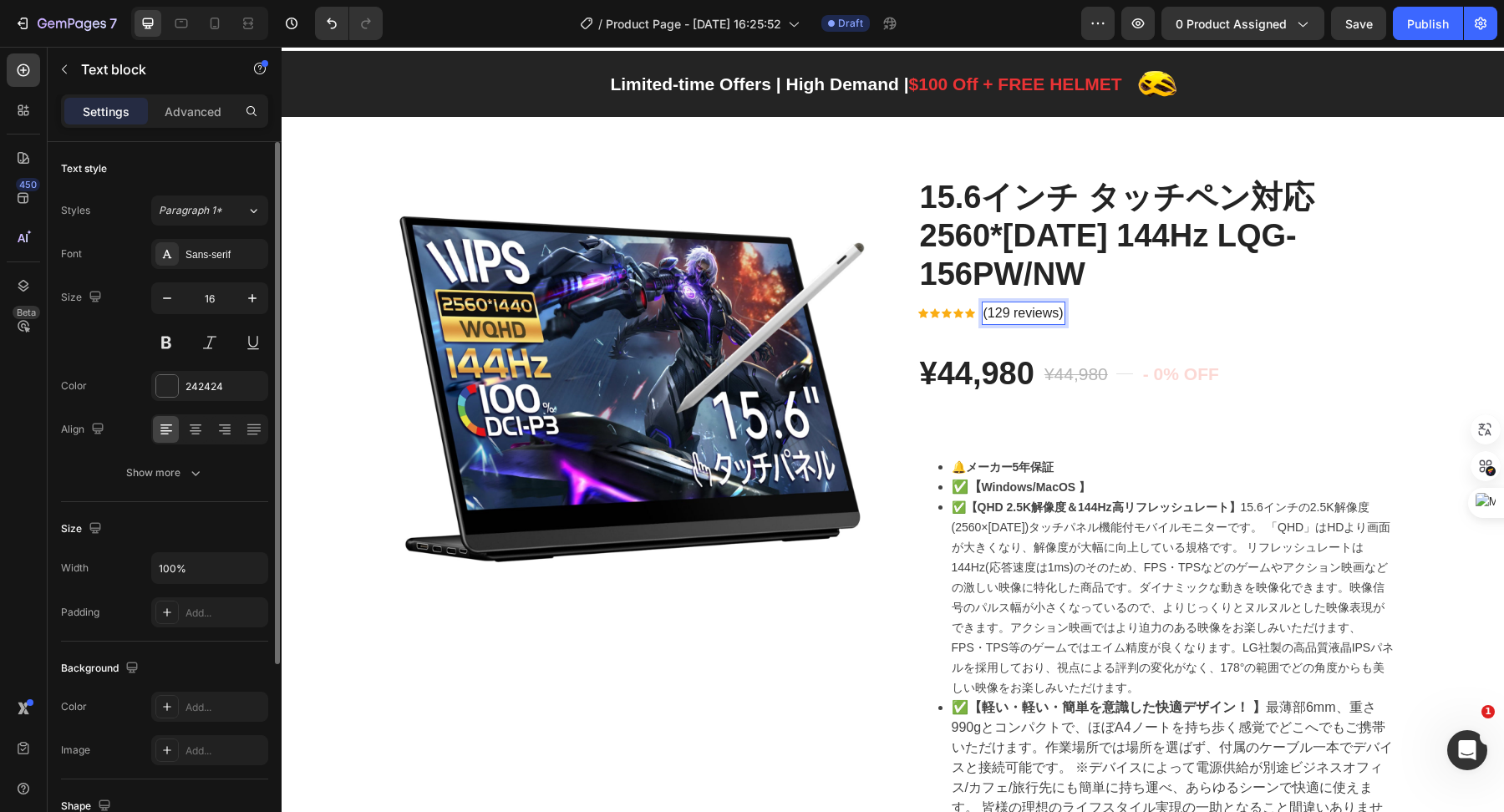
click at [998, 312] on p "(129 reviews)" at bounding box center [1024, 313] width 80 height 20
click at [965, 312] on icon at bounding box center [970, 312] width 10 height 9
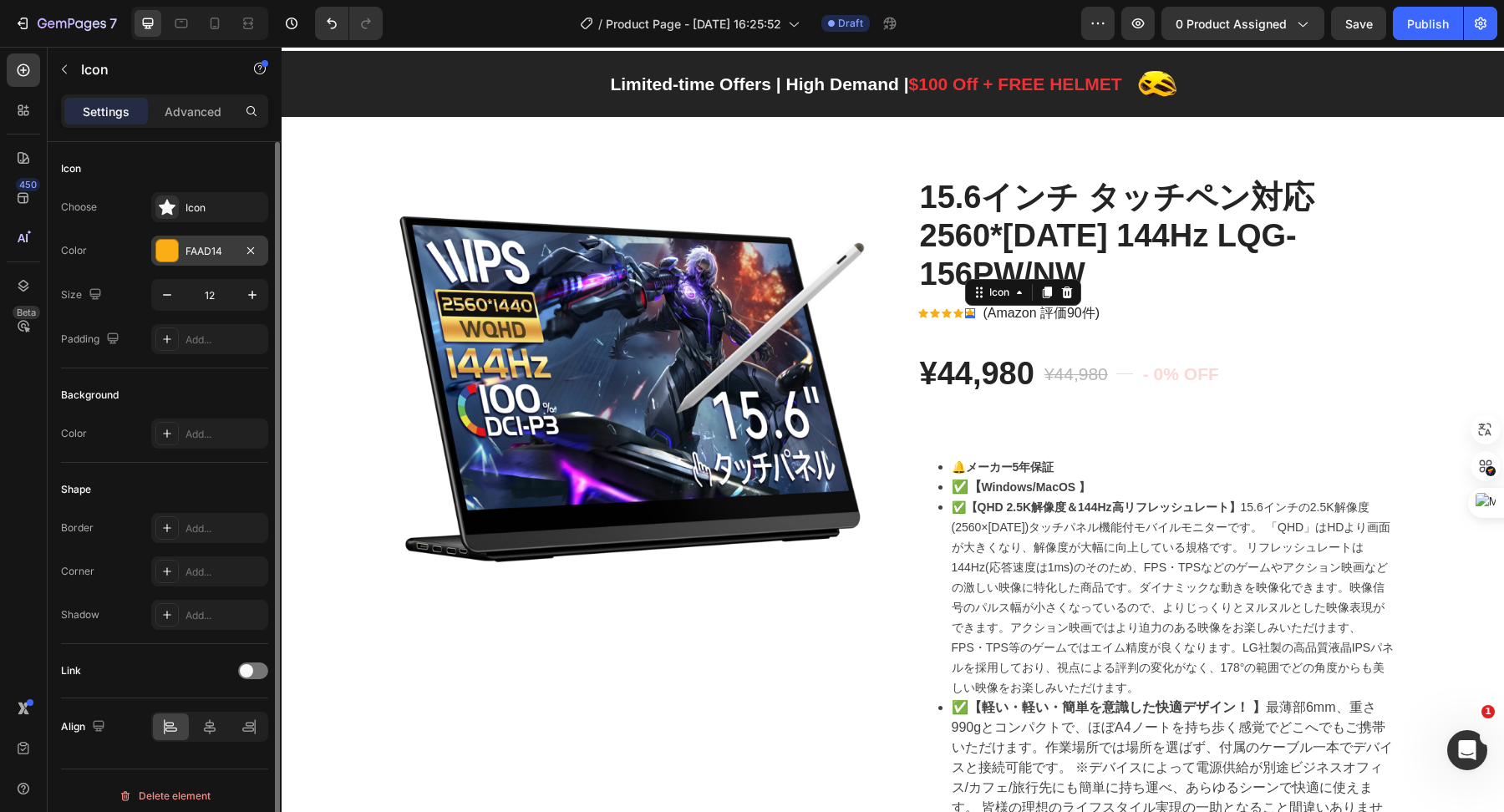
click at [168, 243] on div at bounding box center [168, 251] width 22 height 22
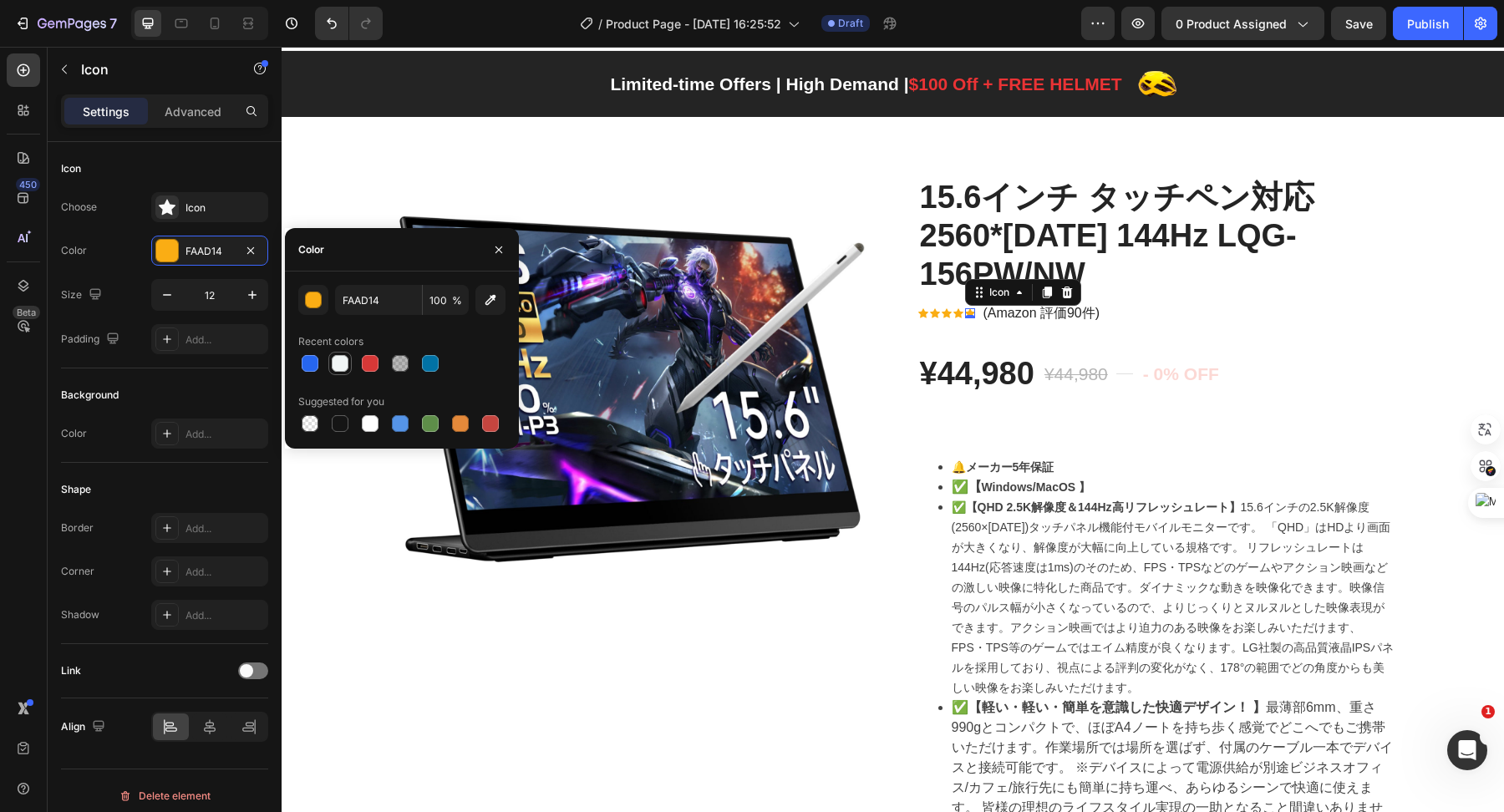
click at [338, 370] on div at bounding box center [341, 363] width 17 height 17
type input "F1F6F6"
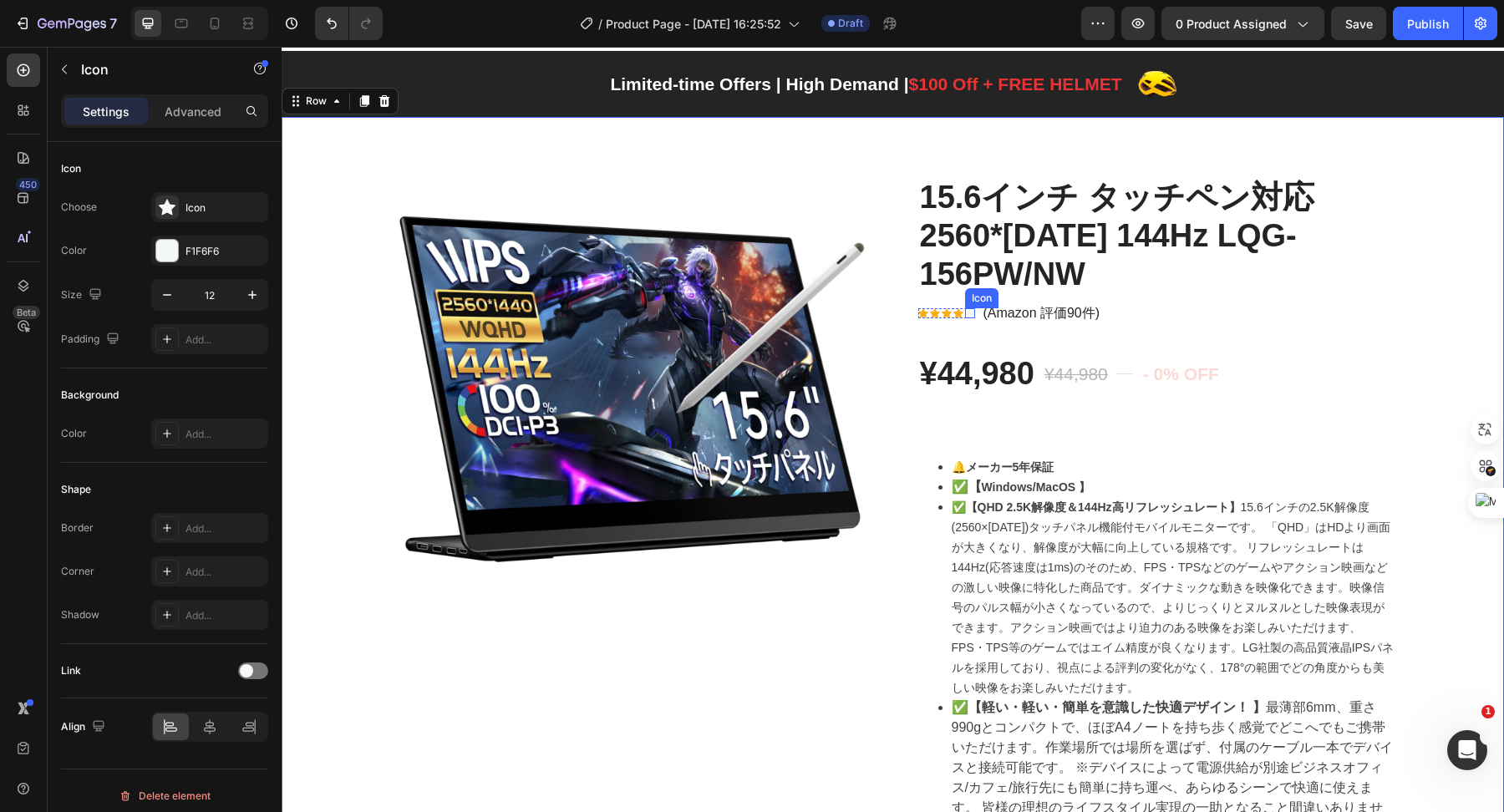
click at [965, 312] on div "Icon" at bounding box center [970, 313] width 10 height 10
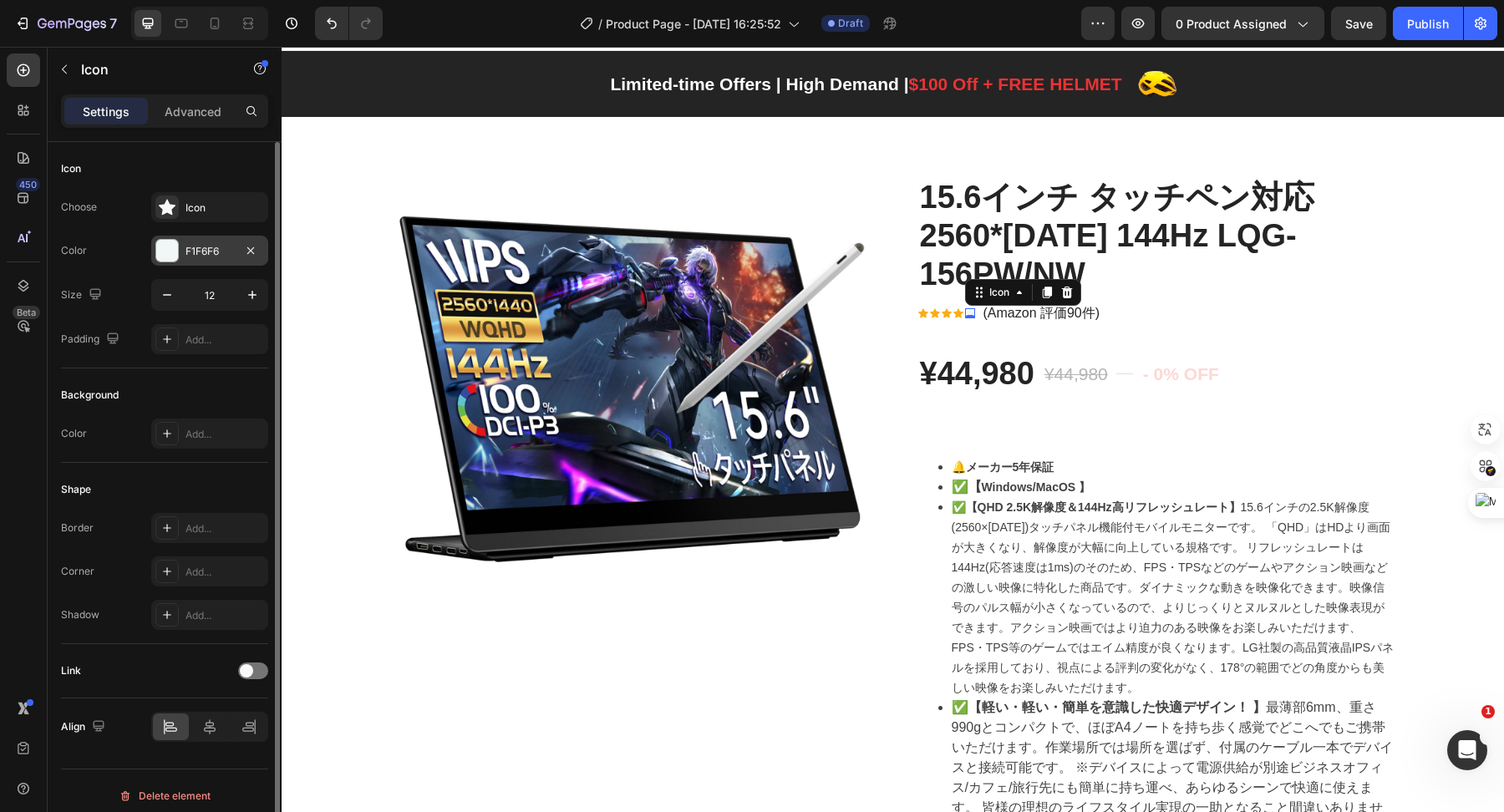
click at [170, 240] on div at bounding box center [168, 251] width 22 height 22
click at [184, 209] on div "Icon" at bounding box center [210, 207] width 117 height 30
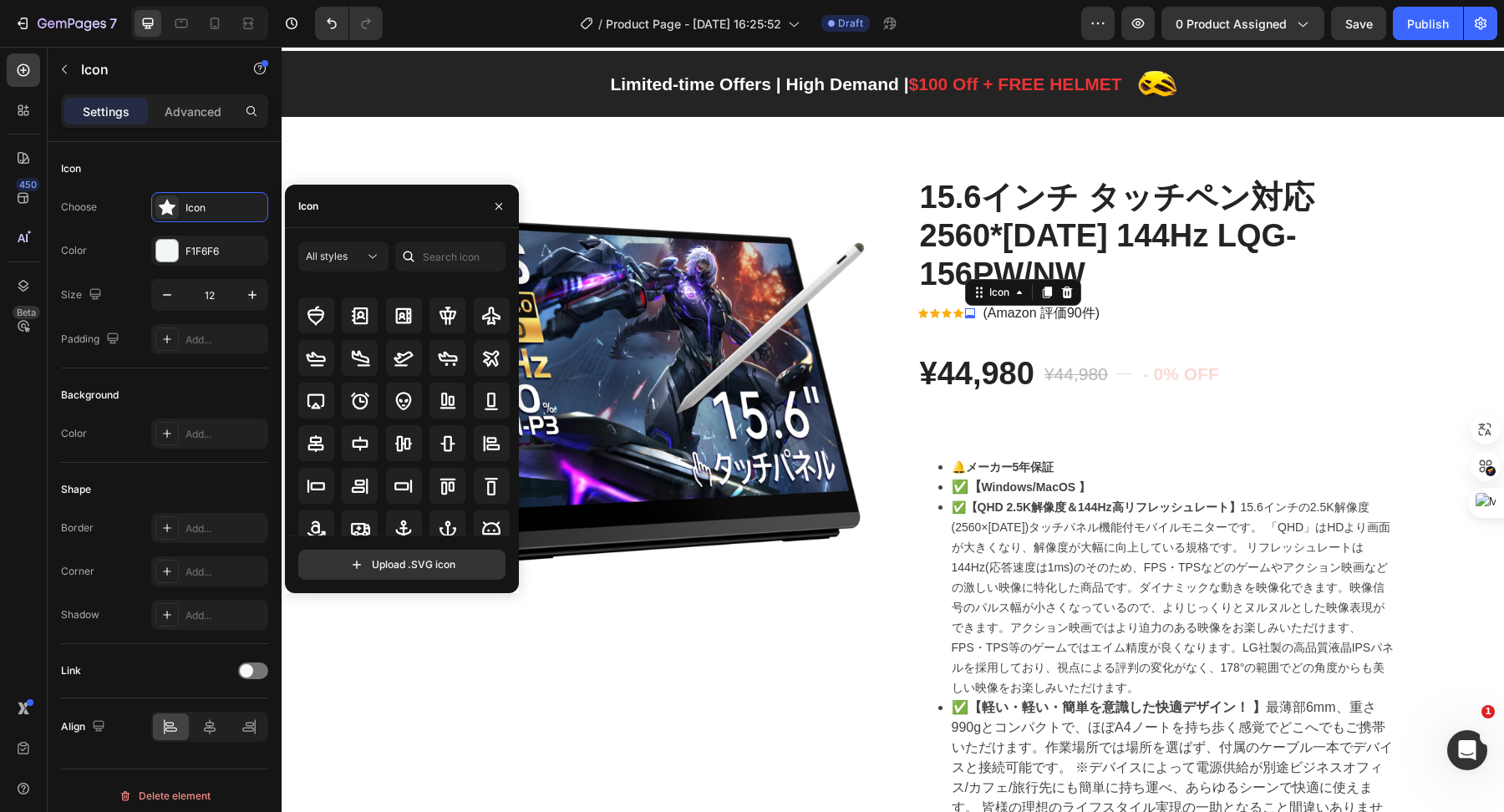
scroll to position [0, 0]
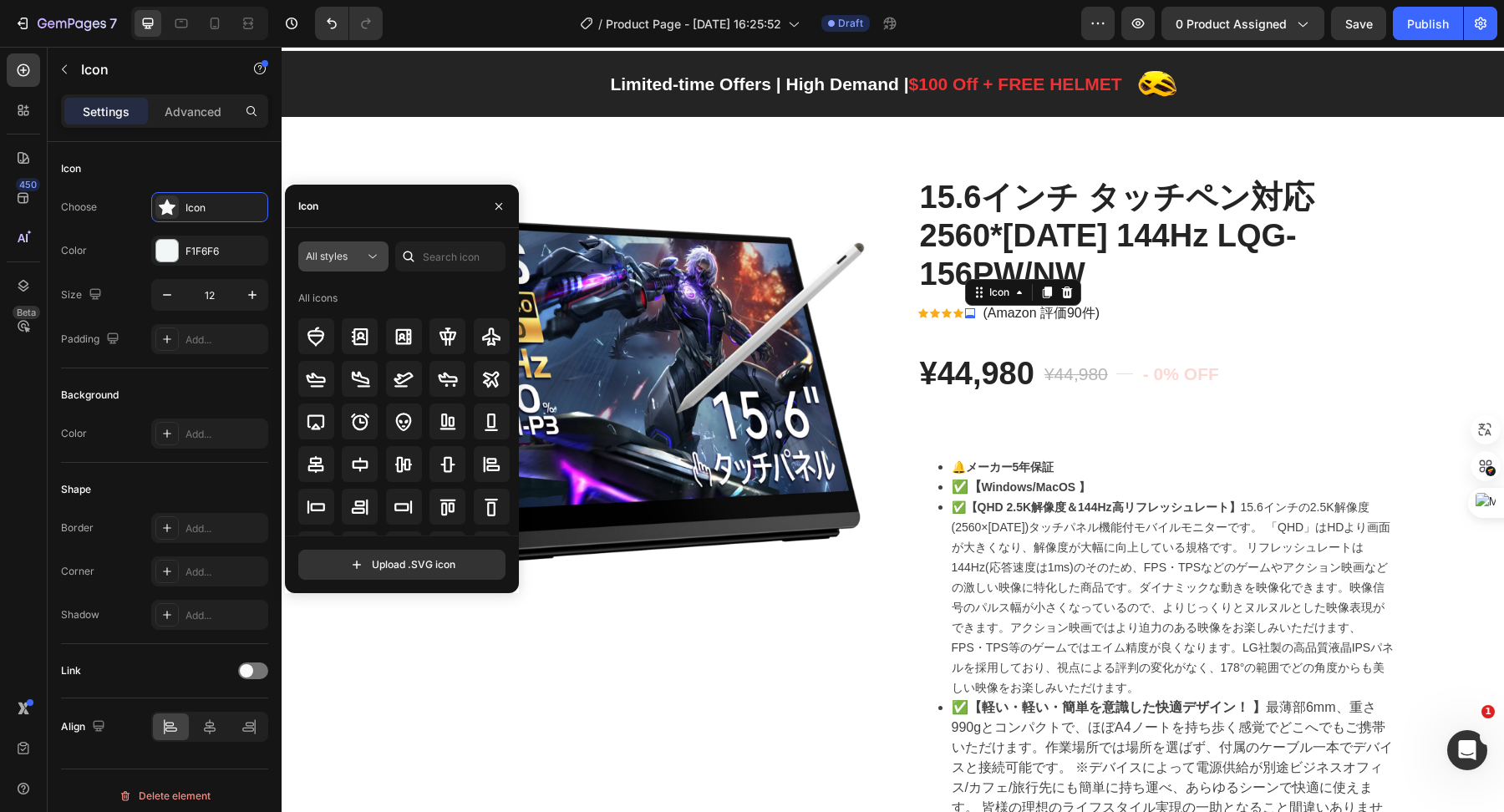
click at [359, 249] on div "All styles" at bounding box center [335, 256] width 59 height 15
click at [359, 251] on div "All styles" at bounding box center [335, 256] width 59 height 15
click at [191, 112] on p "Advanced" at bounding box center [192, 112] width 57 height 18
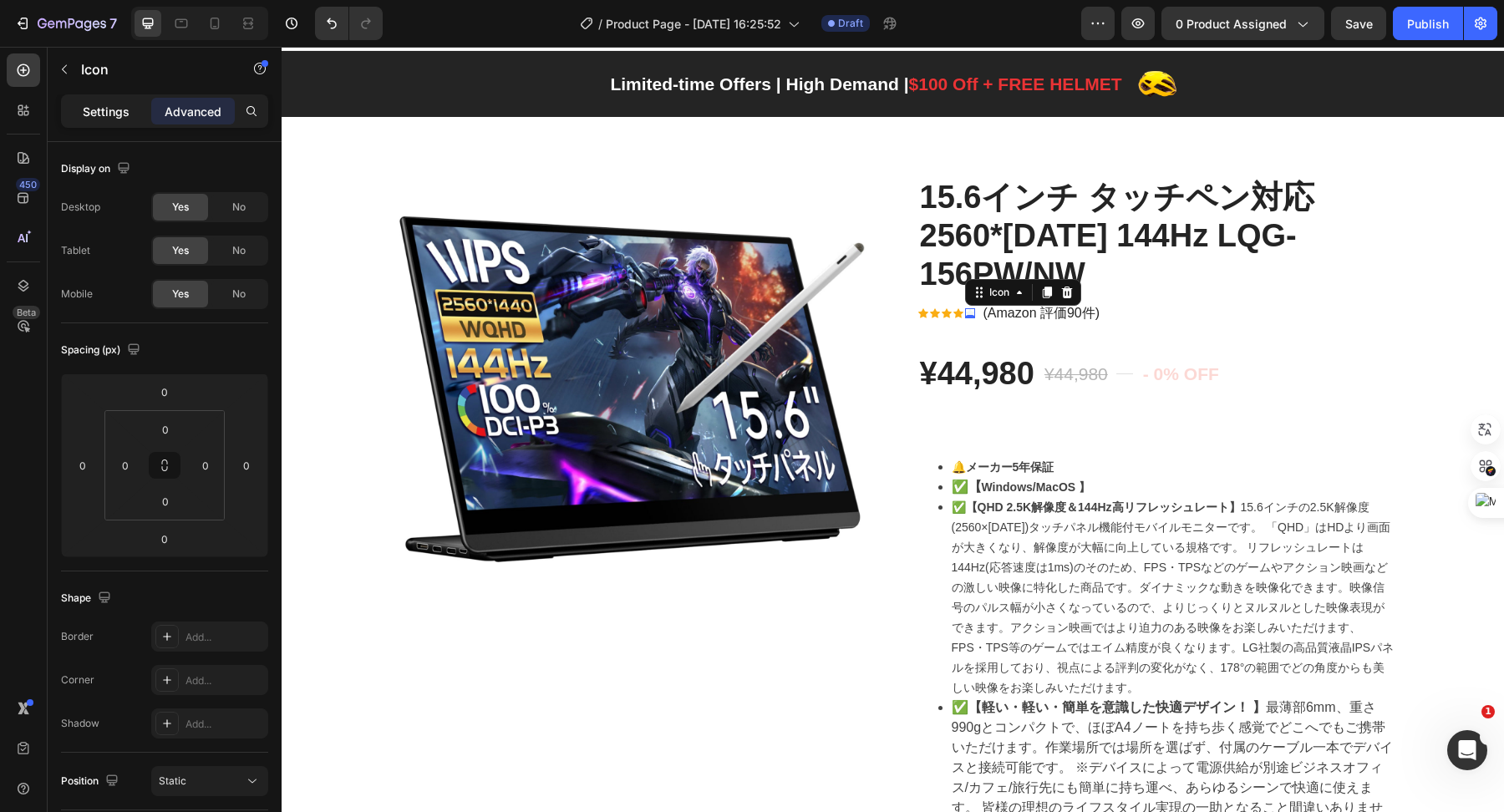
click at [100, 99] on div "Settings" at bounding box center [106, 111] width 83 height 26
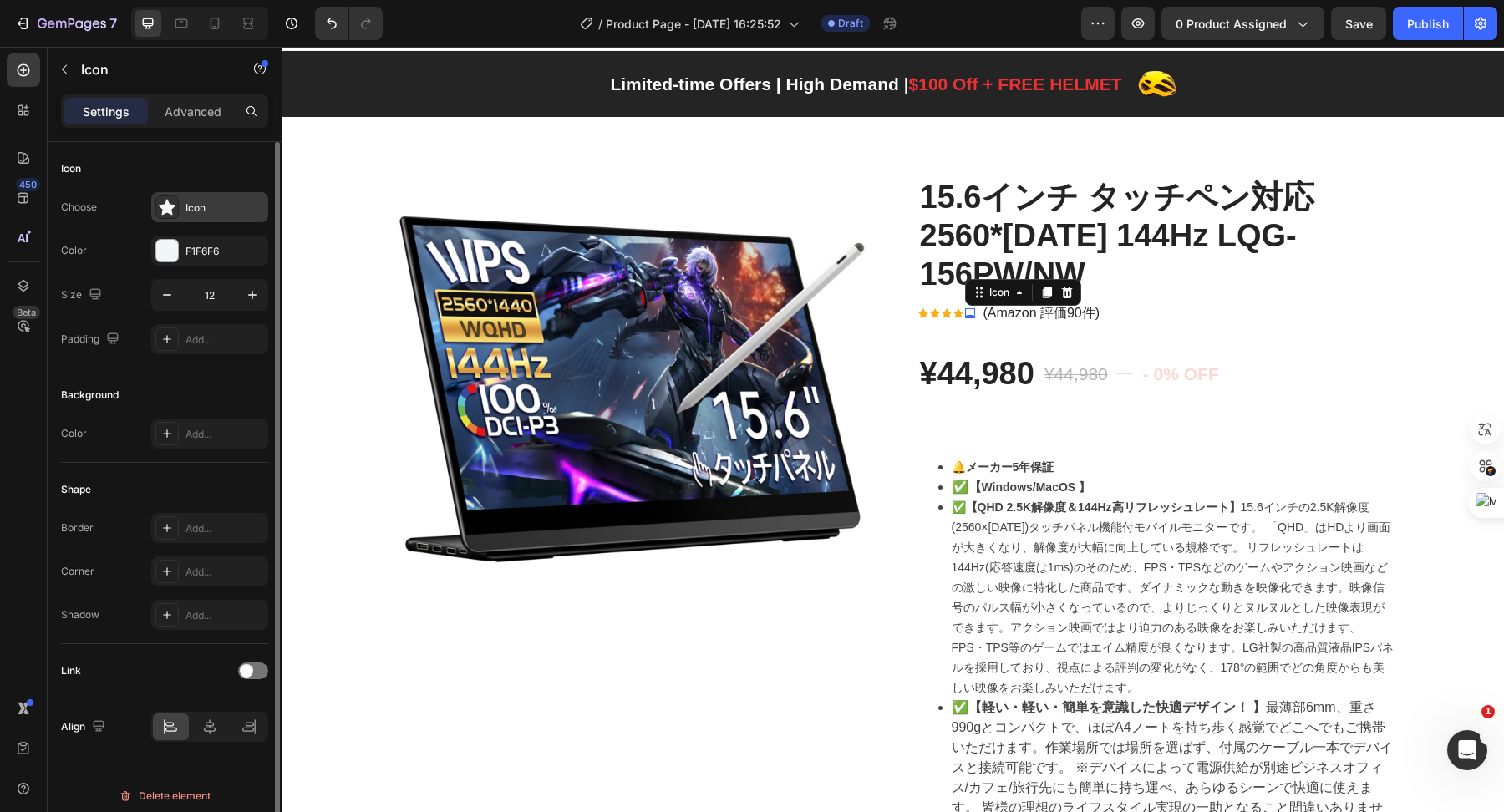
click at [214, 213] on div "Icon" at bounding box center [225, 209] width 78 height 15
click at [167, 252] on div at bounding box center [168, 251] width 22 height 22
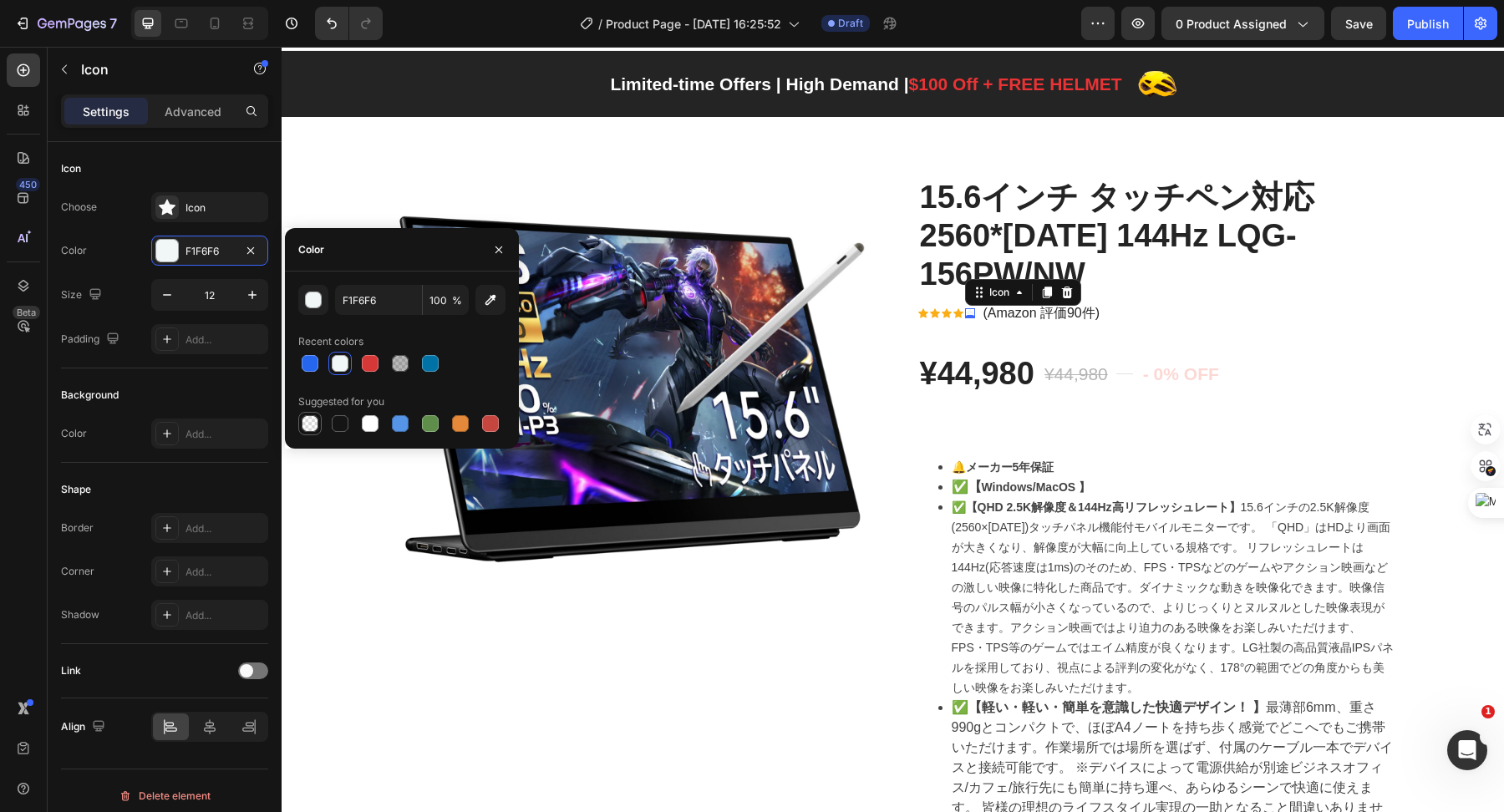
click at [315, 426] on div at bounding box center [310, 424] width 17 height 17
type input "000000"
type input "0"
click at [335, 426] on div at bounding box center [341, 424] width 17 height 17
type input "151515"
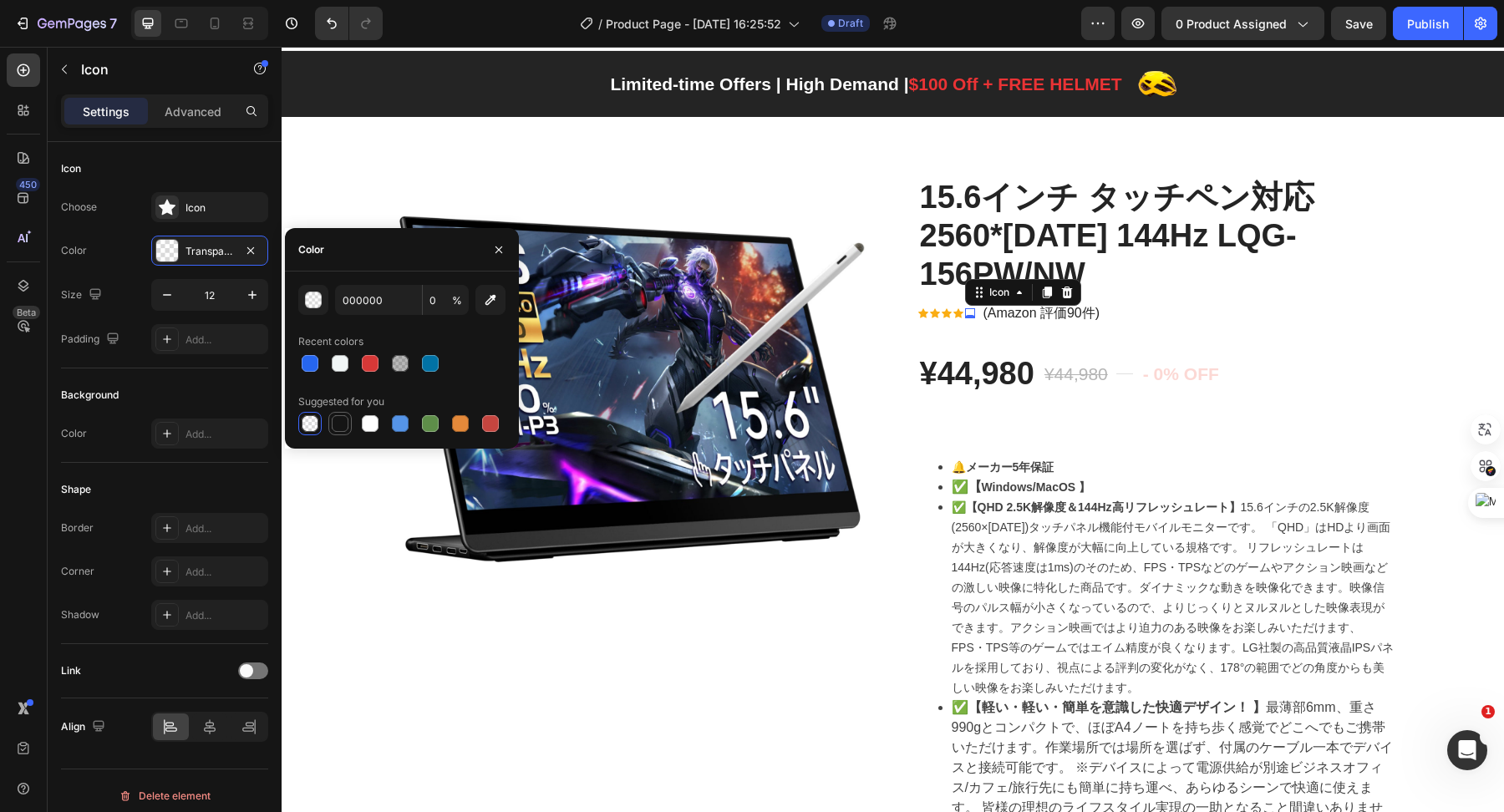
type input "100"
click at [362, 426] on div at bounding box center [370, 424] width 17 height 17
click at [342, 361] on div at bounding box center [341, 363] width 17 height 17
type input "F1F6F6"
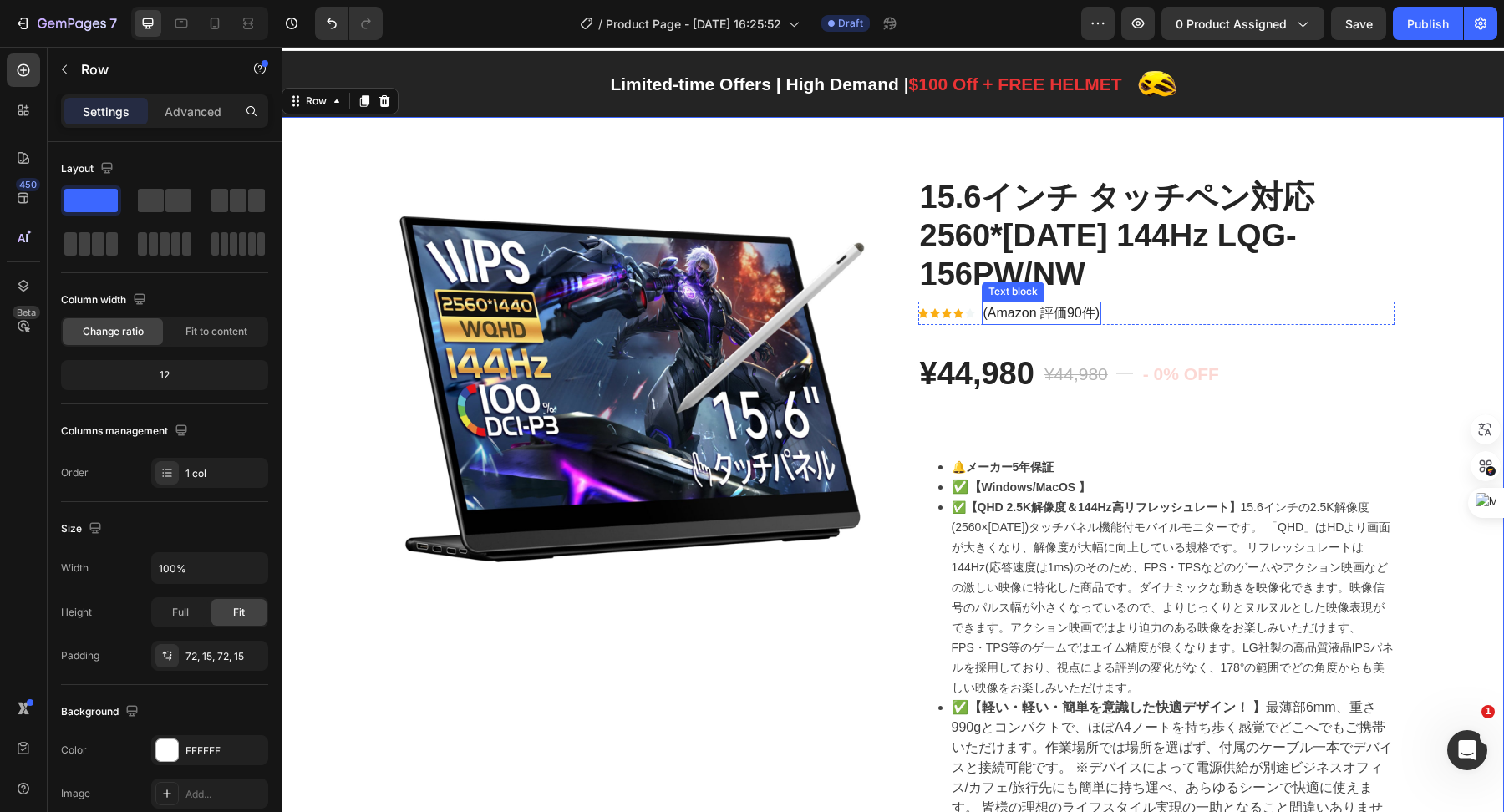
click at [1037, 316] on p "(Amazon 評価90件)" at bounding box center [1042, 313] width 117 height 20
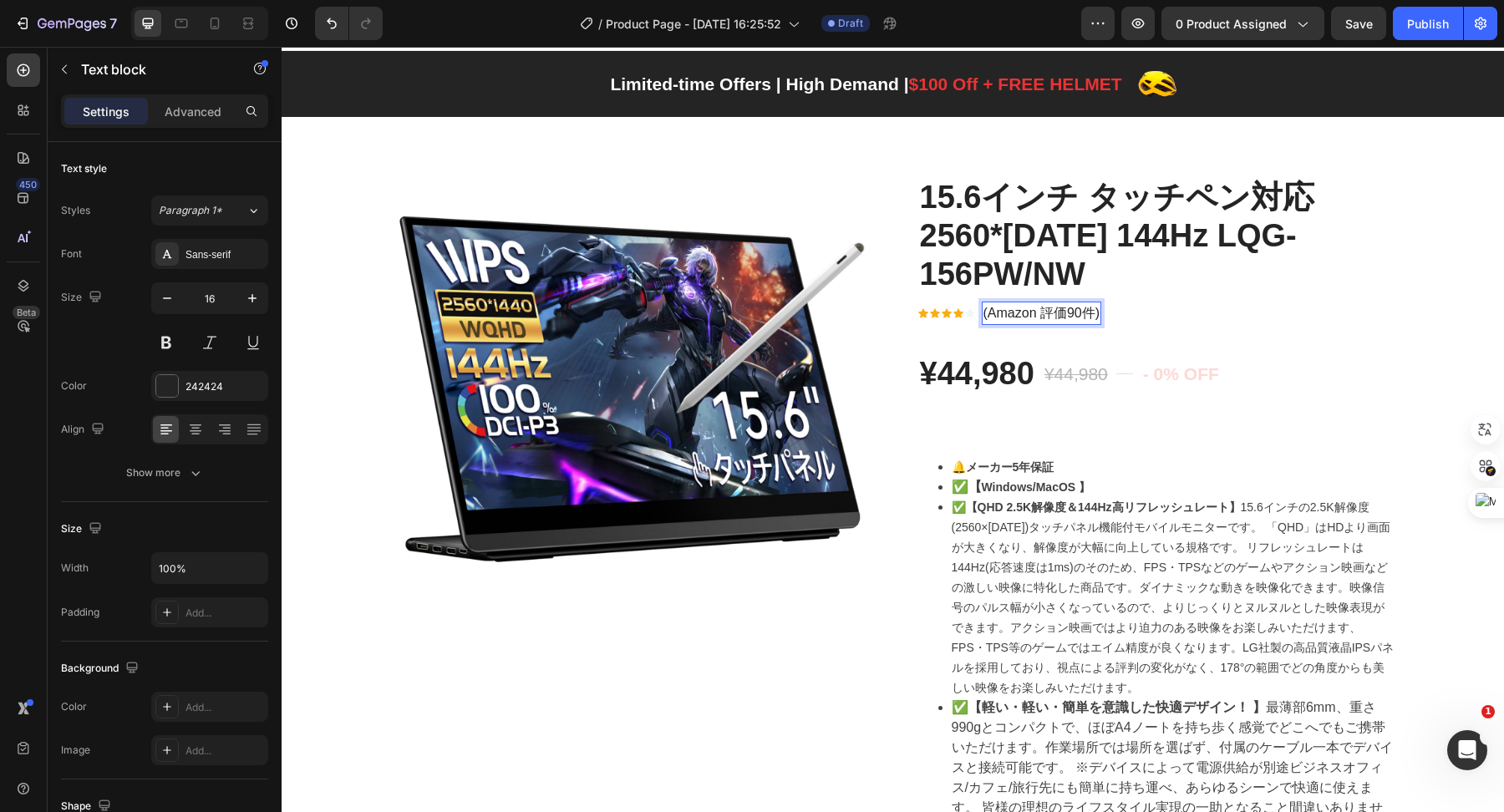
click at [1036, 312] on p "(Amazon 評価90件)" at bounding box center [1042, 313] width 117 height 20
click at [1152, 306] on div "Icon Icon Icon Icon Icon Icon List Hoz (Amazon評価 90件) Text block 0 Row" at bounding box center [1156, 312] width 476 height 23
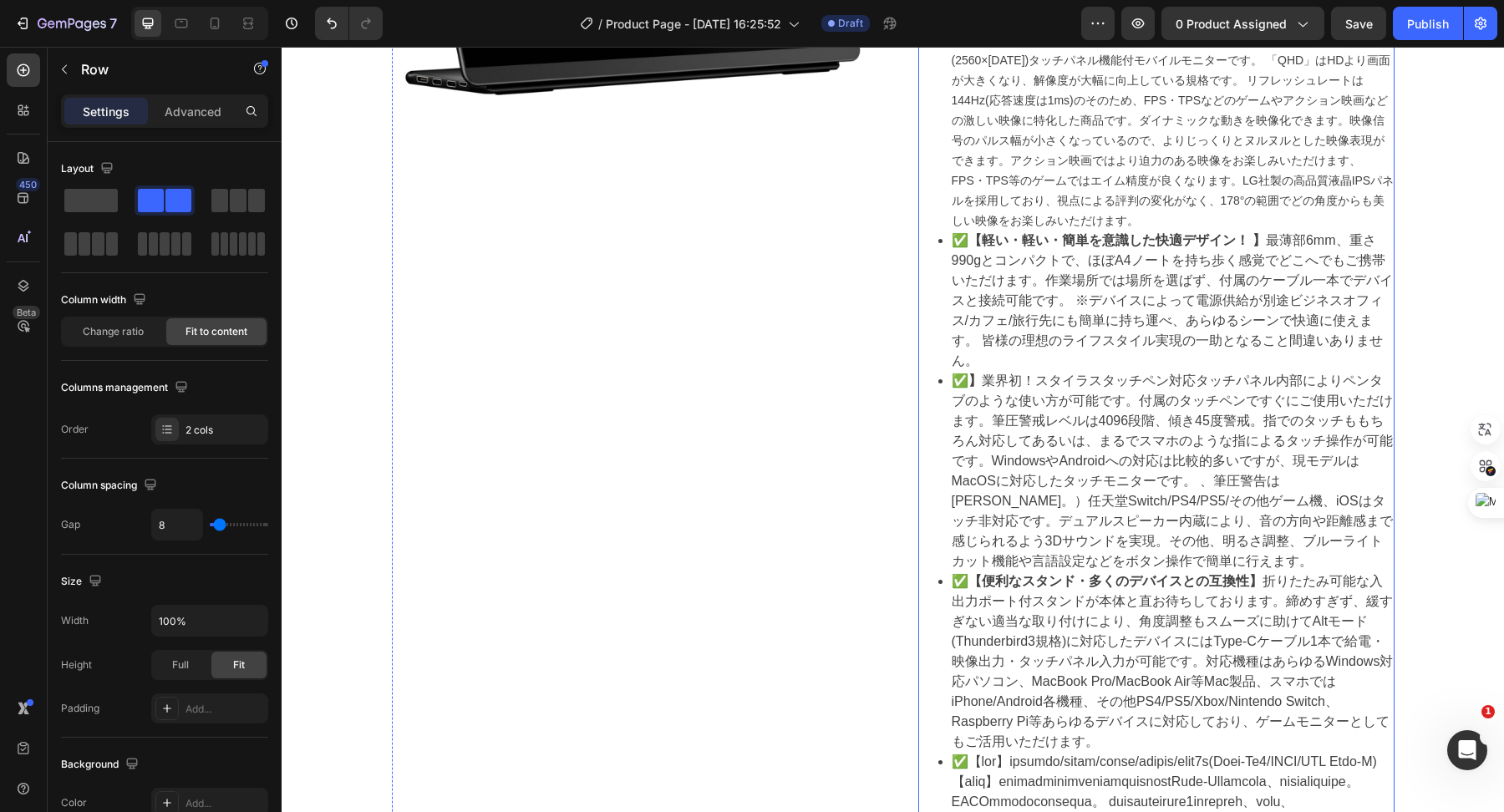
scroll to position [853, 0]
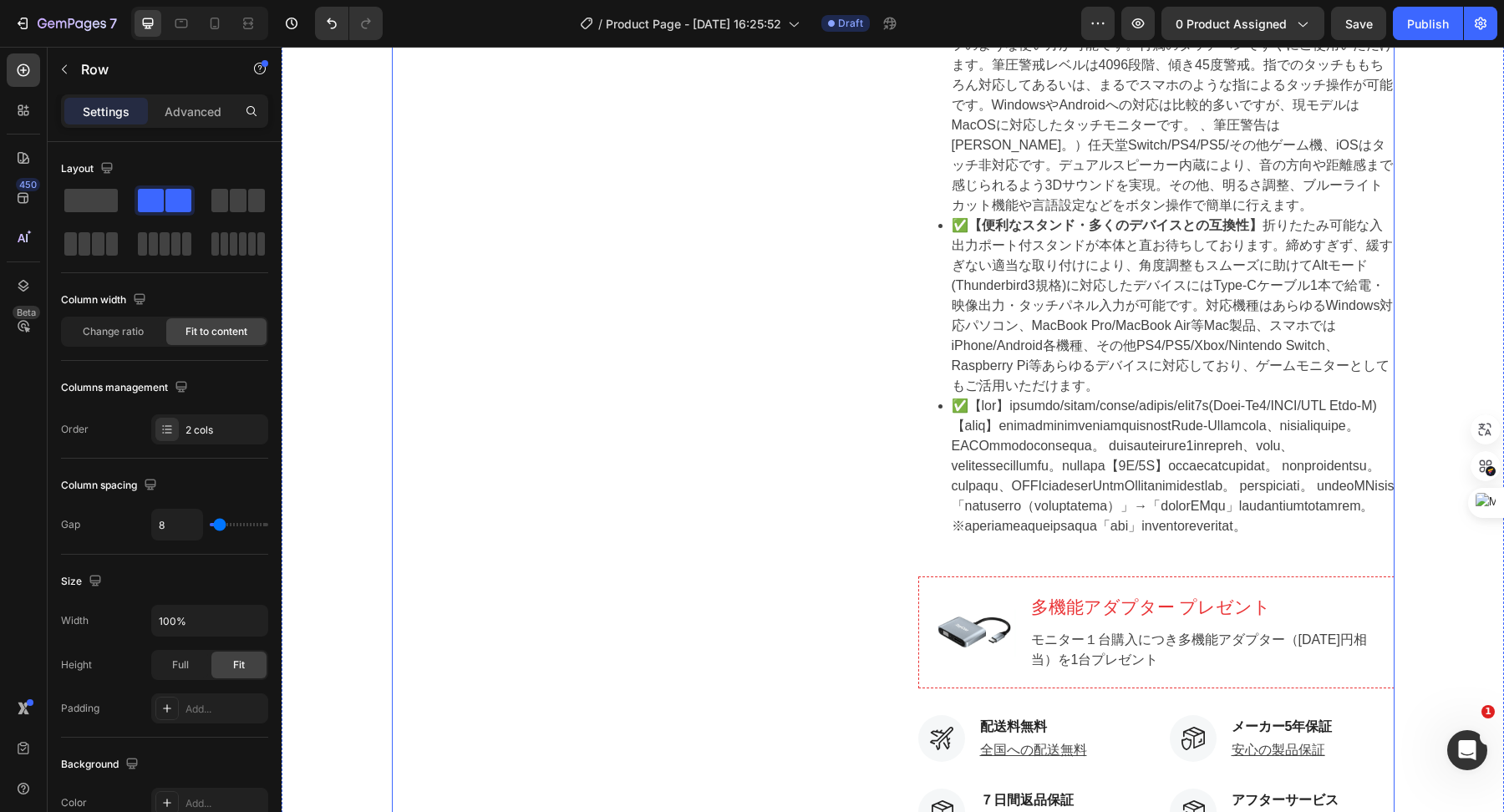
click at [691, 411] on div "Product Images" at bounding box center [629, 266] width 476 height 1823
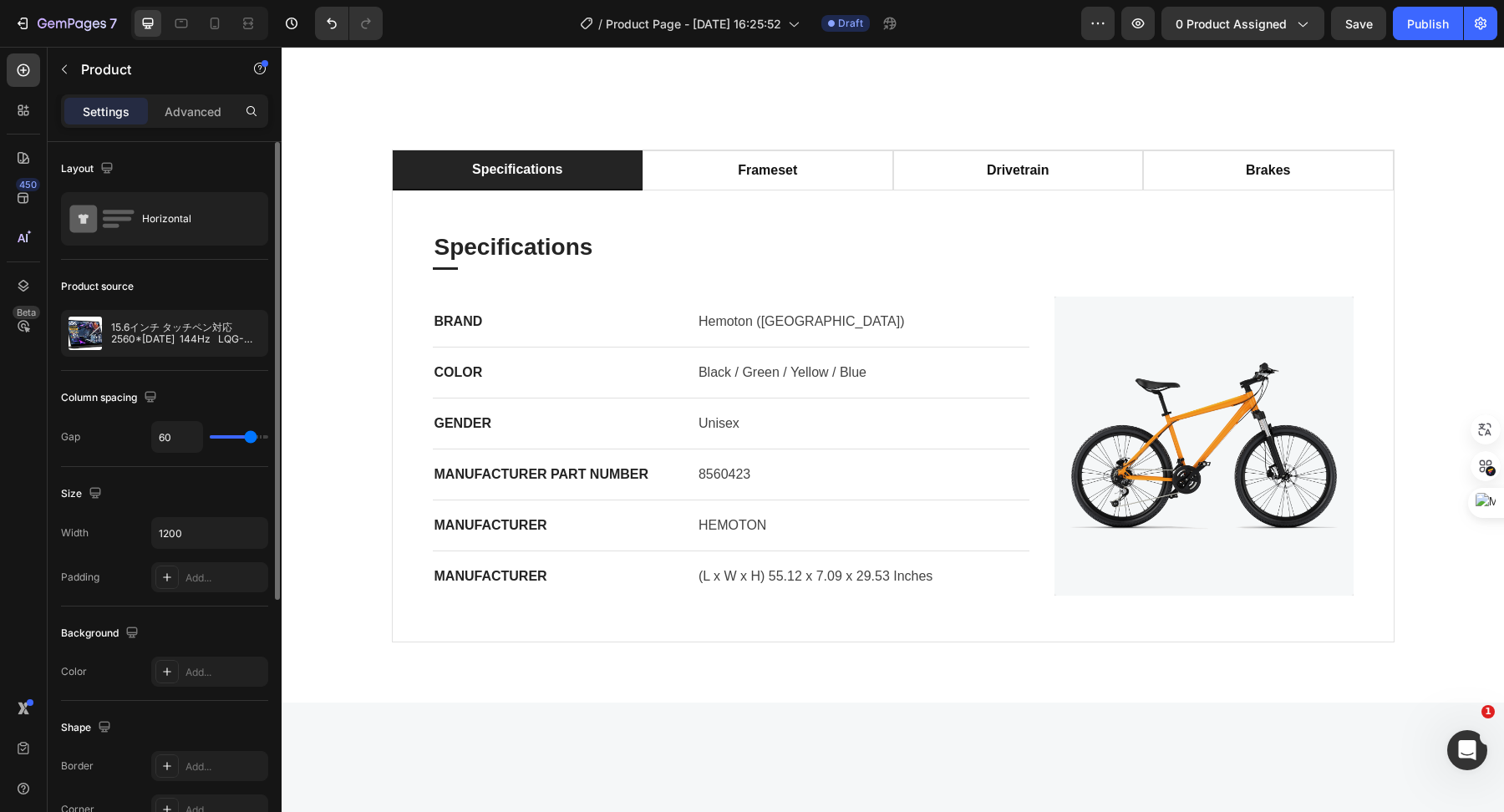
scroll to position [2016, 0]
